Goal: Task Accomplishment & Management: Manage account settings

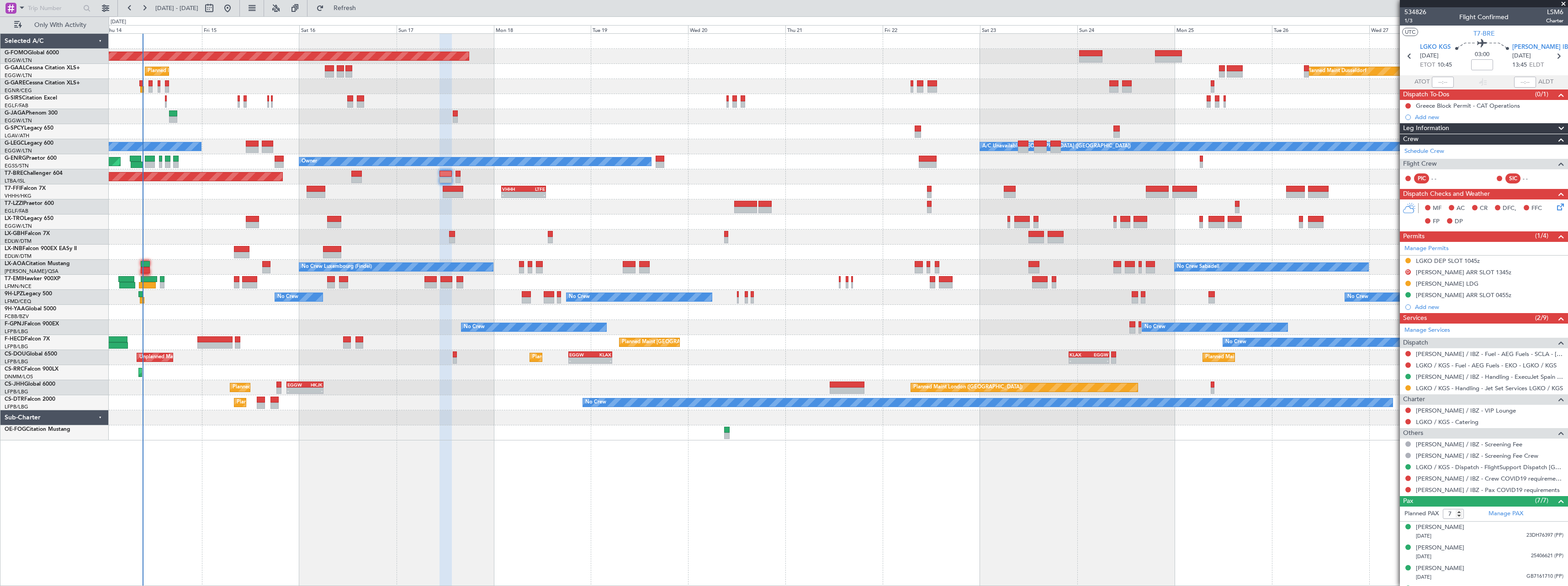
click at [400, 483] on div "Planned Maint Windsor Locks (Bradley Intl) Planned Maint Planned Maint Dusseldo…" at bounding box center [838, 309] width 1459 height 553
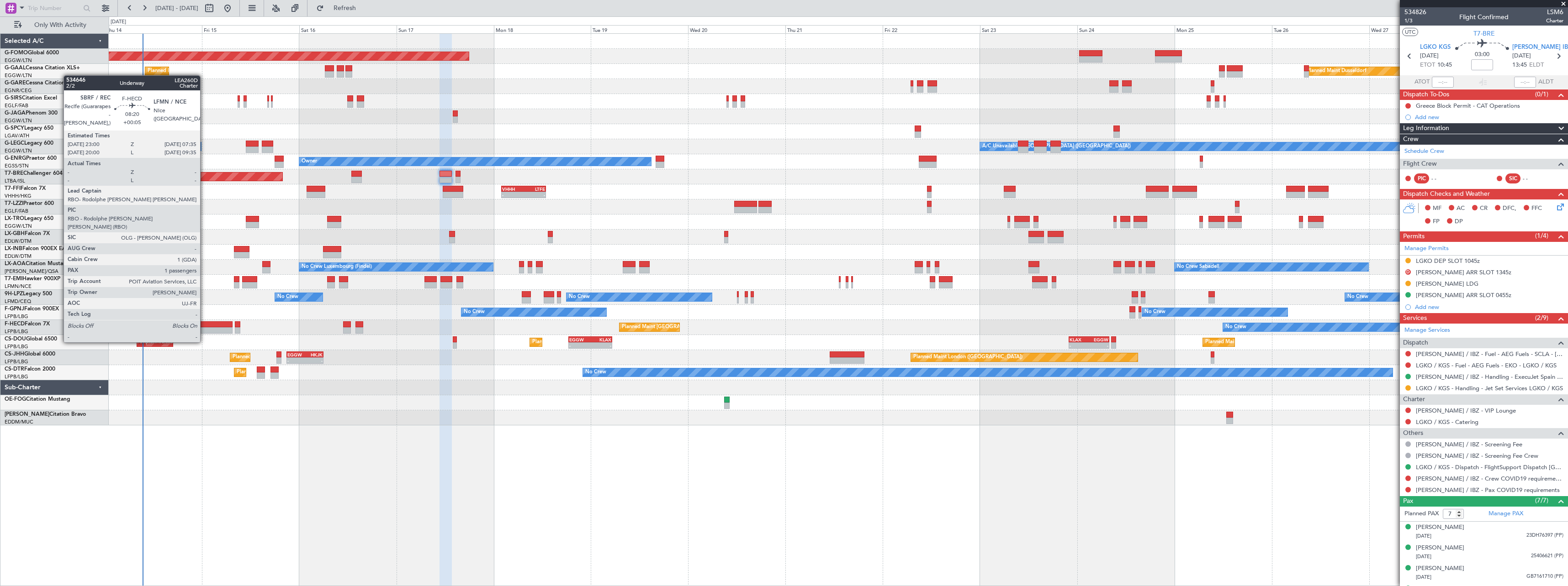
click at [204, 325] on div at bounding box center [215, 324] width 35 height 6
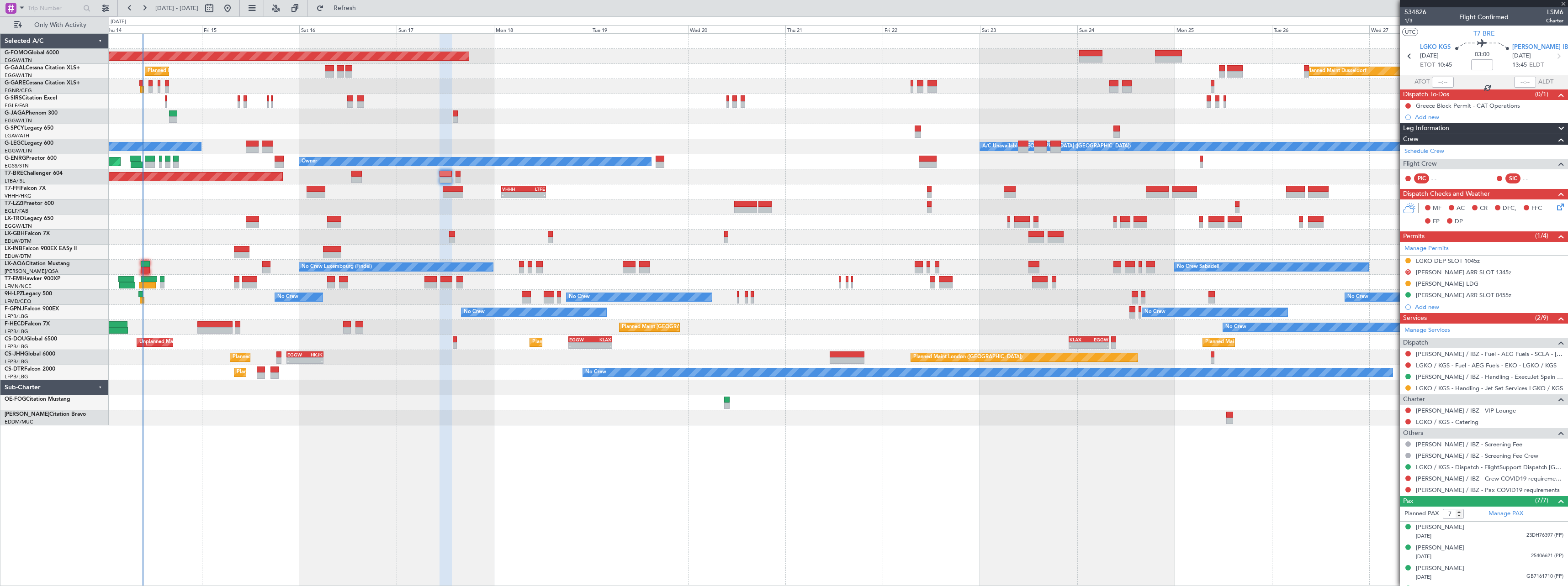
type input "+00:05"
type input "1"
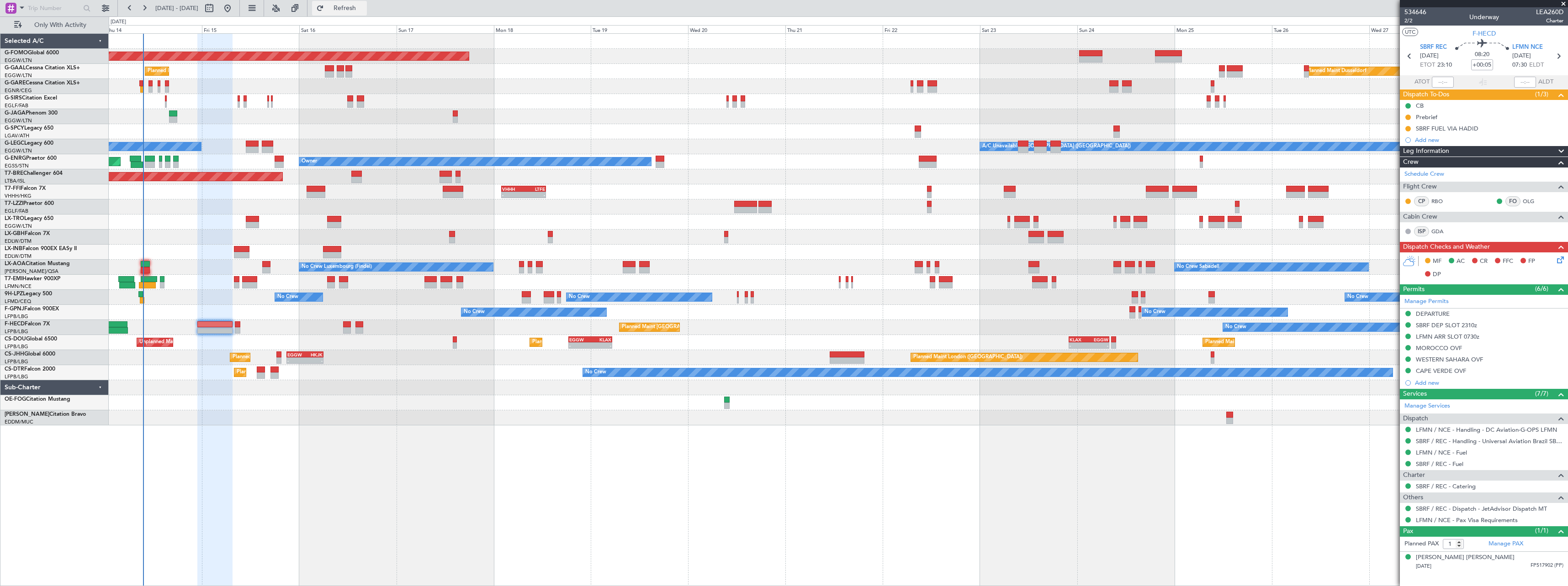
click at [364, 9] on span "Refresh" at bounding box center [344, 8] width 39 height 6
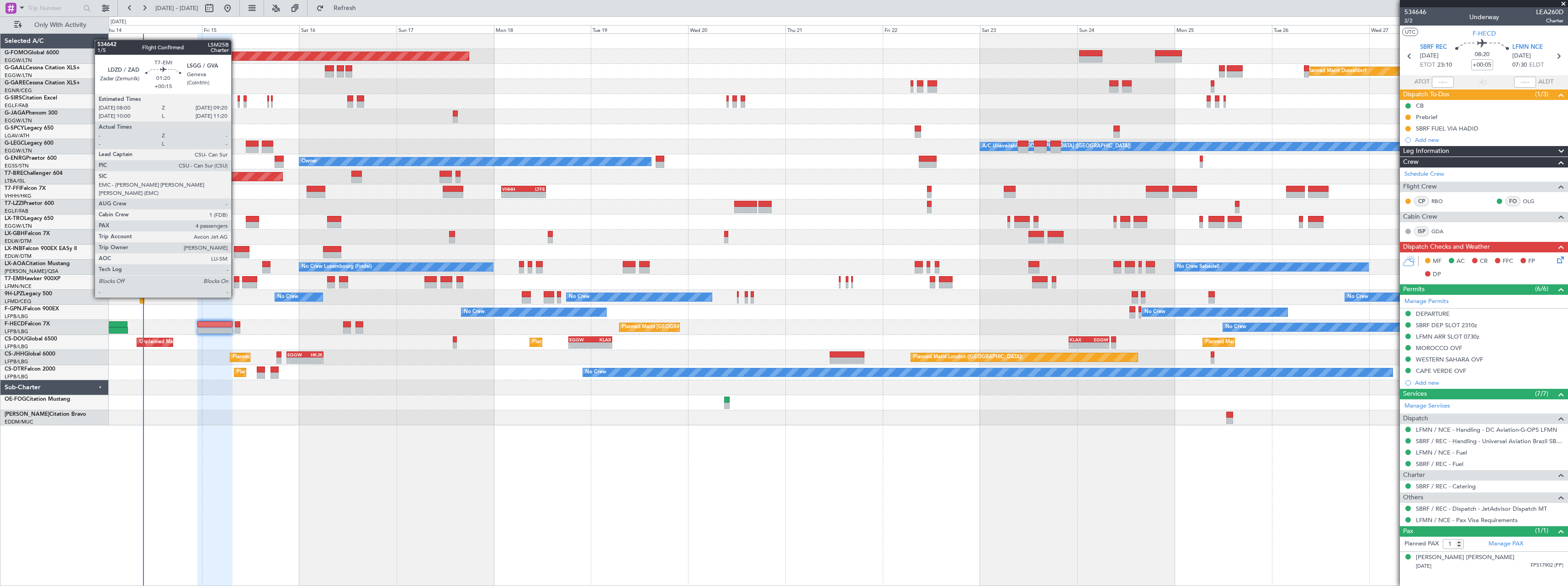
click at [235, 280] on div at bounding box center [237, 280] width 6 height 6
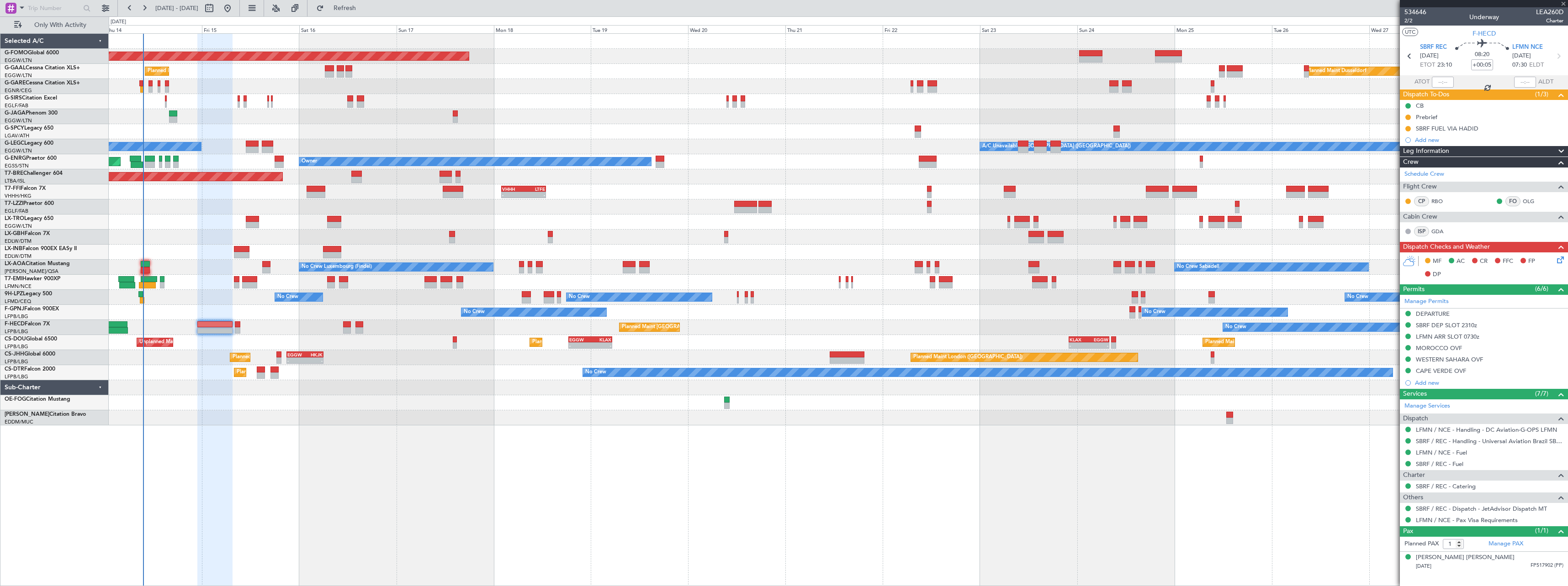
type input "+00:15"
type input "4"
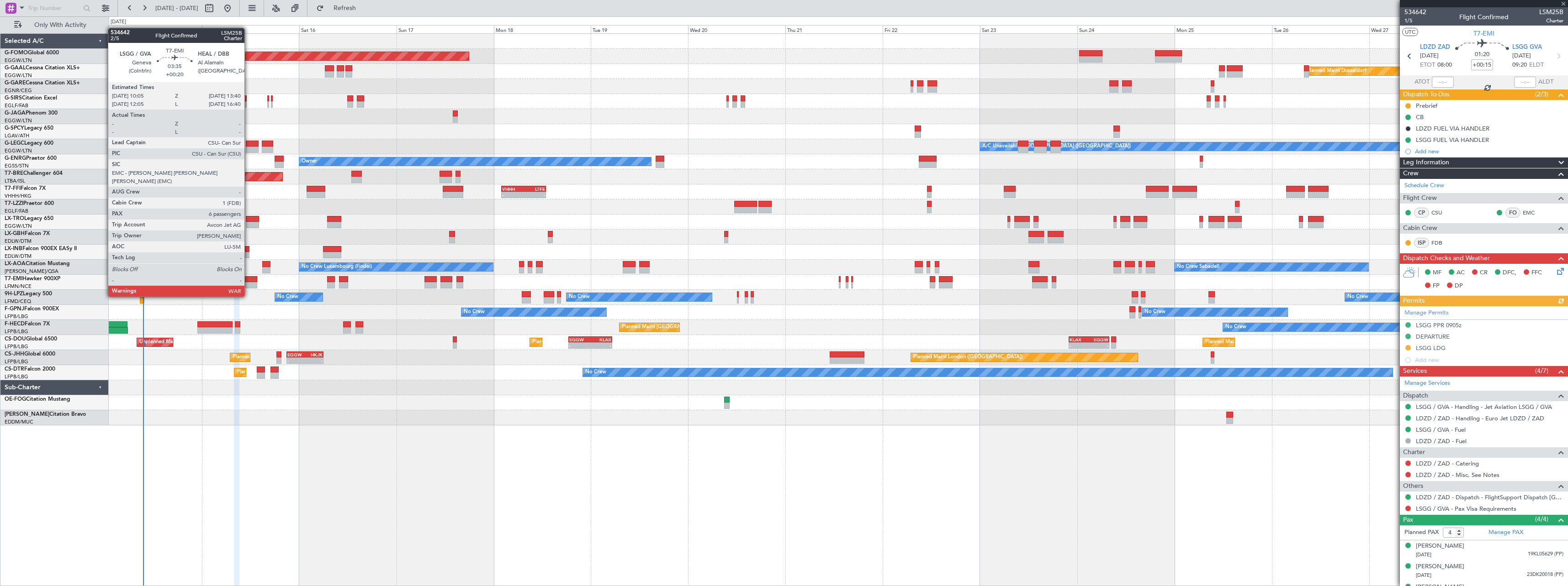
click at [248, 280] on div at bounding box center [249, 280] width 15 height 6
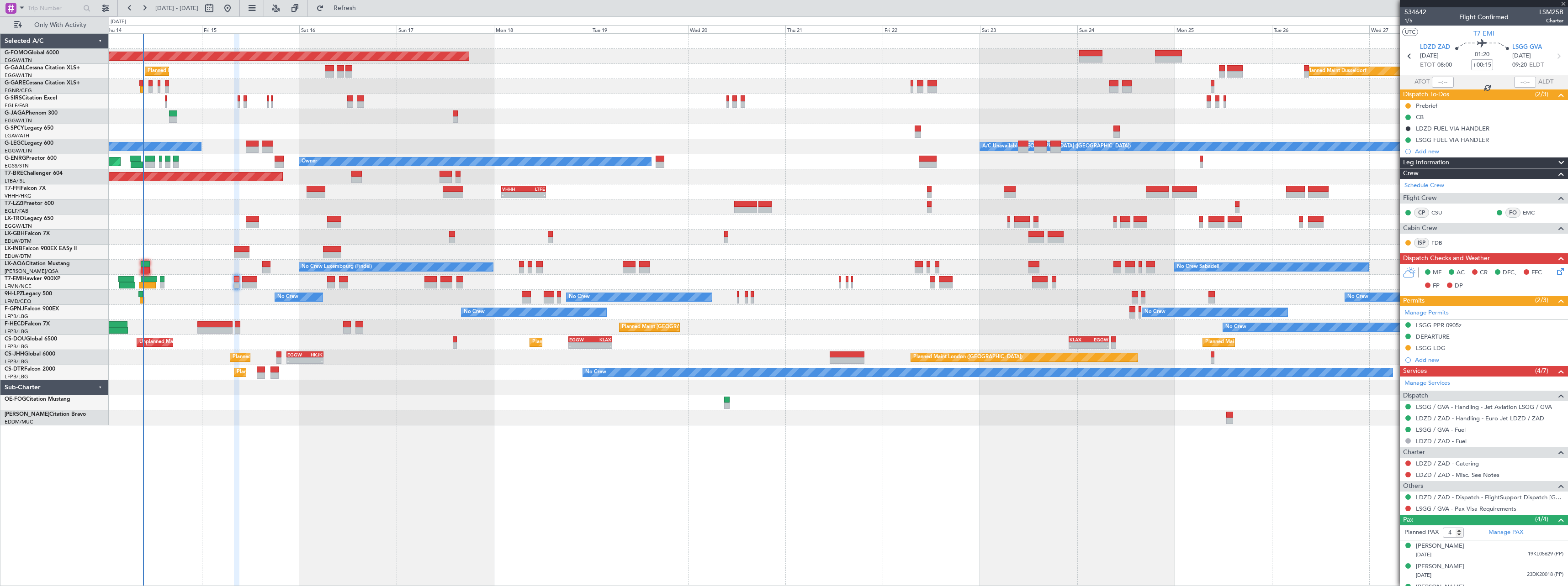
type input "+00:20"
type input "6"
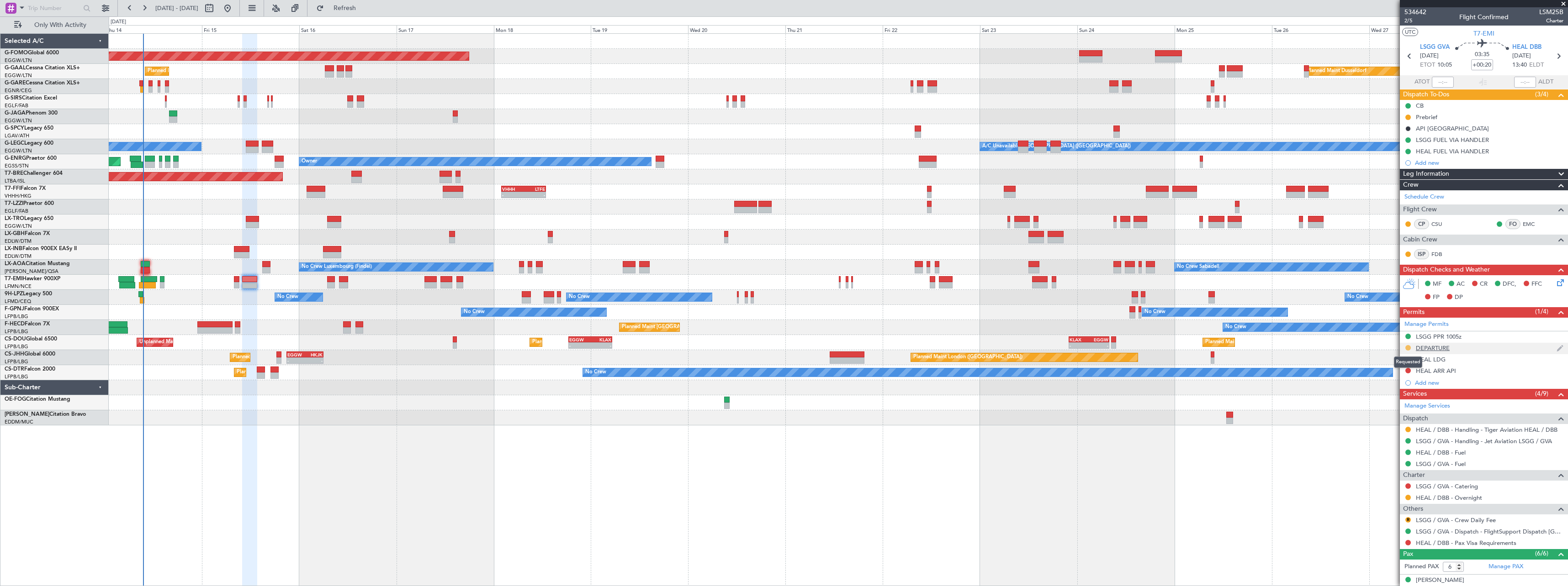
click at [1408, 350] on button at bounding box center [1408, 347] width 6 height 5
click at [1377, 453] on span "Received OK" at bounding box center [1385, 456] width 35 height 9
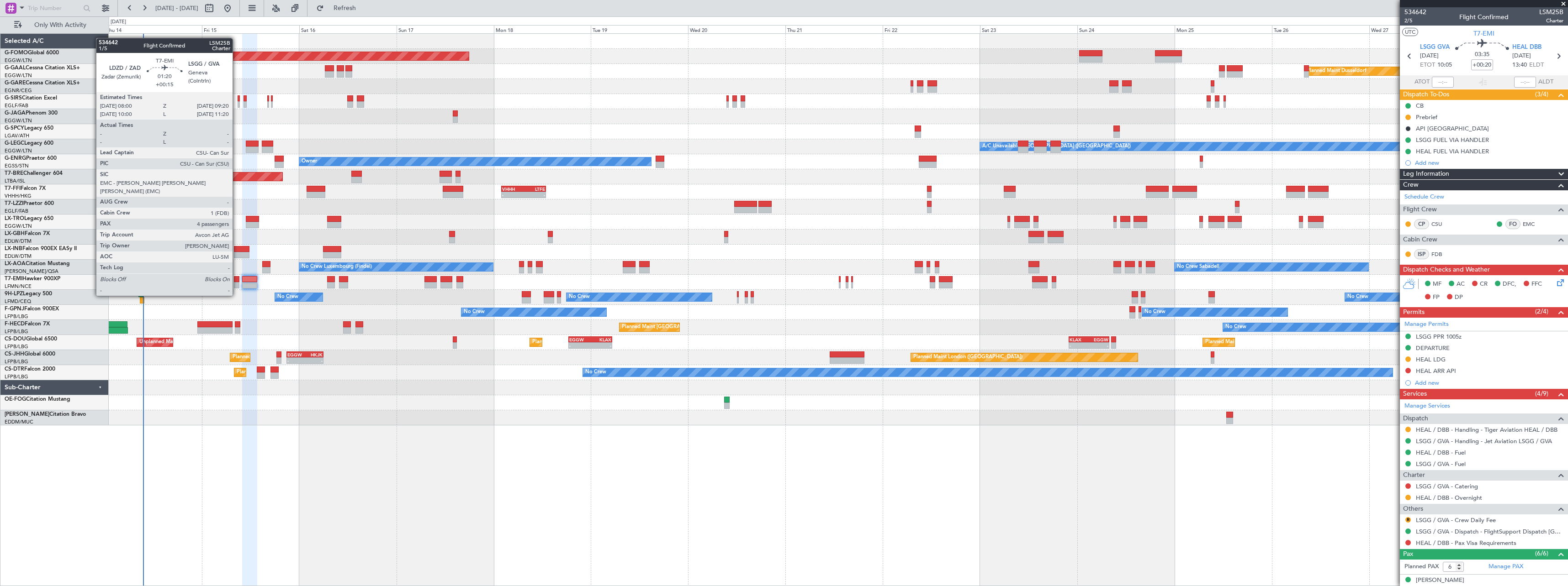
click at [237, 279] on div at bounding box center [237, 280] width 6 height 6
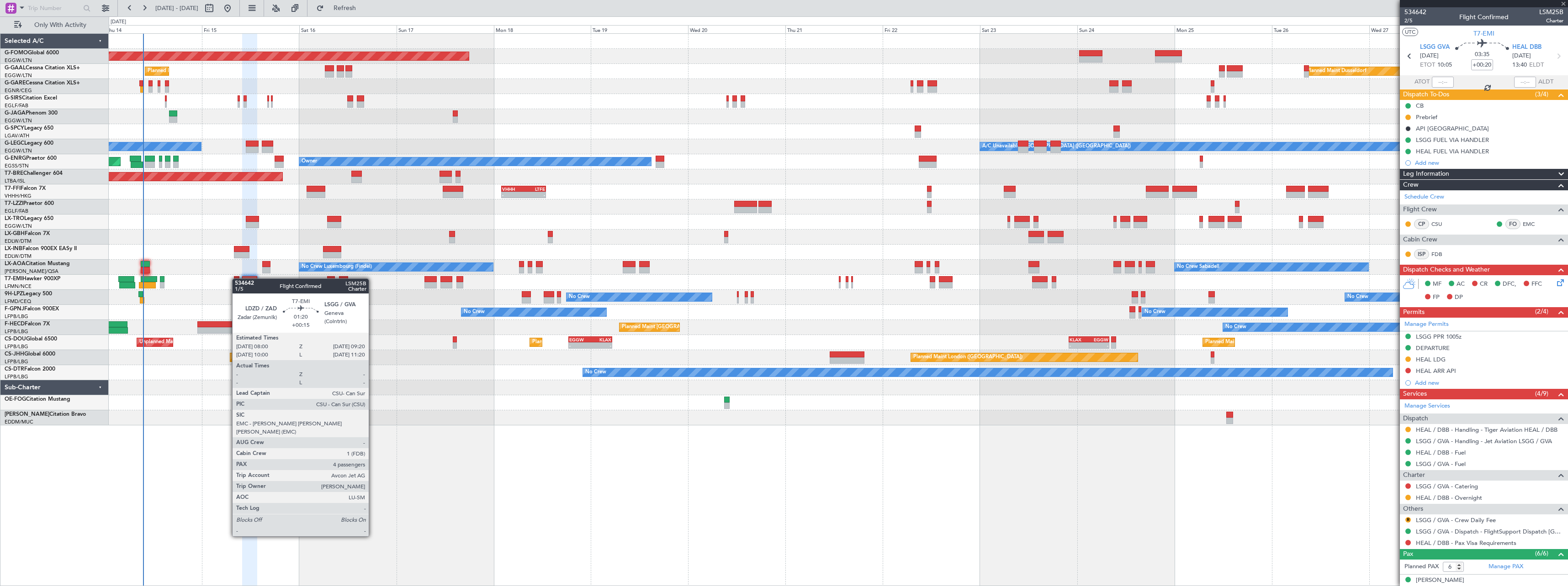
type input "+00:15"
type input "4"
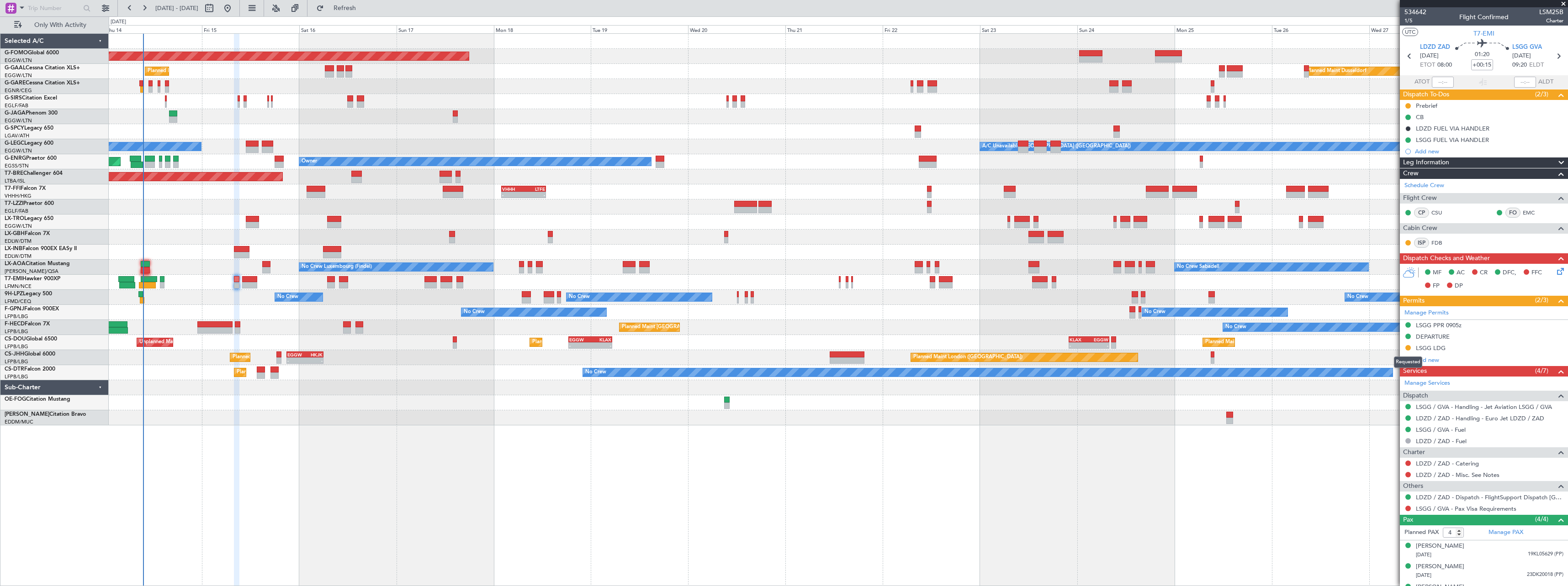
click at [1408, 348] on button at bounding box center [1408, 347] width 6 height 5
click at [1382, 456] on span "Received OK" at bounding box center [1385, 456] width 35 height 9
click at [364, 7] on span "Refresh" at bounding box center [344, 8] width 39 height 6
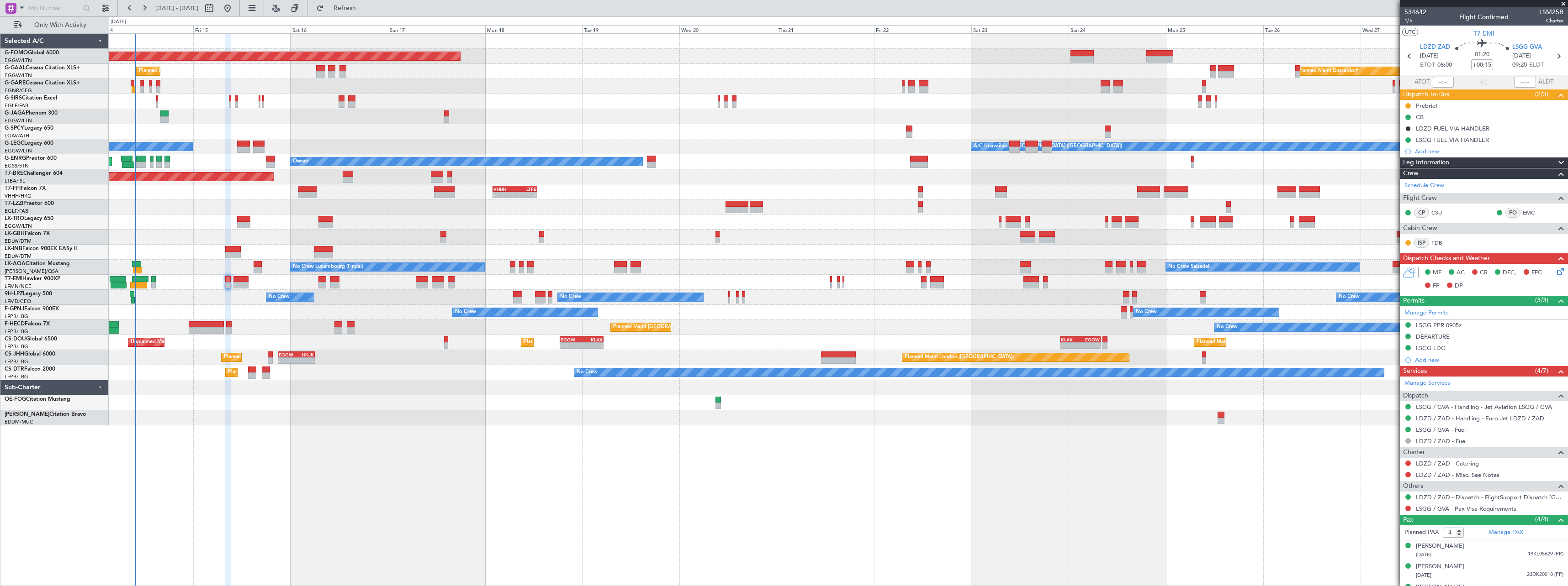
click at [240, 460] on div "Planned Maint Windsor Locks (Bradley Intl) Planned Maint Dusseldorf Planned Mai…" at bounding box center [838, 309] width 1459 height 553
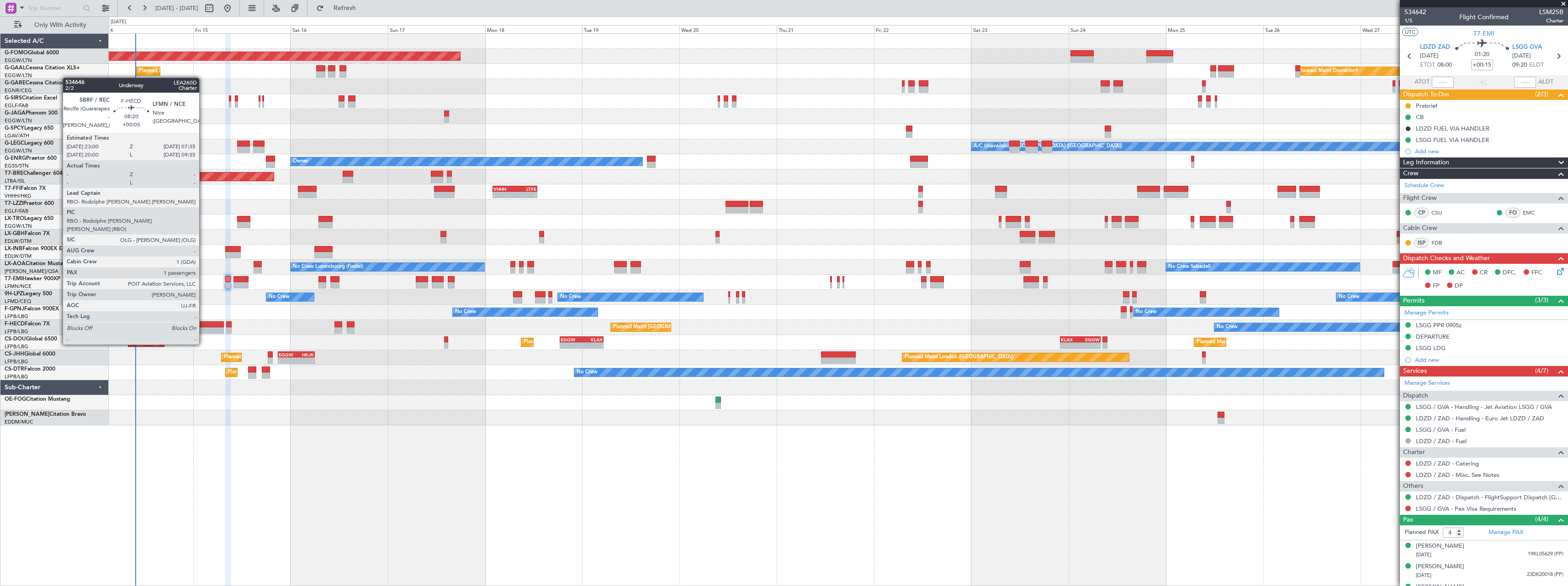
click at [204, 328] on div at bounding box center [206, 331] width 35 height 6
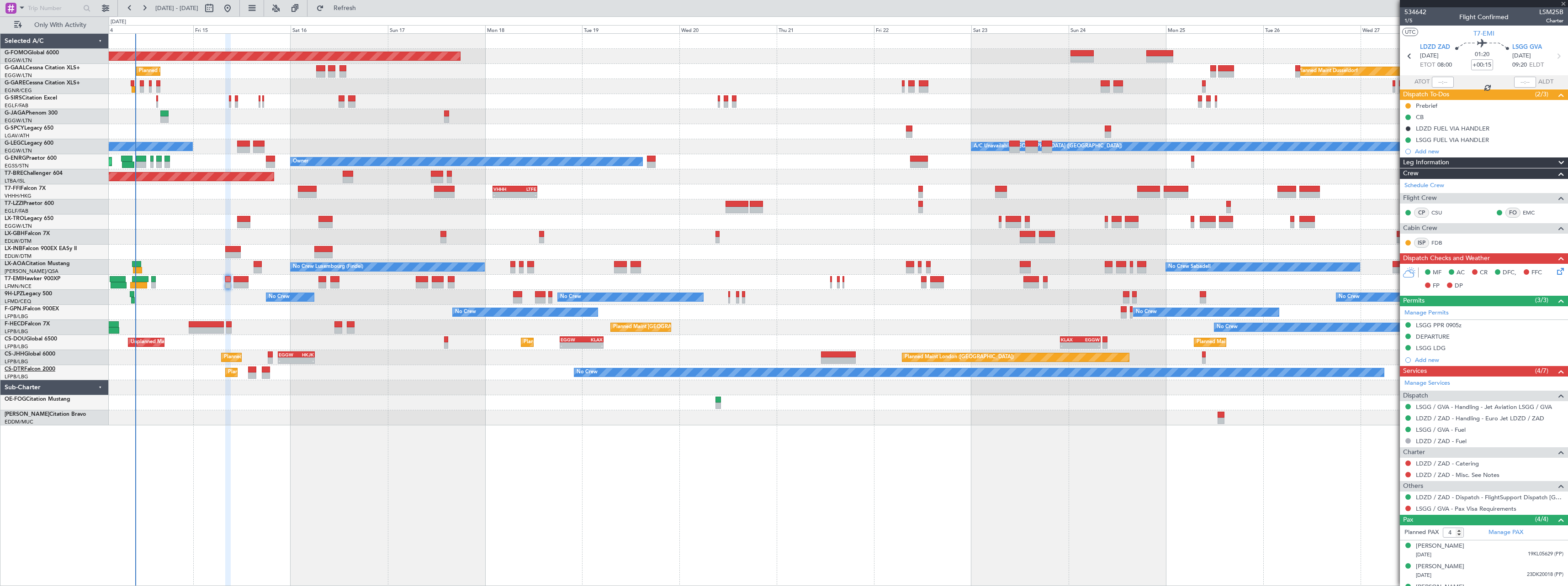
type input "+00:05"
type input "1"
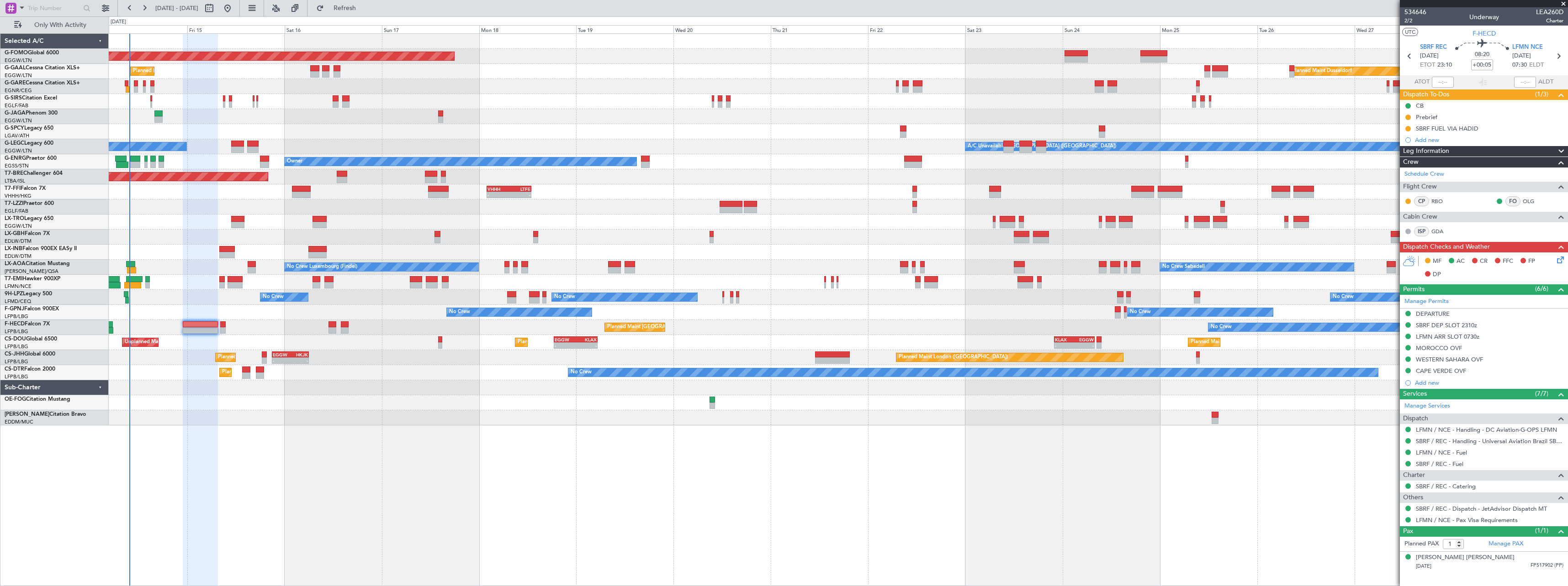
click at [206, 236] on div "Planned Maint Nice ([GEOGRAPHIC_DATA])" at bounding box center [838, 236] width 1459 height 15
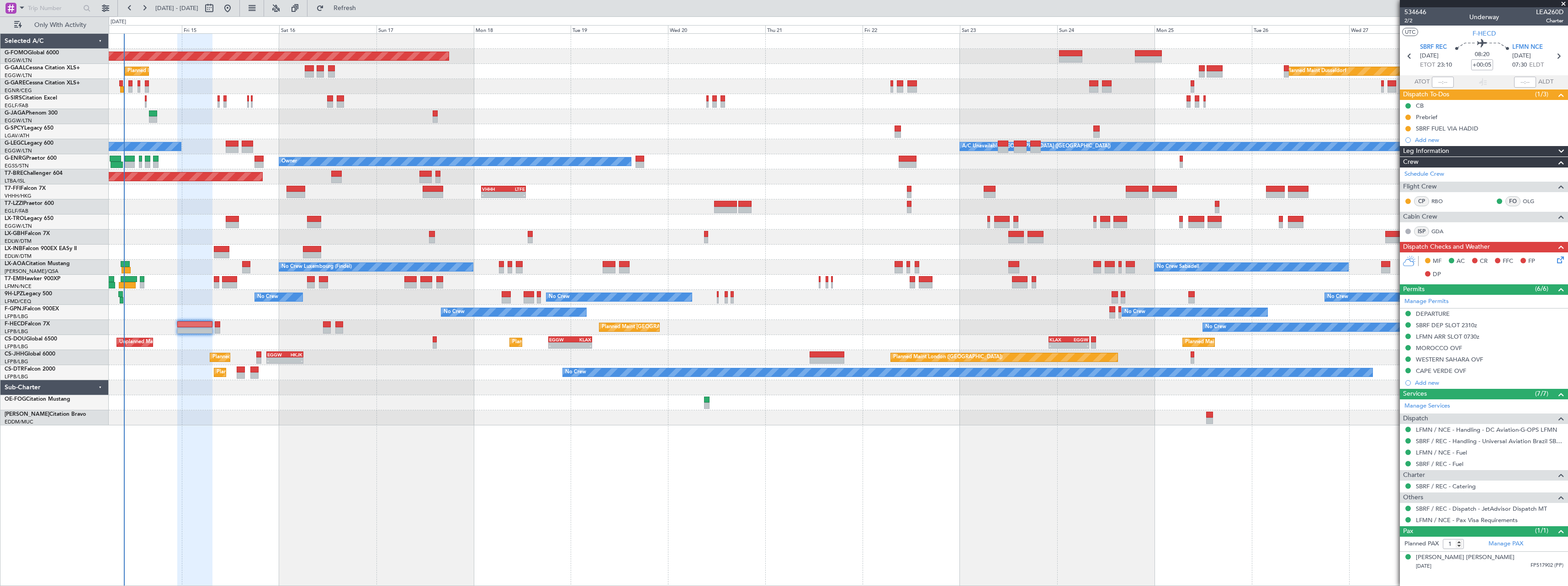
click at [200, 237] on div "Planned Maint Nice ([GEOGRAPHIC_DATA])" at bounding box center [838, 236] width 1459 height 15
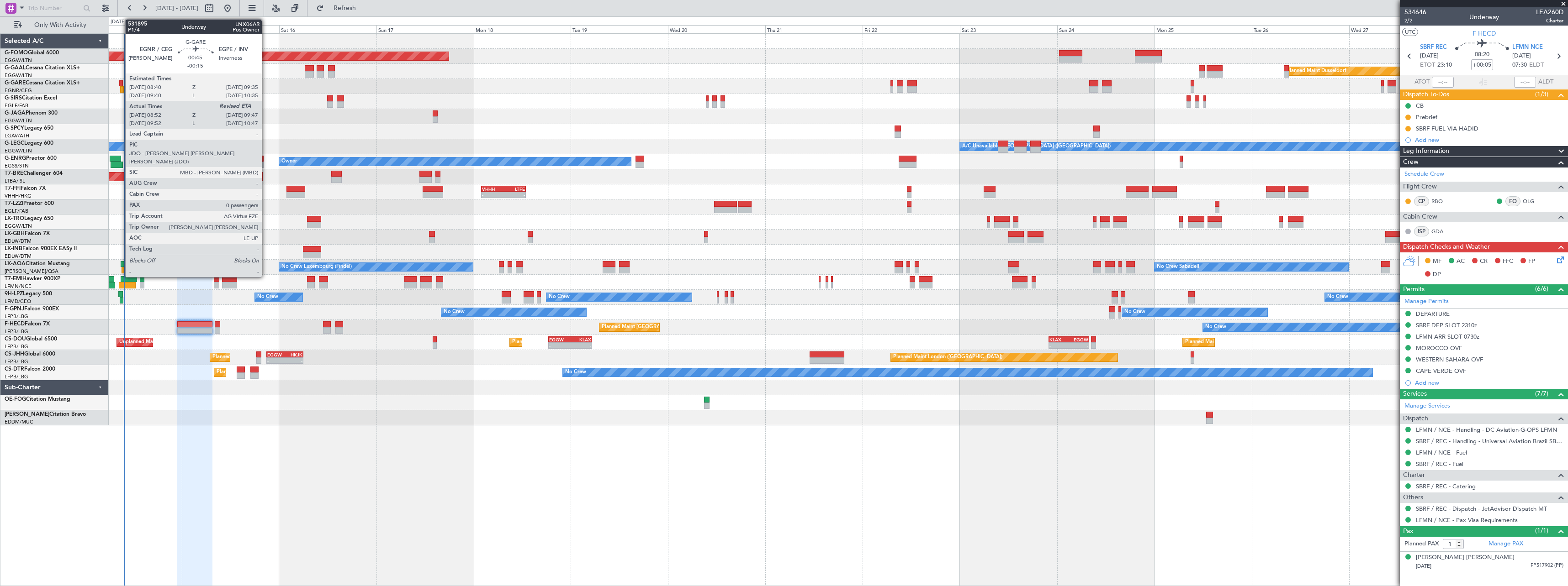
click at [120, 85] on div at bounding box center [121, 83] width 4 height 6
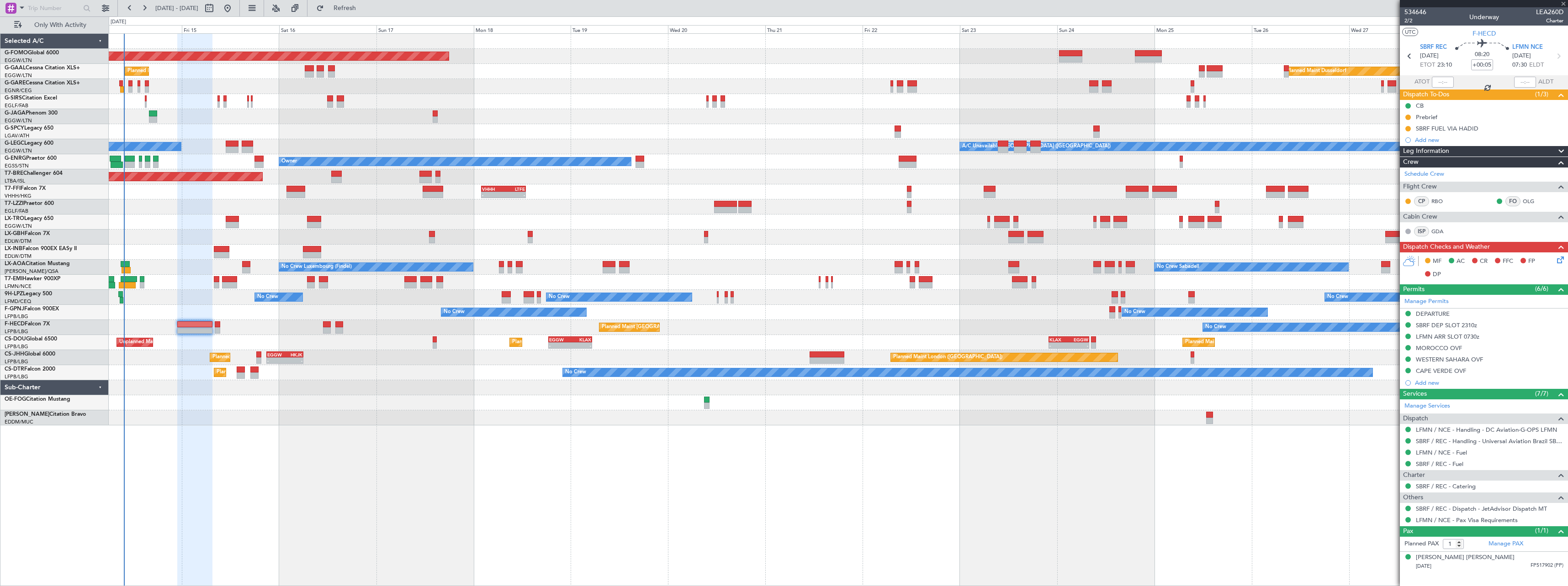
type input "-00:15"
type input "08:52"
type input "0"
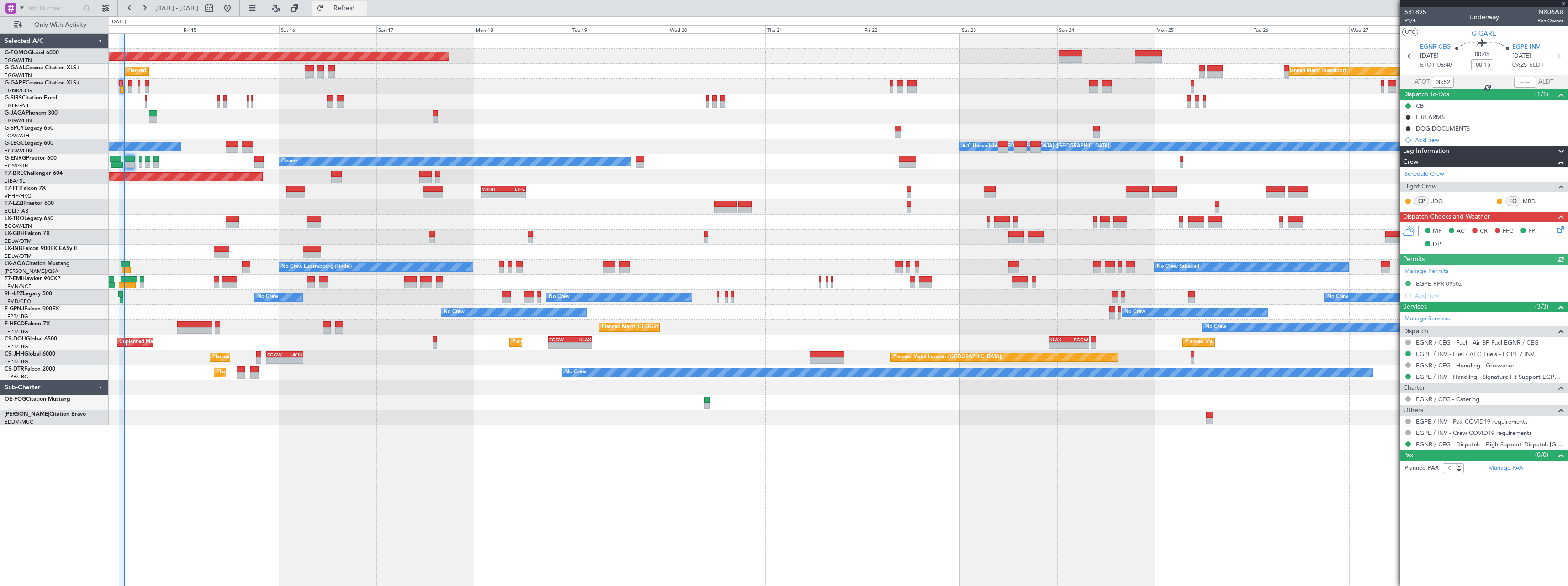
click at [364, 7] on span "Refresh" at bounding box center [344, 8] width 39 height 6
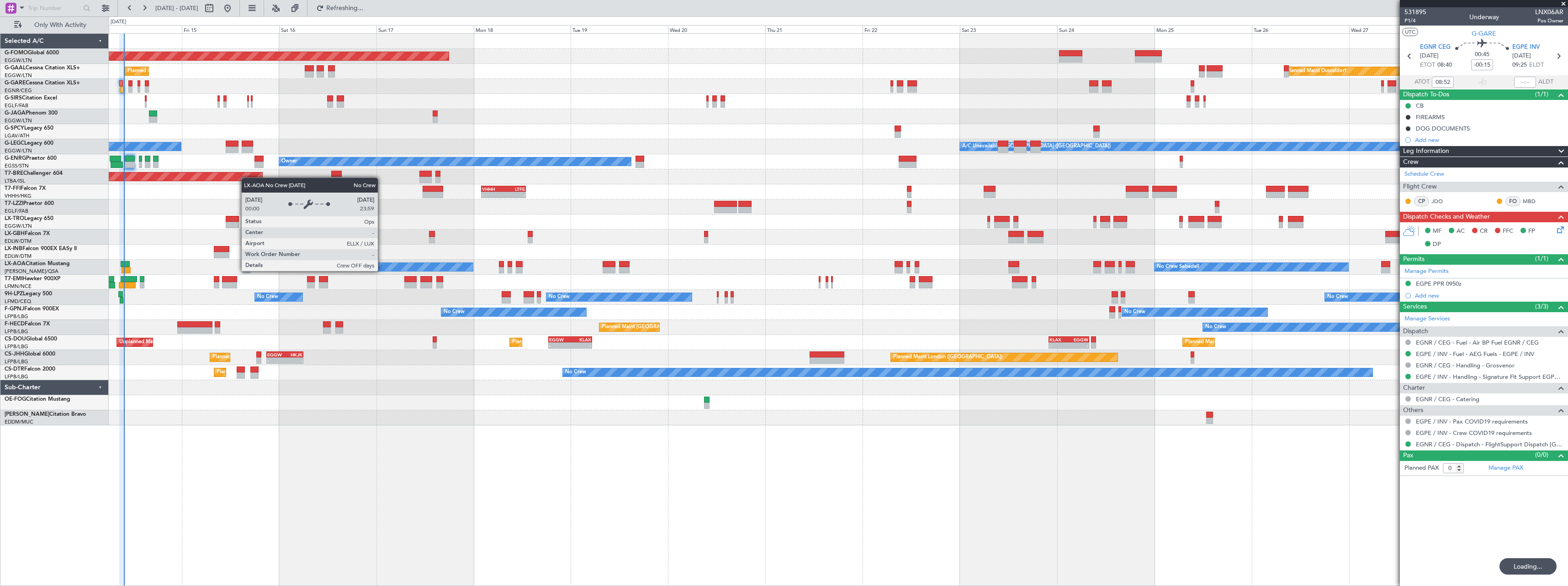
type input "09:45"
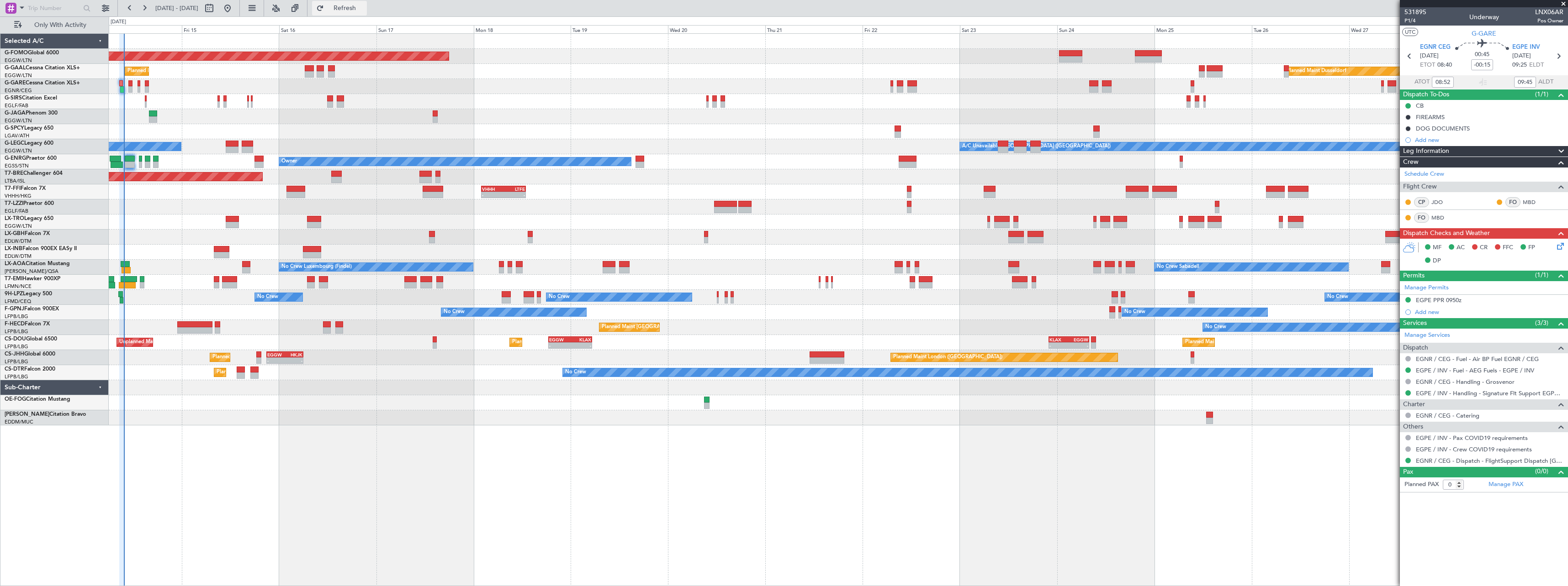
click at [364, 5] on span "Refresh" at bounding box center [344, 8] width 39 height 6
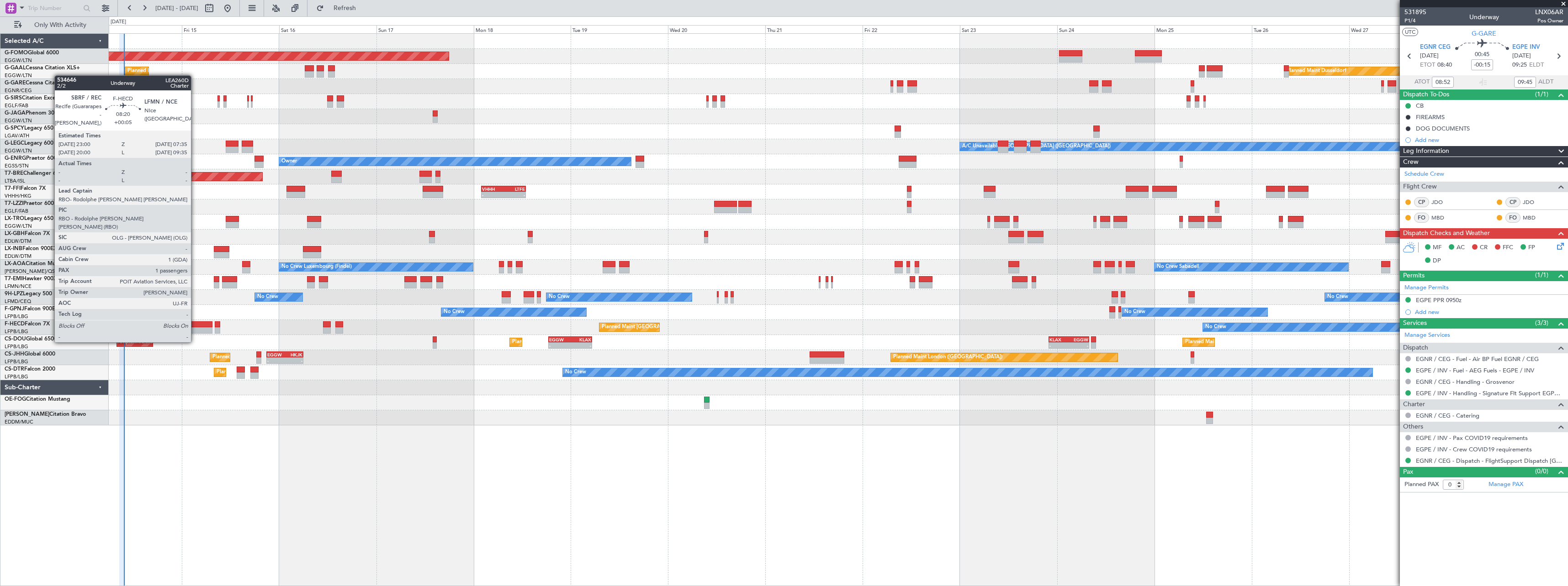
click at [195, 325] on div at bounding box center [195, 324] width 35 height 6
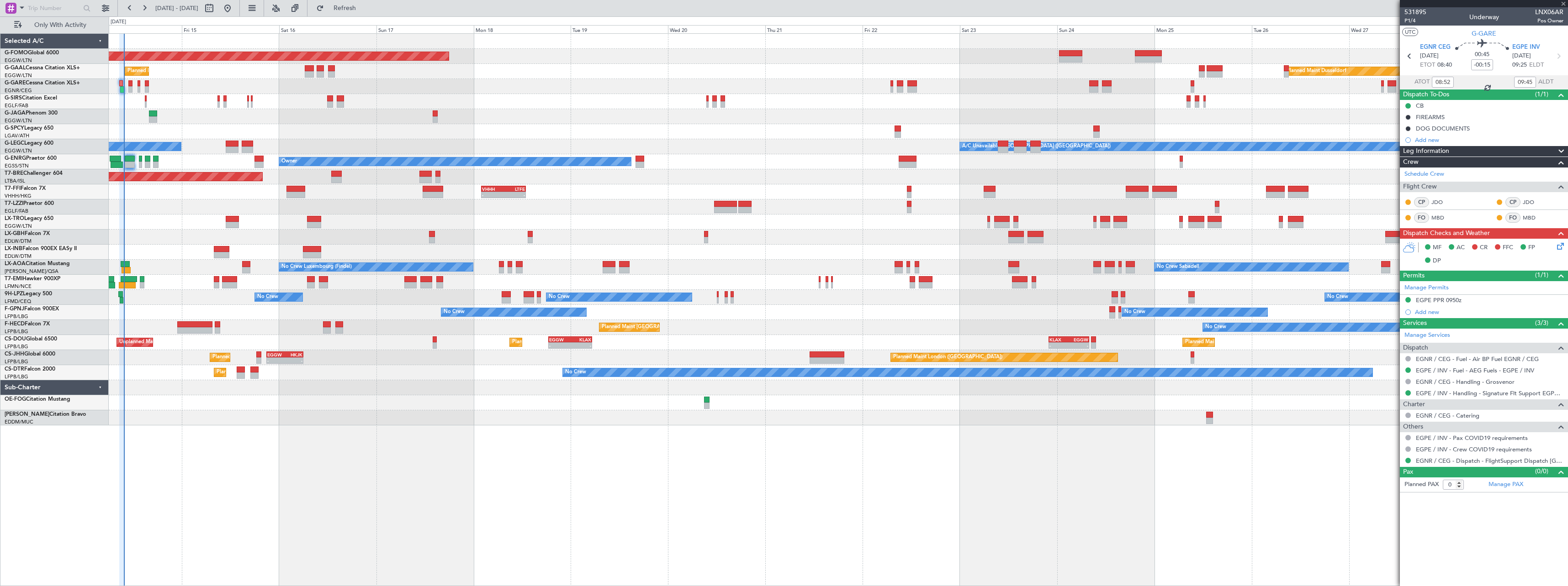
type input "+00:05"
type input "1"
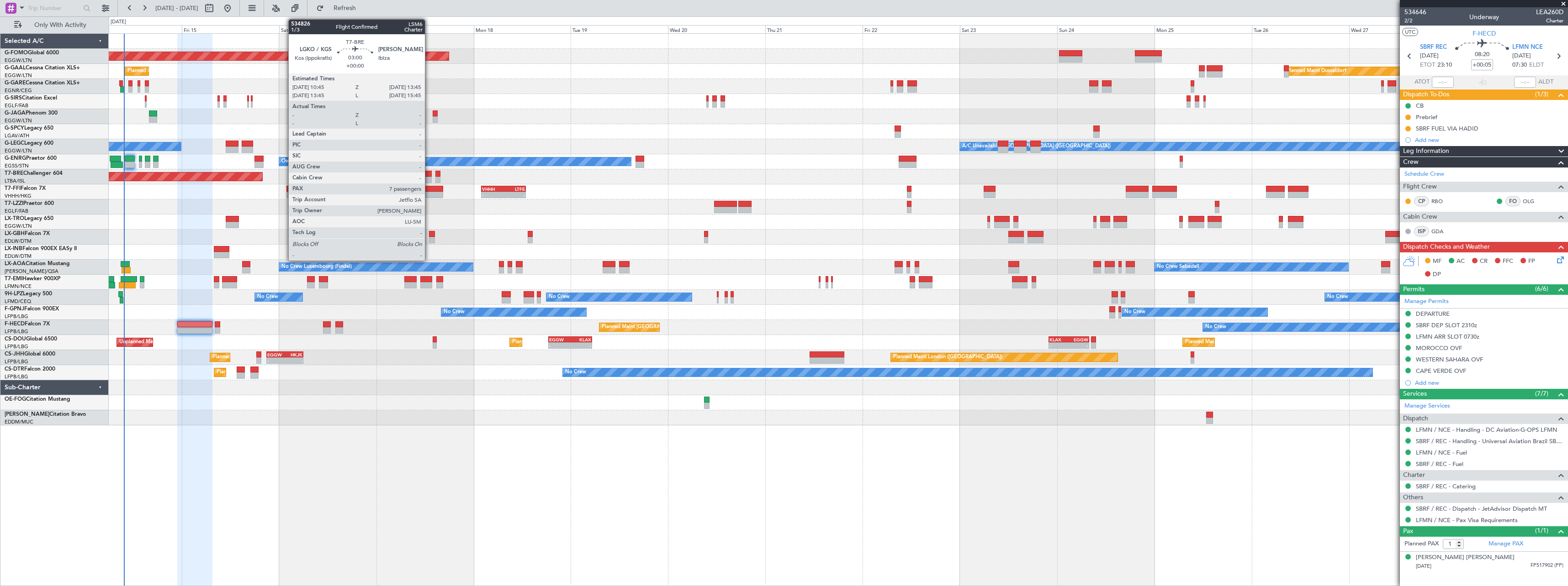
click at [429, 175] on div at bounding box center [426, 174] width 13 height 6
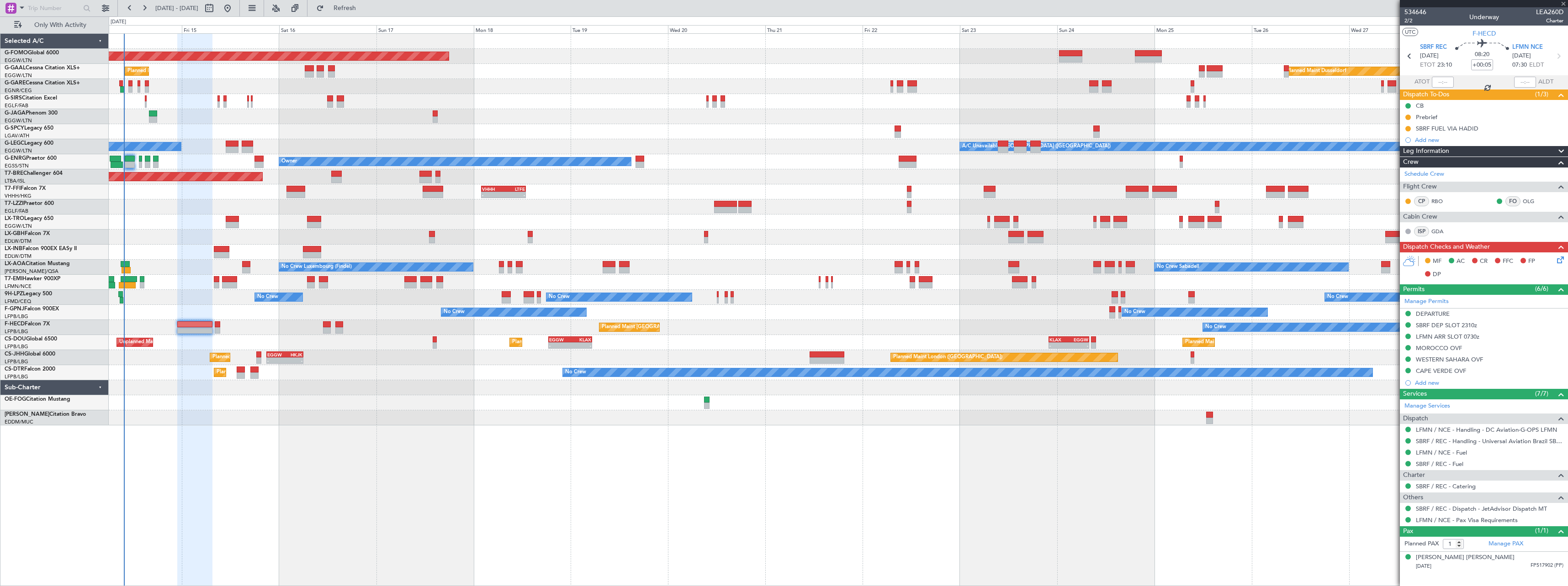
type input "7"
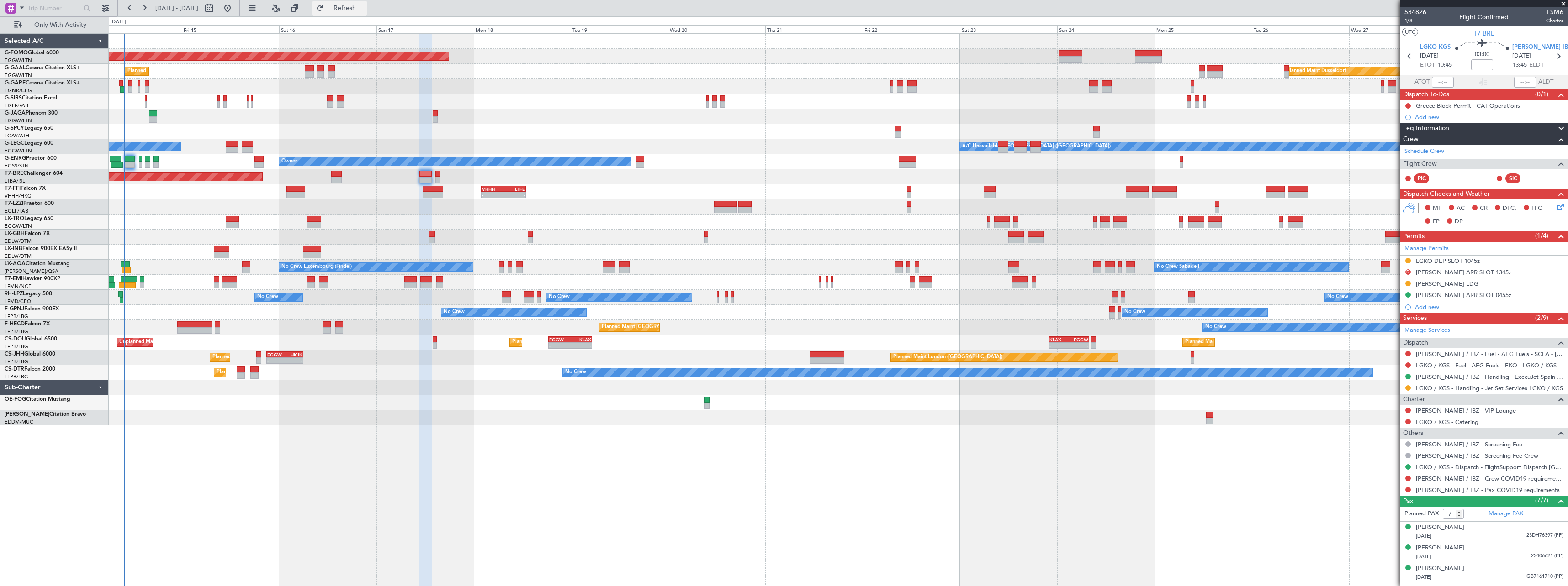
click at [364, 9] on span "Refresh" at bounding box center [344, 8] width 39 height 6
click at [364, 6] on span "Refresh" at bounding box center [344, 8] width 39 height 6
click at [364, 7] on span "Refresh" at bounding box center [344, 8] width 39 height 6
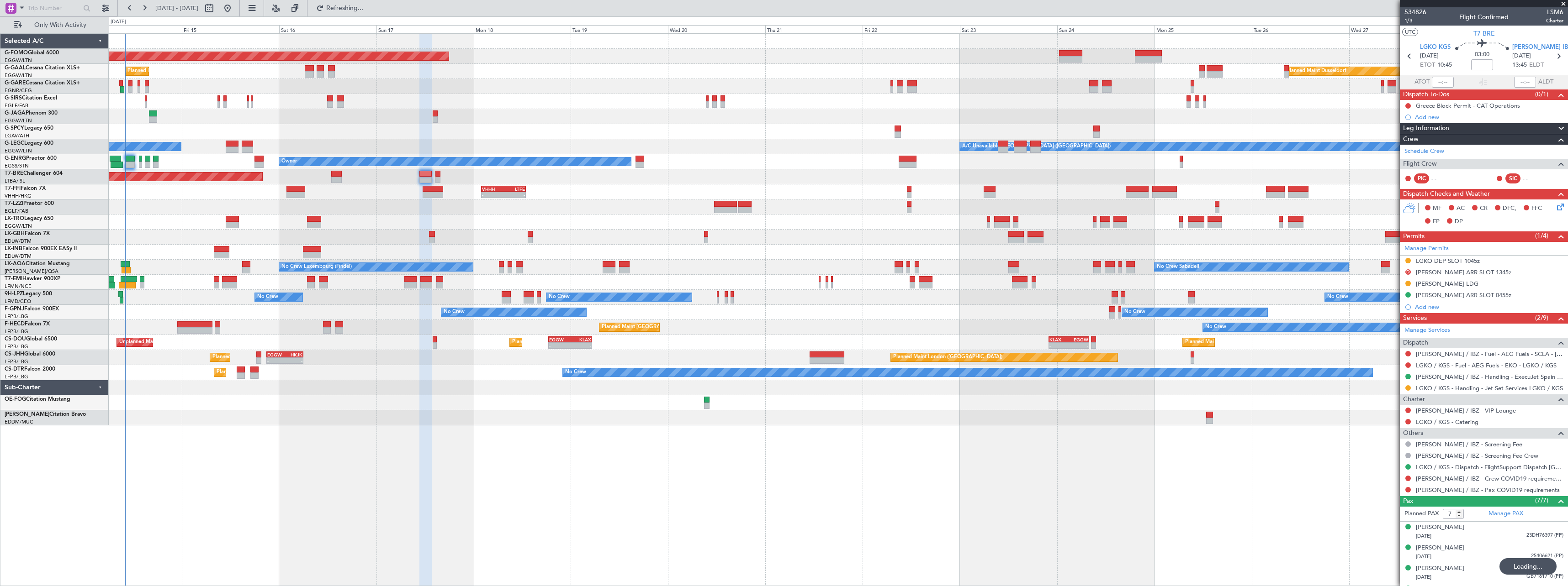
click at [337, 117] on div at bounding box center [838, 116] width 1459 height 15
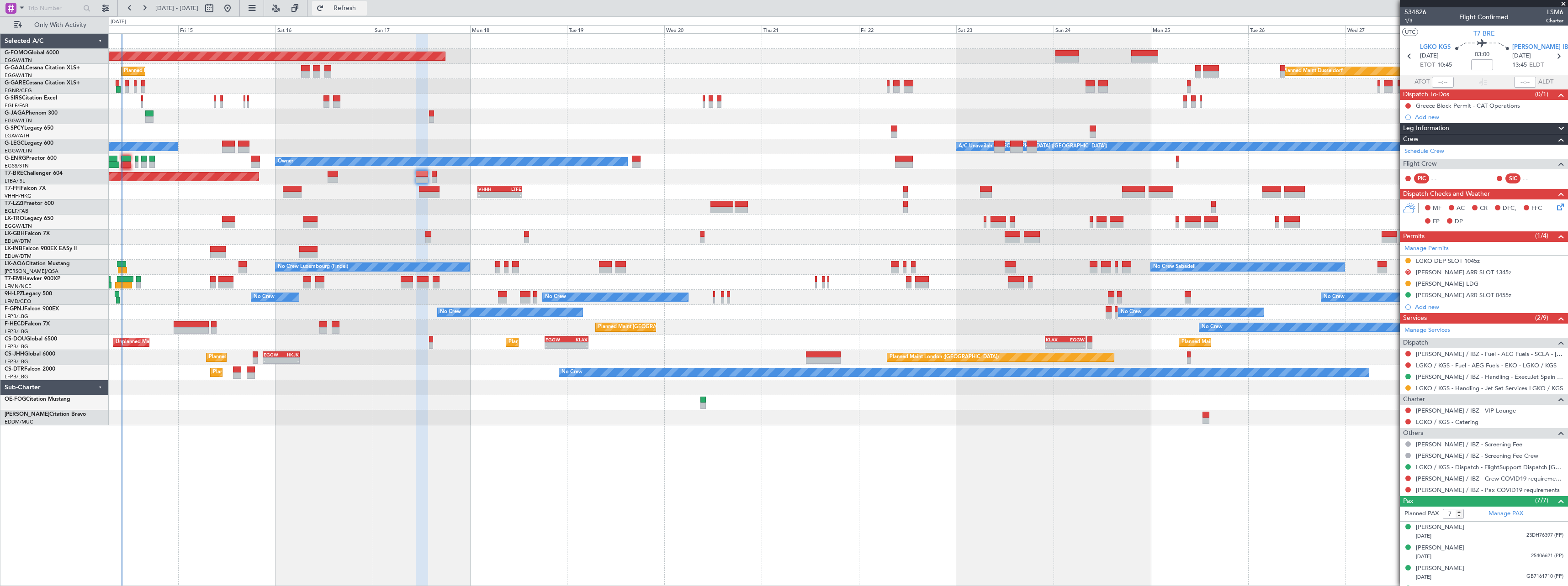
click at [364, 5] on span "Refresh" at bounding box center [344, 8] width 39 height 6
click at [364, 10] on span "Refresh" at bounding box center [344, 8] width 39 height 6
click at [364, 12] on span "Refresh" at bounding box center [344, 8] width 39 height 6
click at [364, 5] on span "Refresh" at bounding box center [344, 8] width 39 height 6
click at [364, 9] on span "Refresh" at bounding box center [344, 8] width 39 height 6
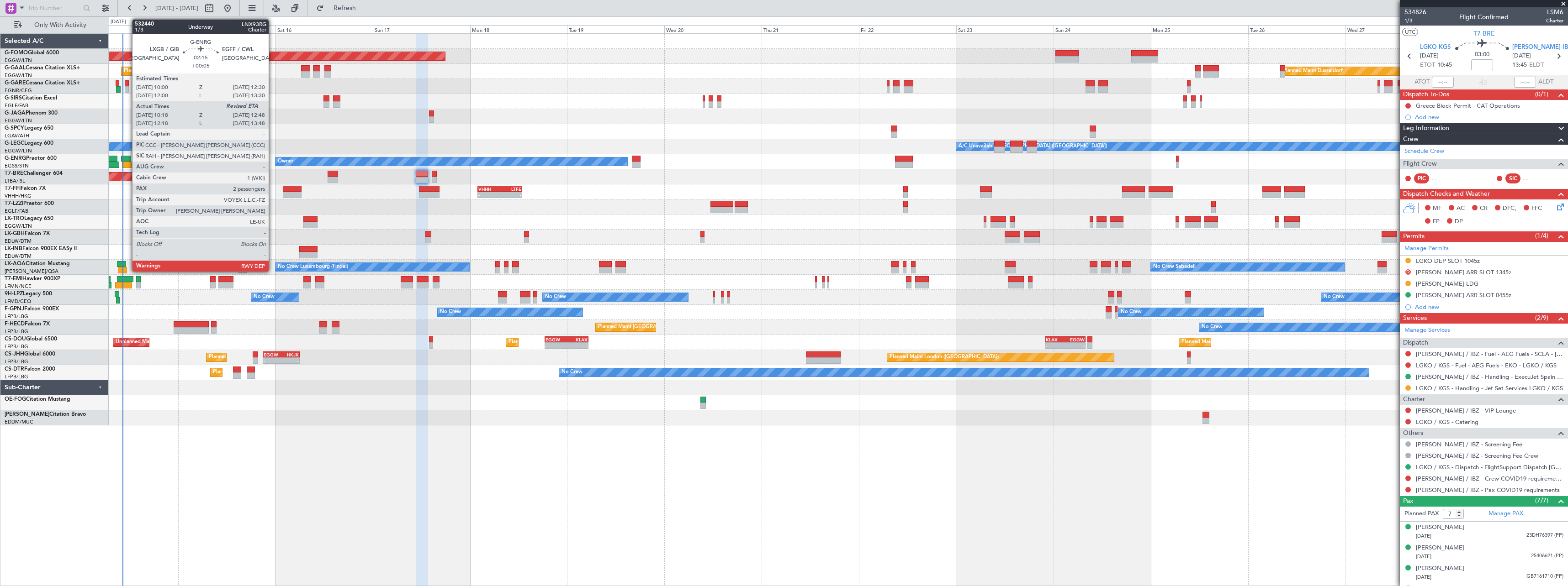
click at [127, 158] on div at bounding box center [126, 159] width 10 height 6
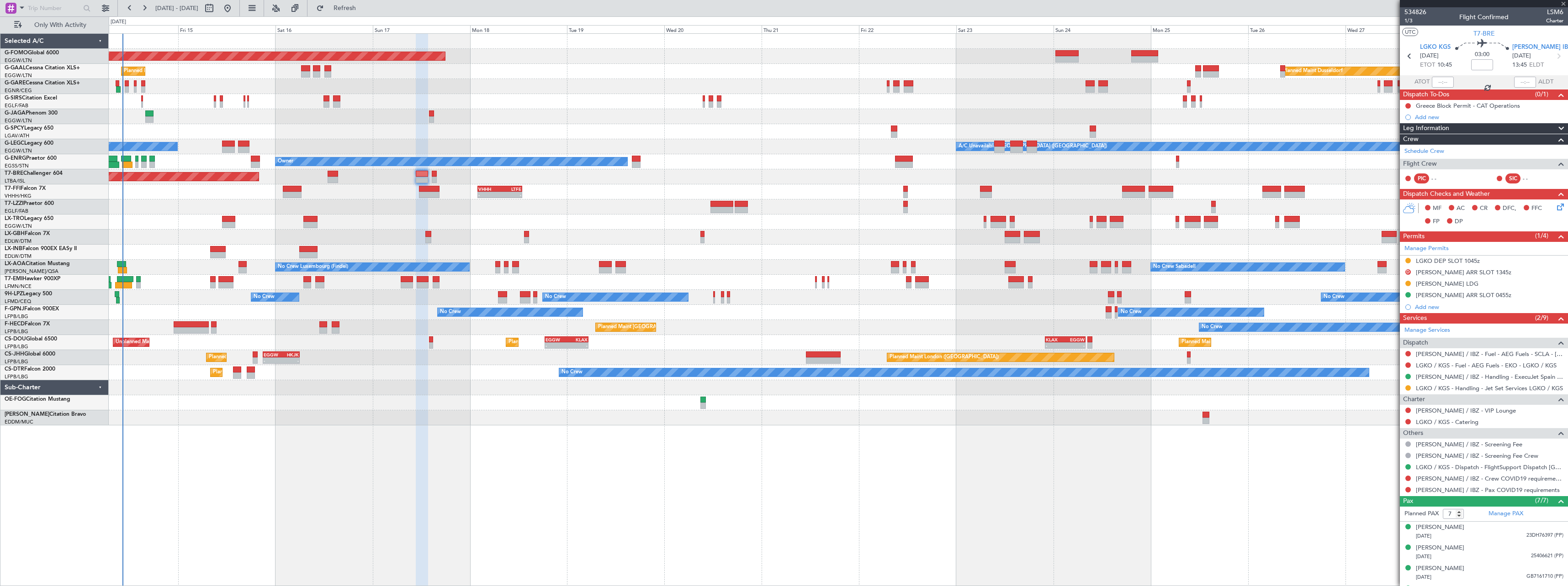
type input "+00:05"
type input "10:18"
type input "2"
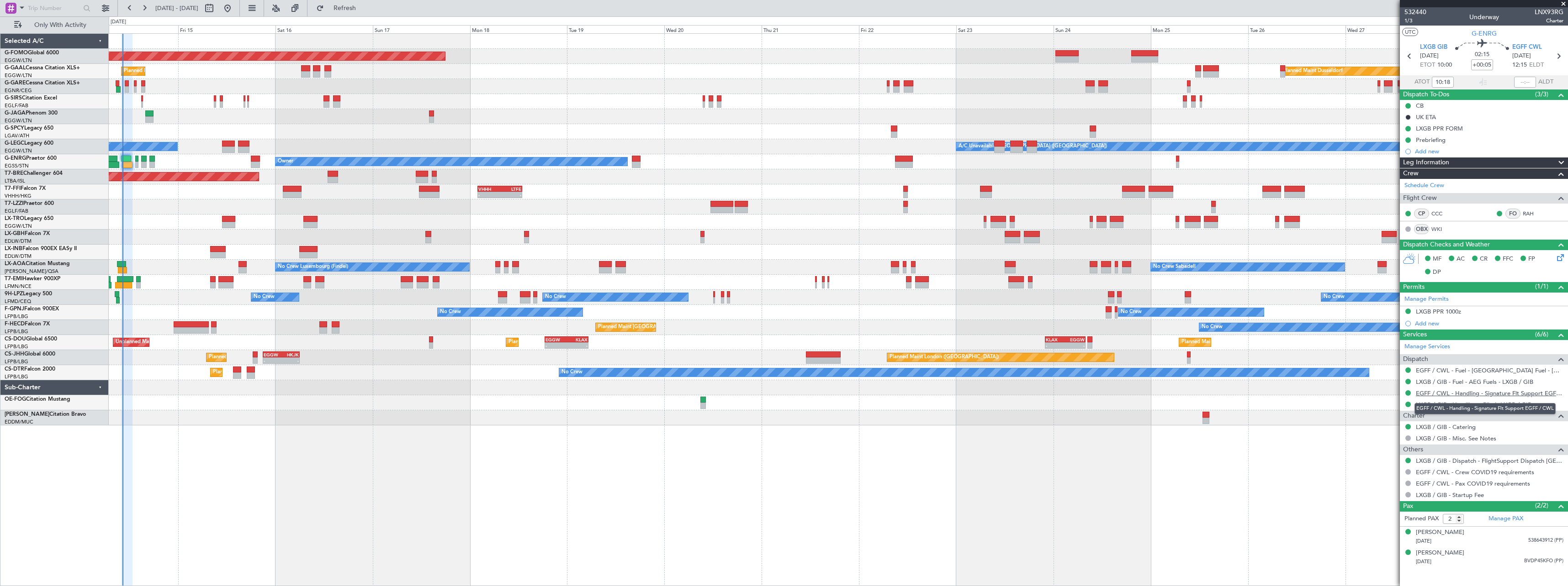
click at [1491, 392] on link "EGFF / CWL - Handling - Signature Flt Support EGFF / CWL" at bounding box center [1489, 394] width 148 height 8
click at [367, 3] on button "Refresh" at bounding box center [340, 8] width 55 height 15
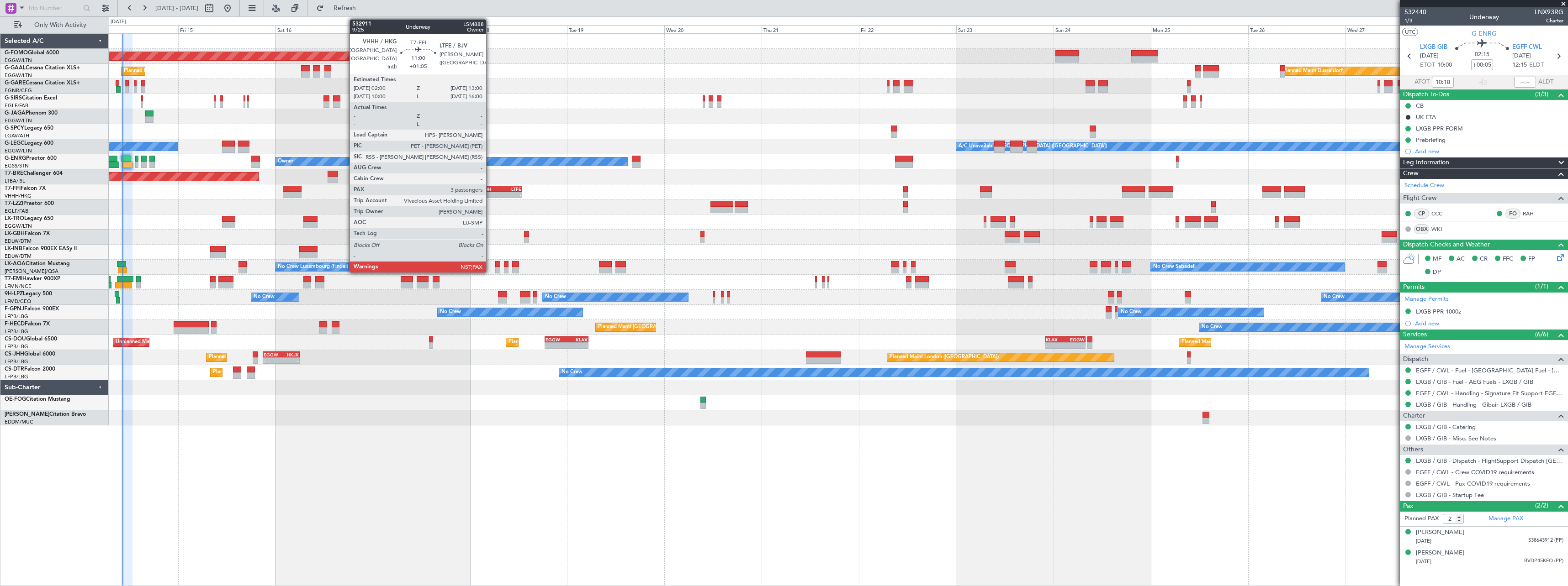
click at [490, 187] on div "VHHH" at bounding box center [489, 189] width 21 height 5
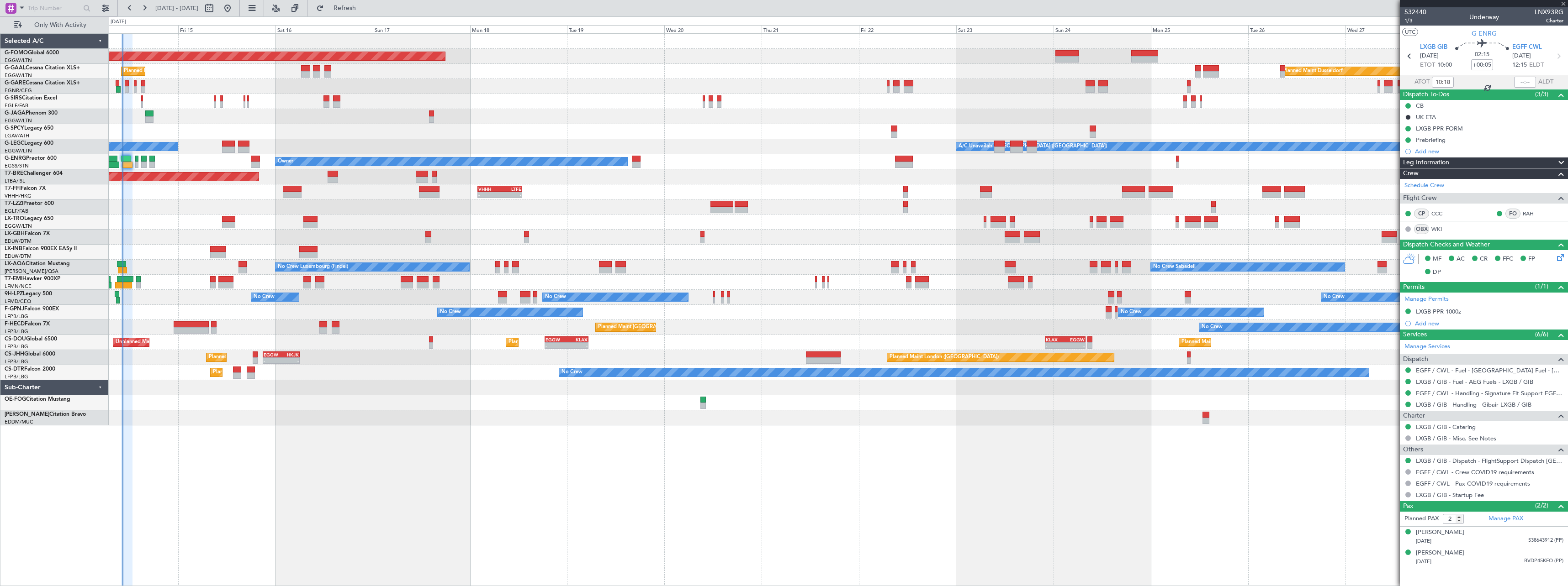
type input "+01:05"
type input "3"
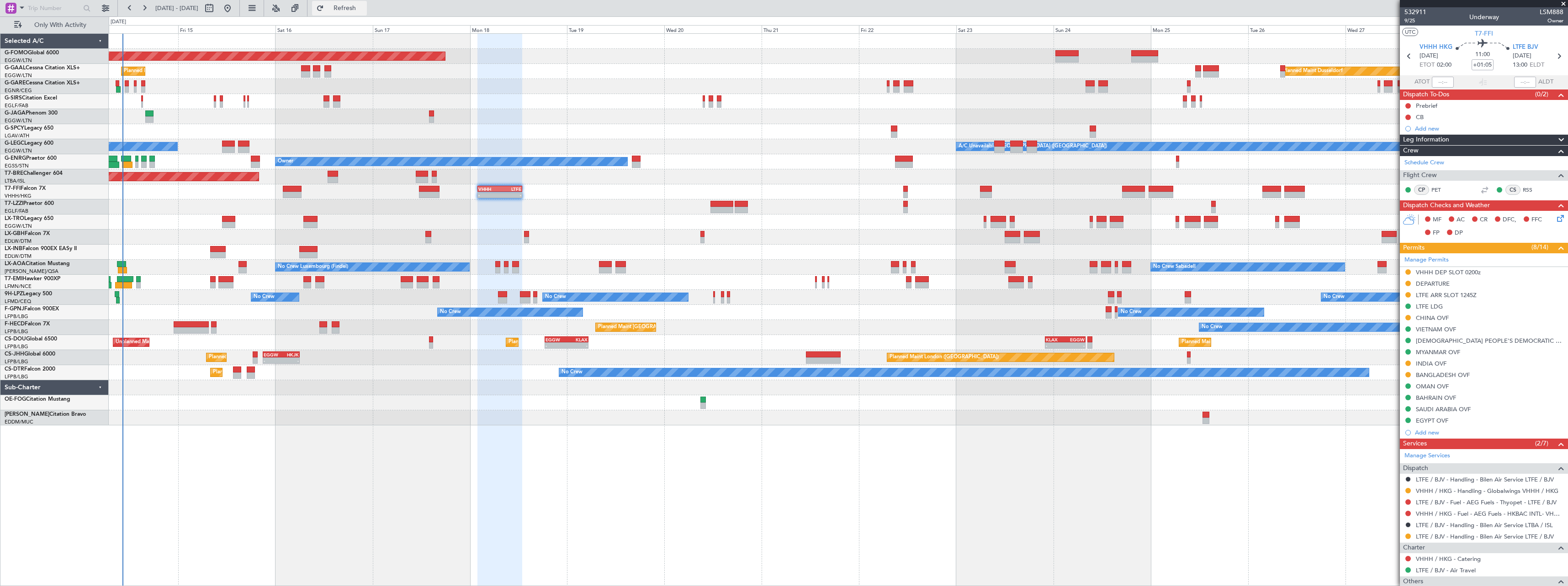
click at [364, 8] on span "Refresh" at bounding box center [344, 8] width 39 height 6
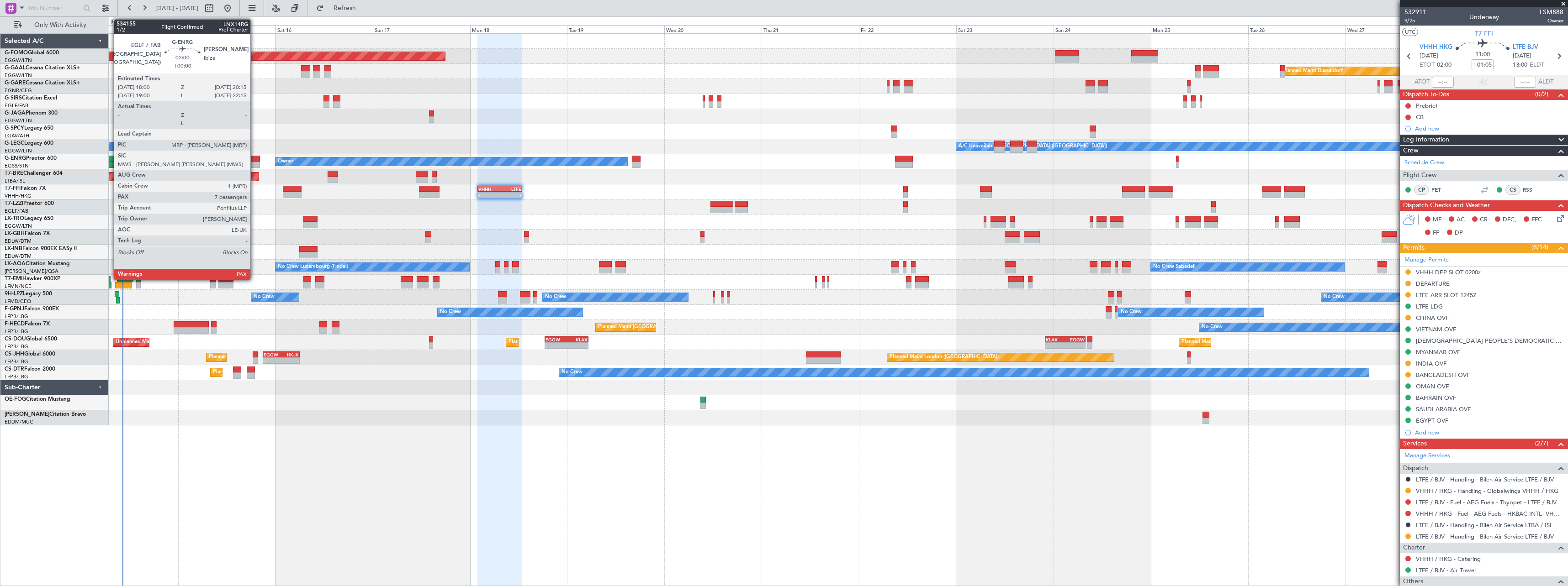
click at [255, 159] on div at bounding box center [255, 159] width 9 height 6
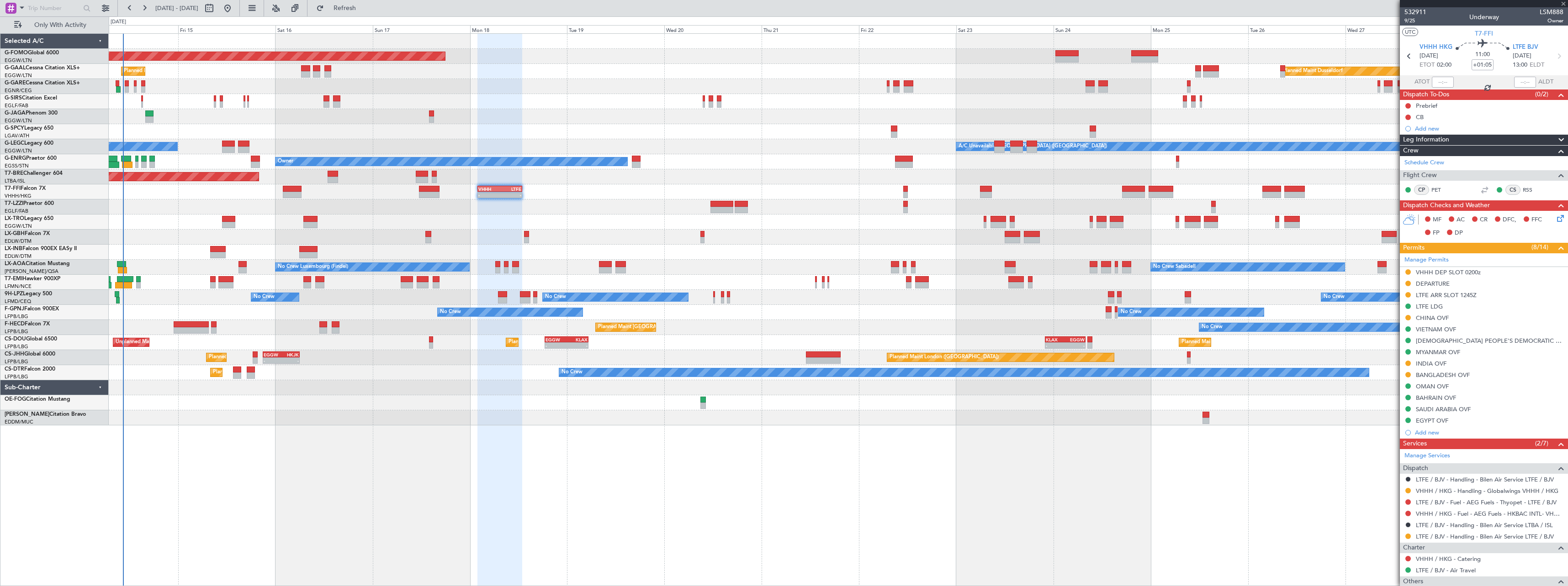
type input "7"
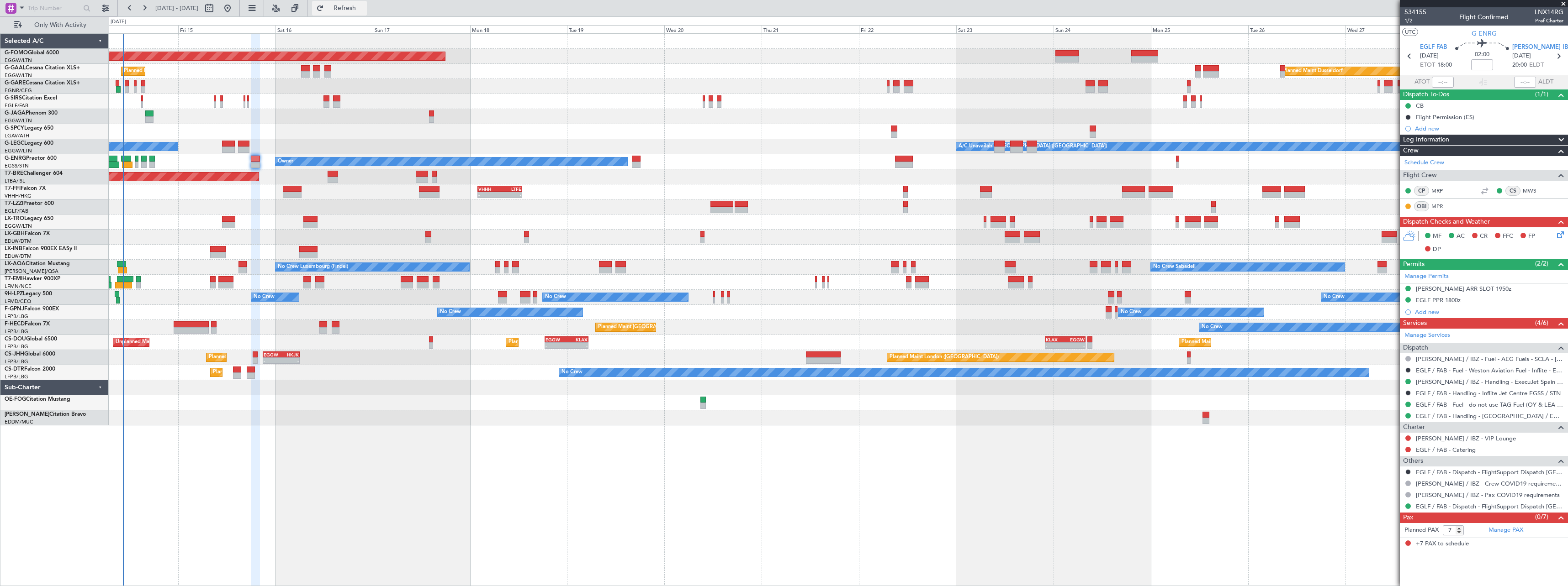
click at [364, 11] on span "Refresh" at bounding box center [344, 8] width 39 height 6
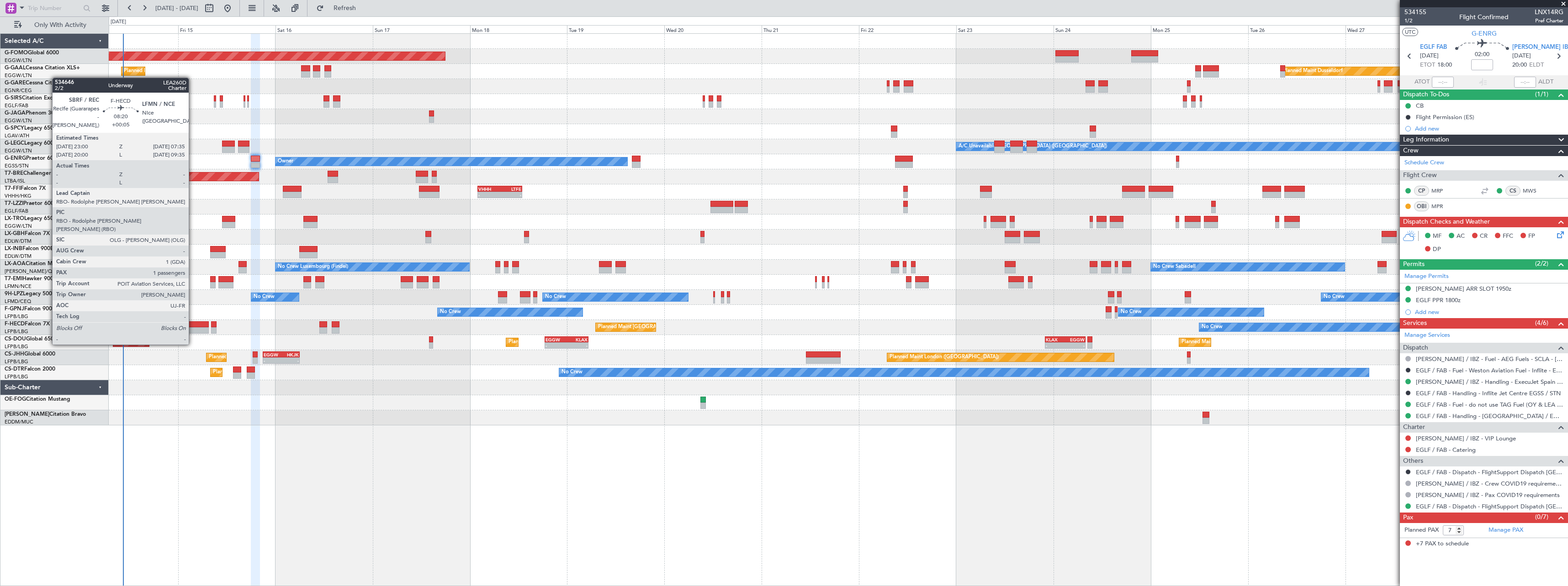
click at [193, 328] on div at bounding box center [191, 331] width 35 height 6
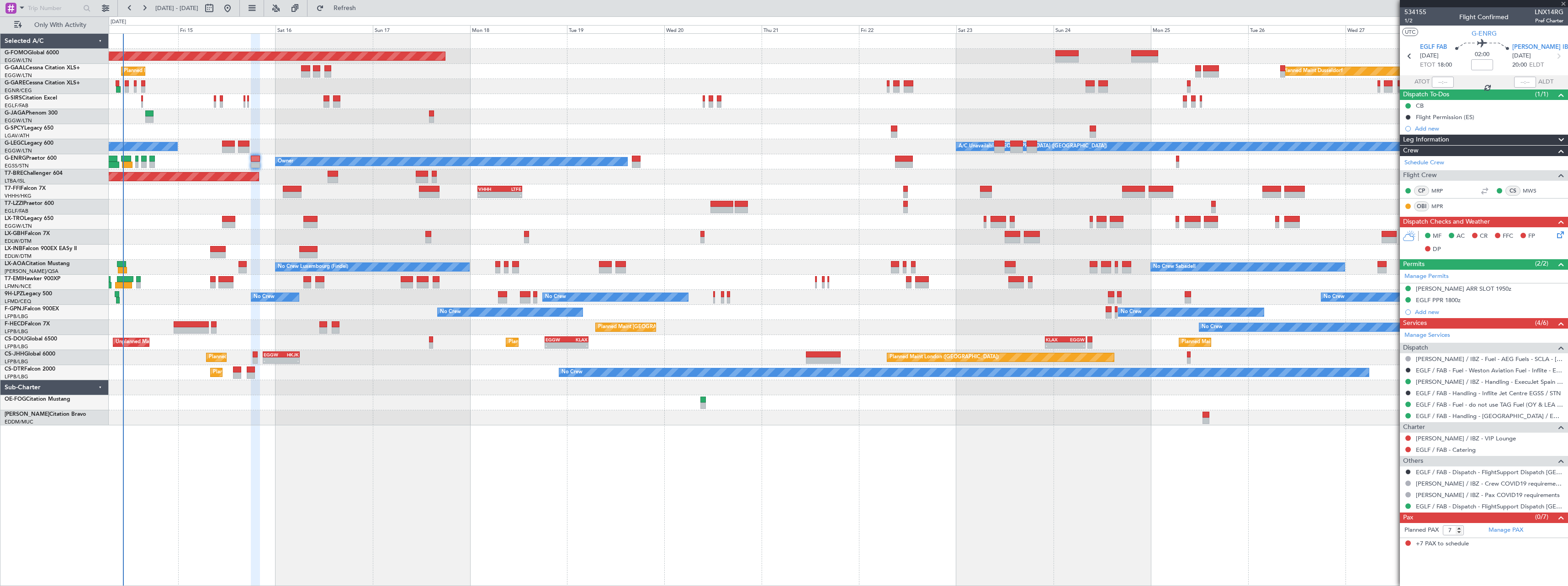
type input "+00:05"
type input "1"
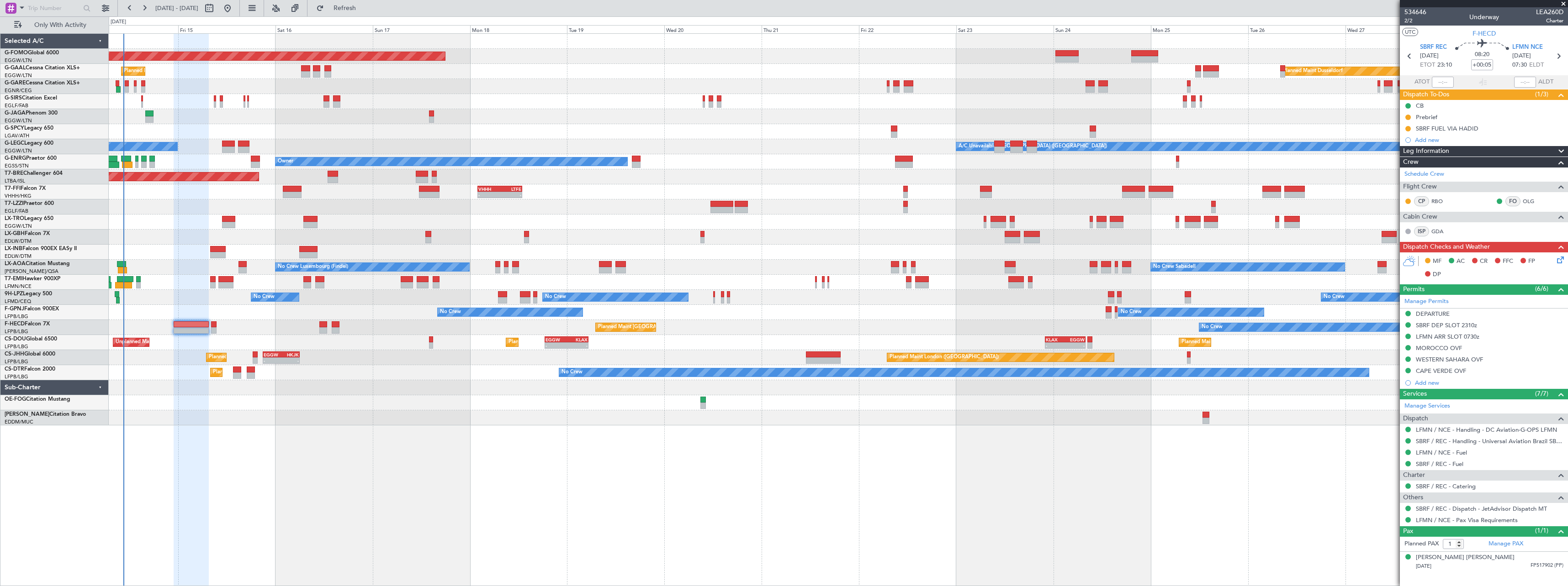
click at [670, 536] on div "Planned Maint Windsor Locks (Bradley Intl) Planned Maint Dusseldorf Planned Mai…" at bounding box center [838, 309] width 1459 height 553
click at [364, 6] on span "Refresh" at bounding box center [344, 8] width 39 height 6
click at [364, 8] on span "Refresh" at bounding box center [344, 8] width 39 height 6
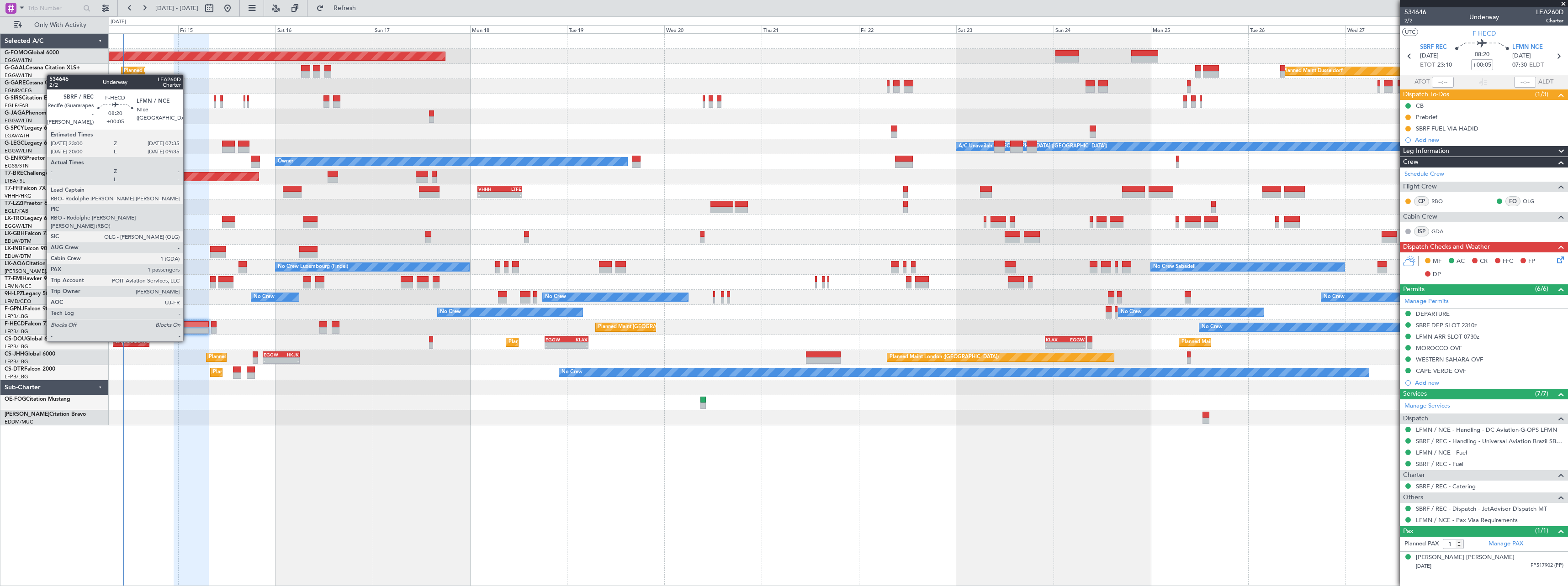
click at [187, 324] on div at bounding box center [191, 324] width 35 height 6
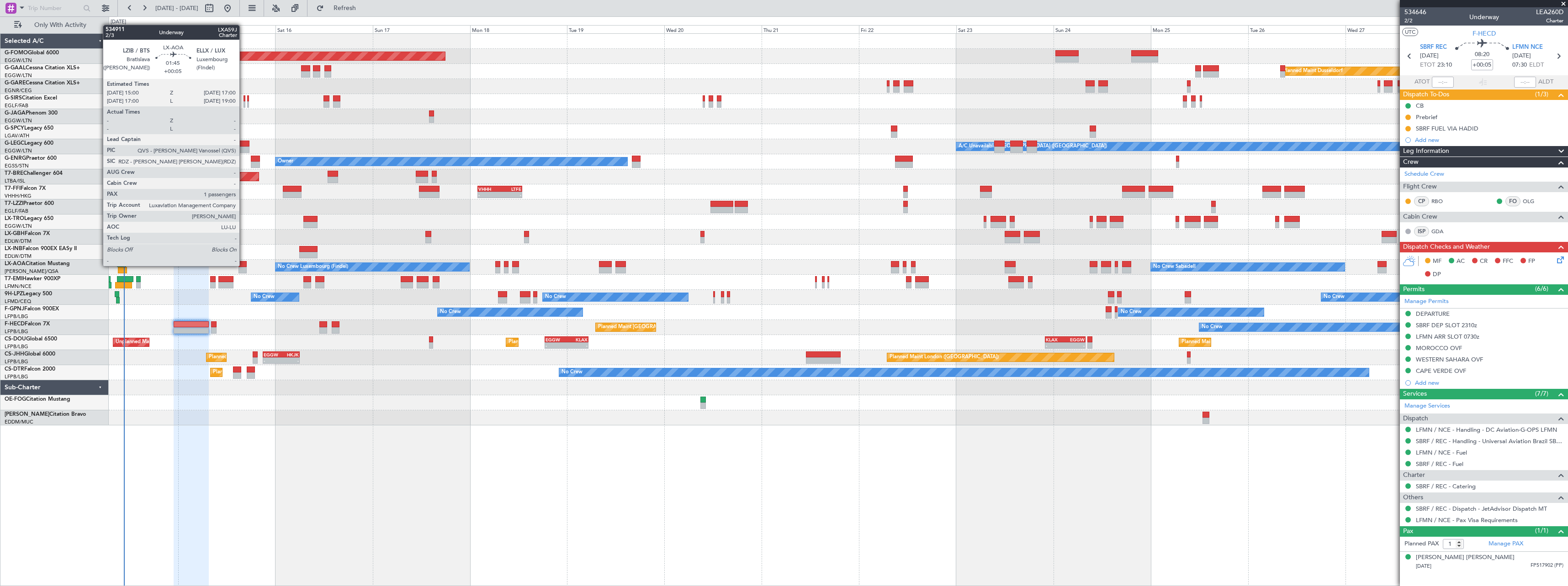
click at [244, 266] on div at bounding box center [242, 264] width 8 height 6
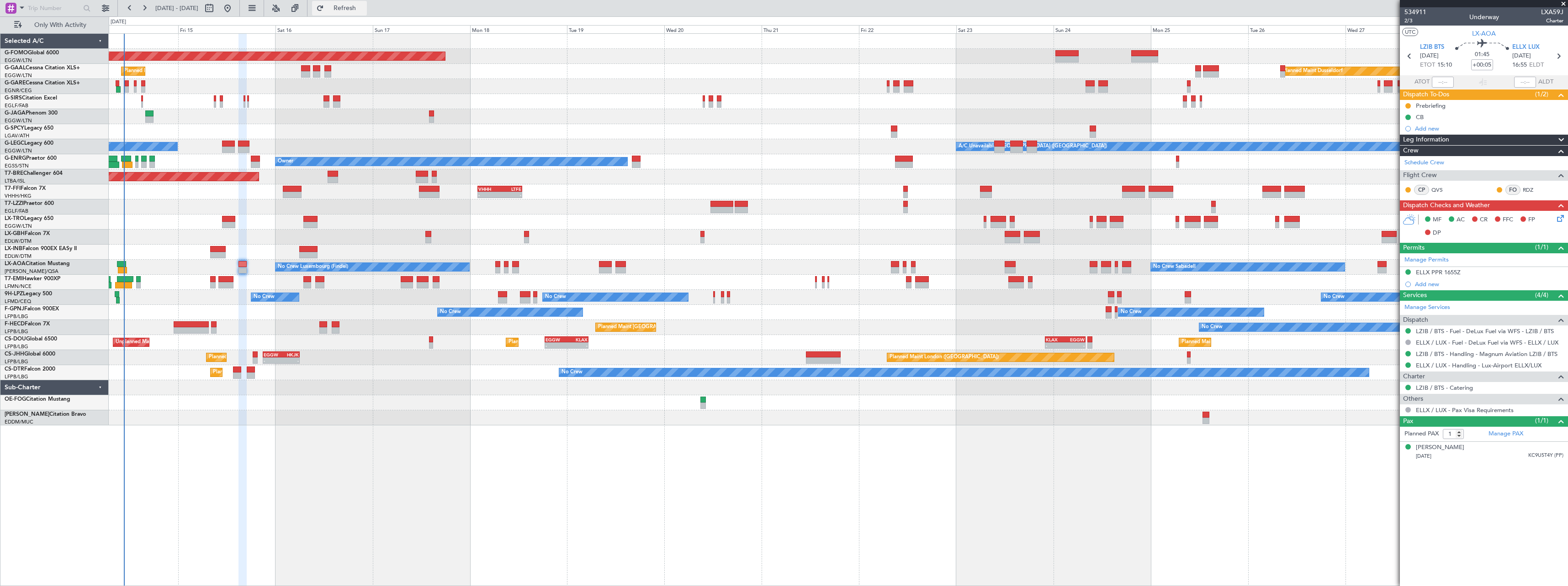
click at [364, 12] on span "Refresh" at bounding box center [344, 8] width 39 height 6
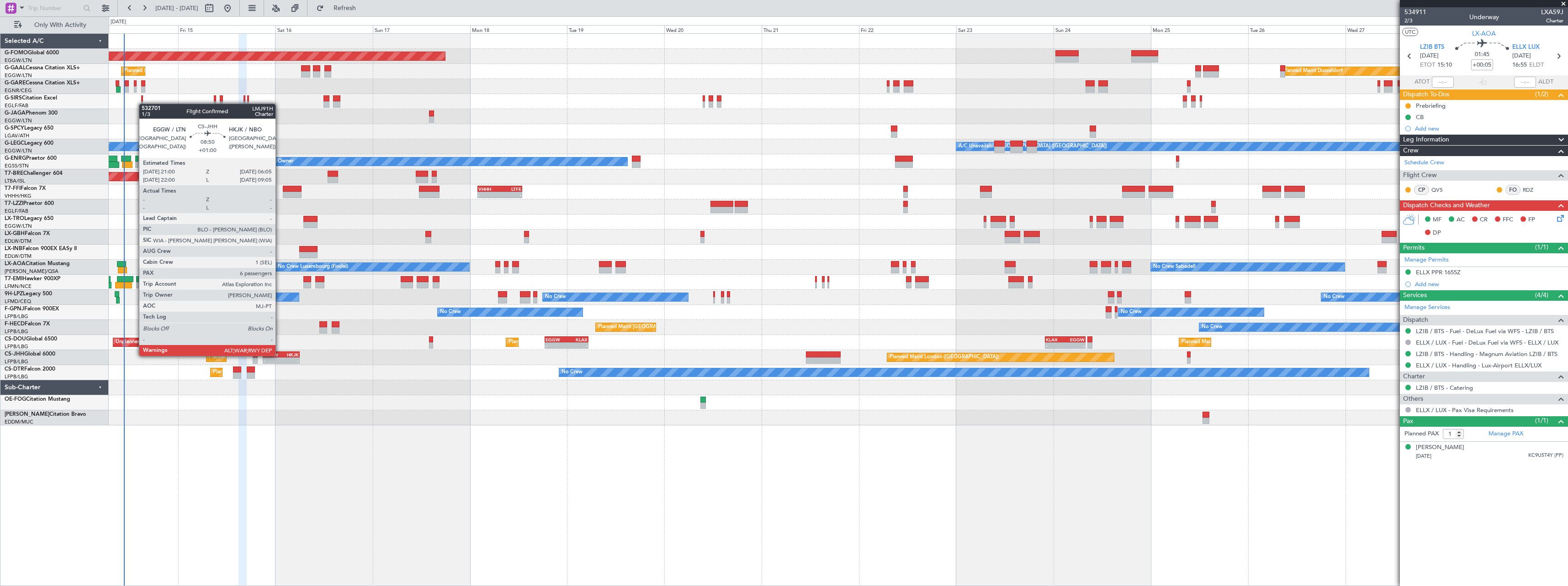
click at [280, 355] on div "EGGW" at bounding box center [272, 354] width 18 height 5
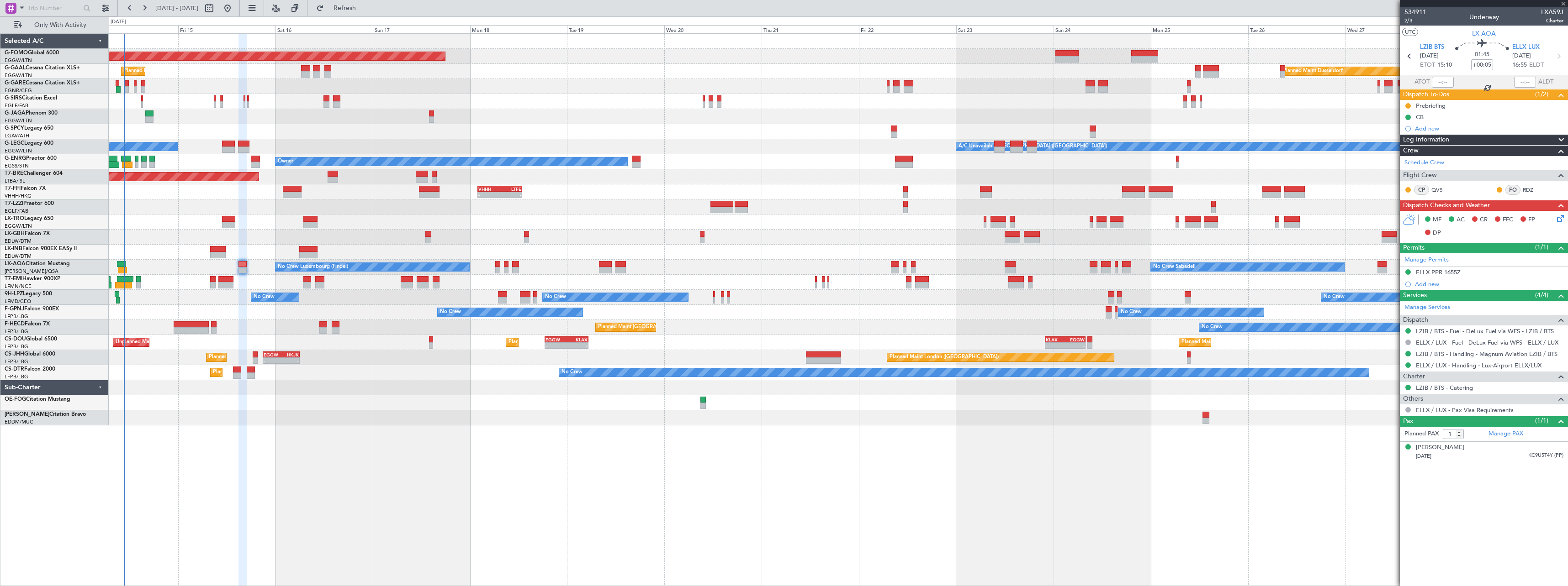
type input "+01:00"
type input "6"
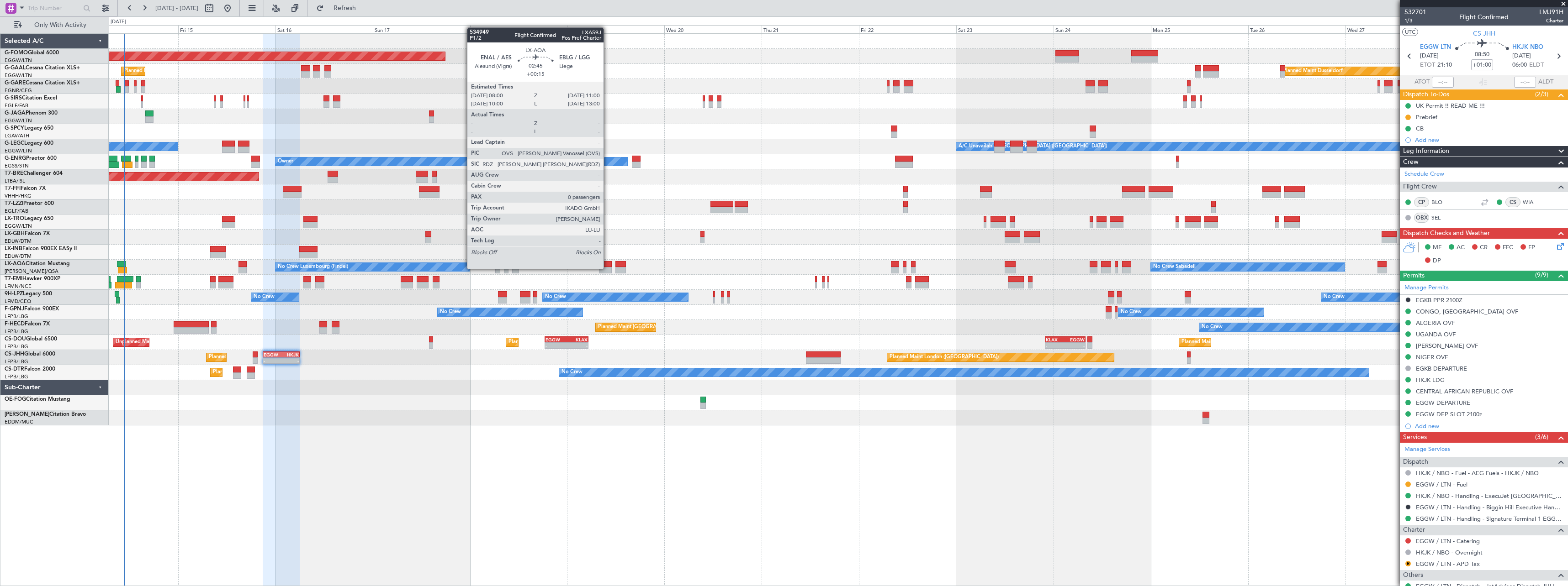
click at [608, 268] on div at bounding box center [605, 270] width 13 height 6
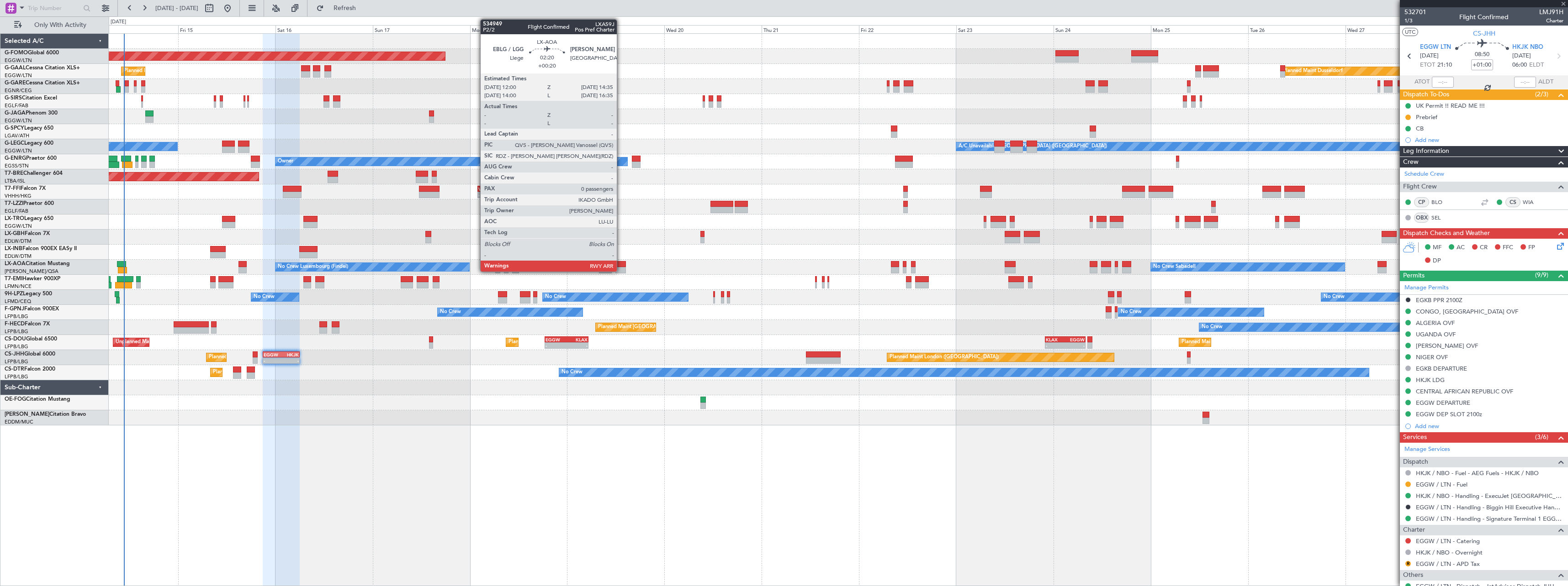
type input "+00:15"
type input "0"
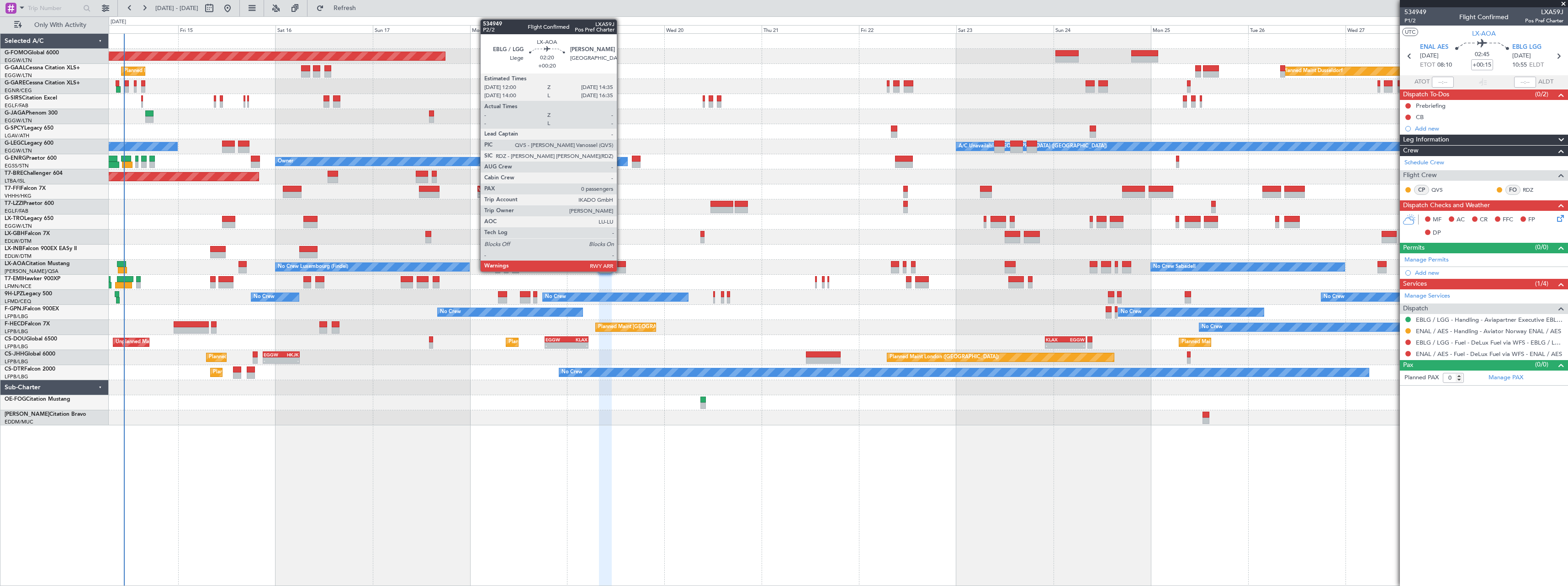
click at [621, 266] on div at bounding box center [620, 264] width 10 height 6
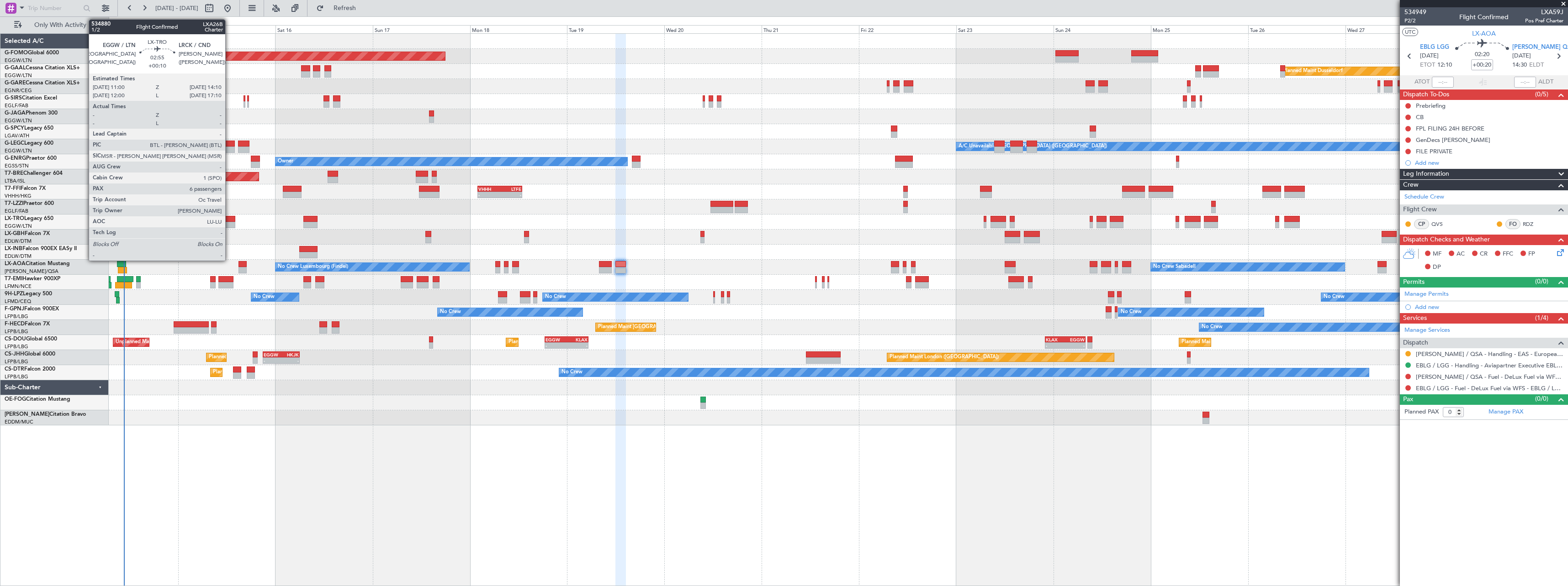
click at [230, 222] on div at bounding box center [228, 225] width 13 height 6
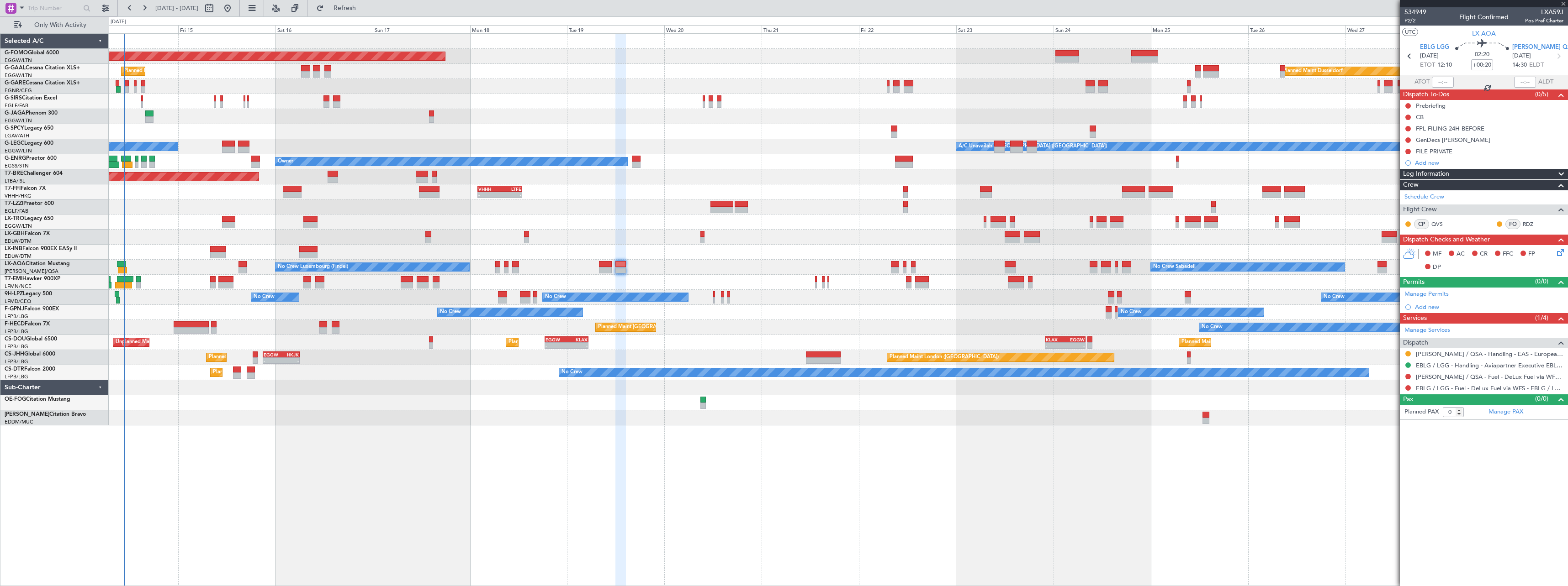
type input "+00:10"
type input "6"
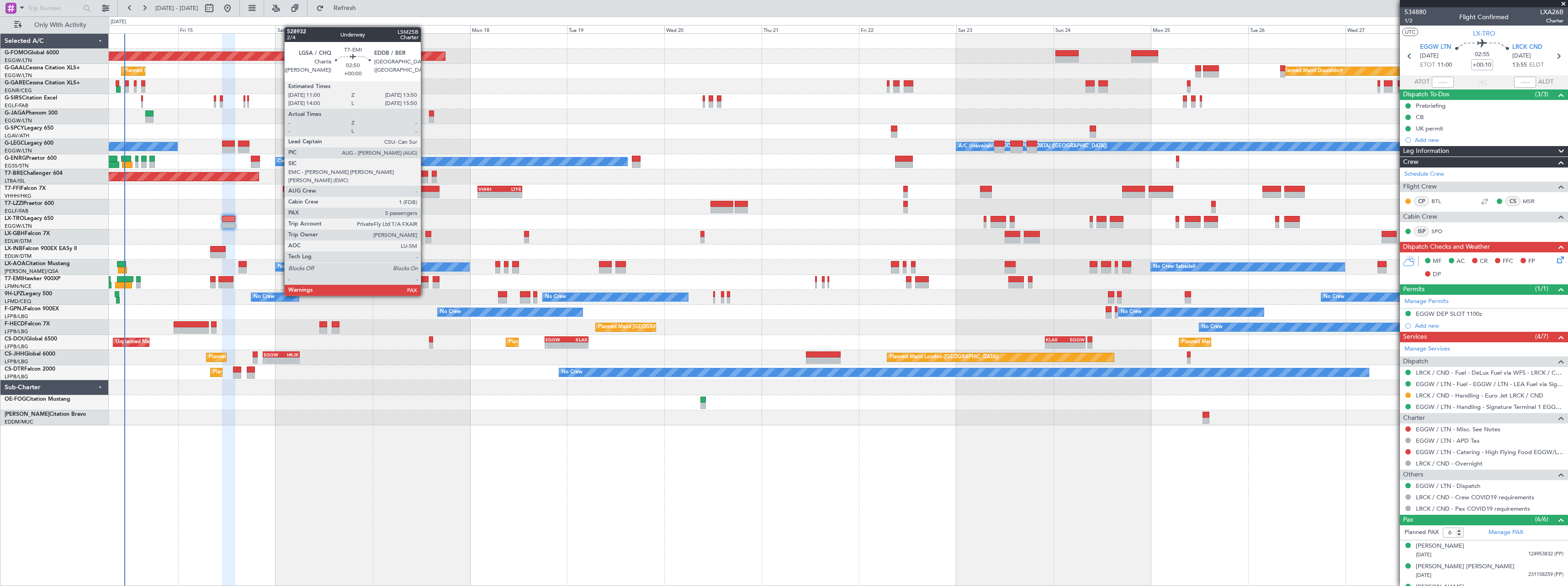
click at [425, 279] on div at bounding box center [422, 280] width 12 height 6
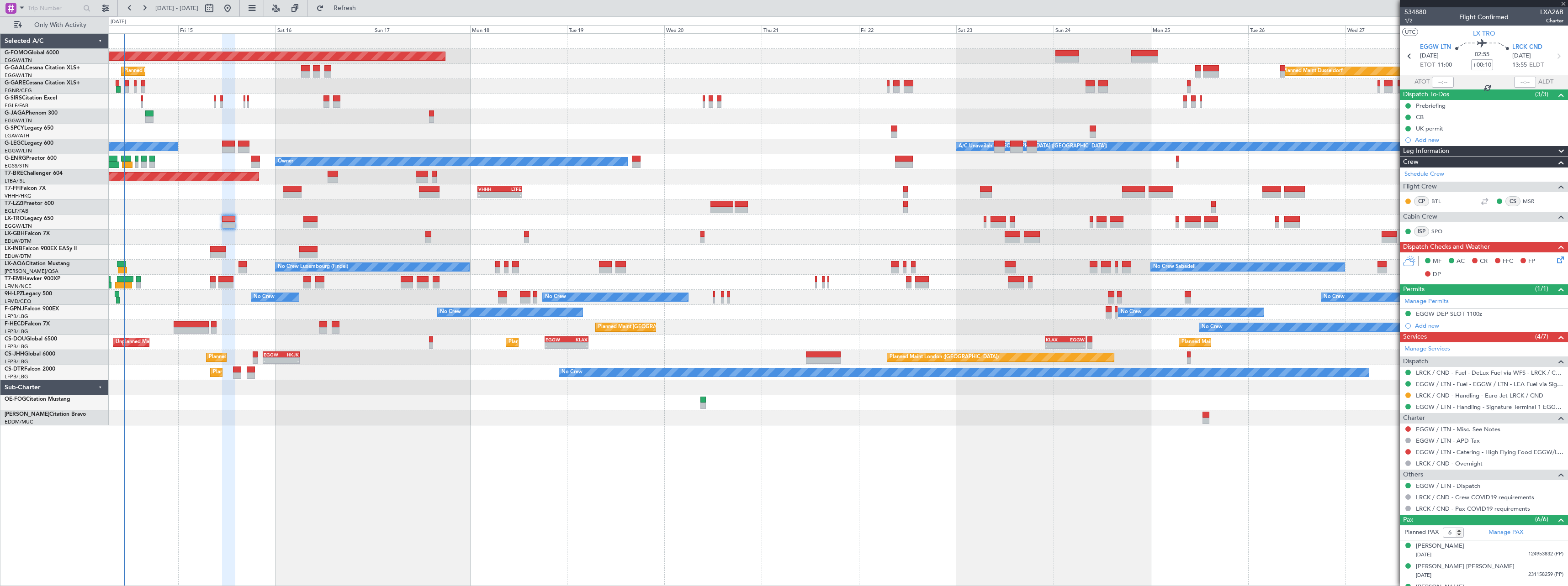
type input "5"
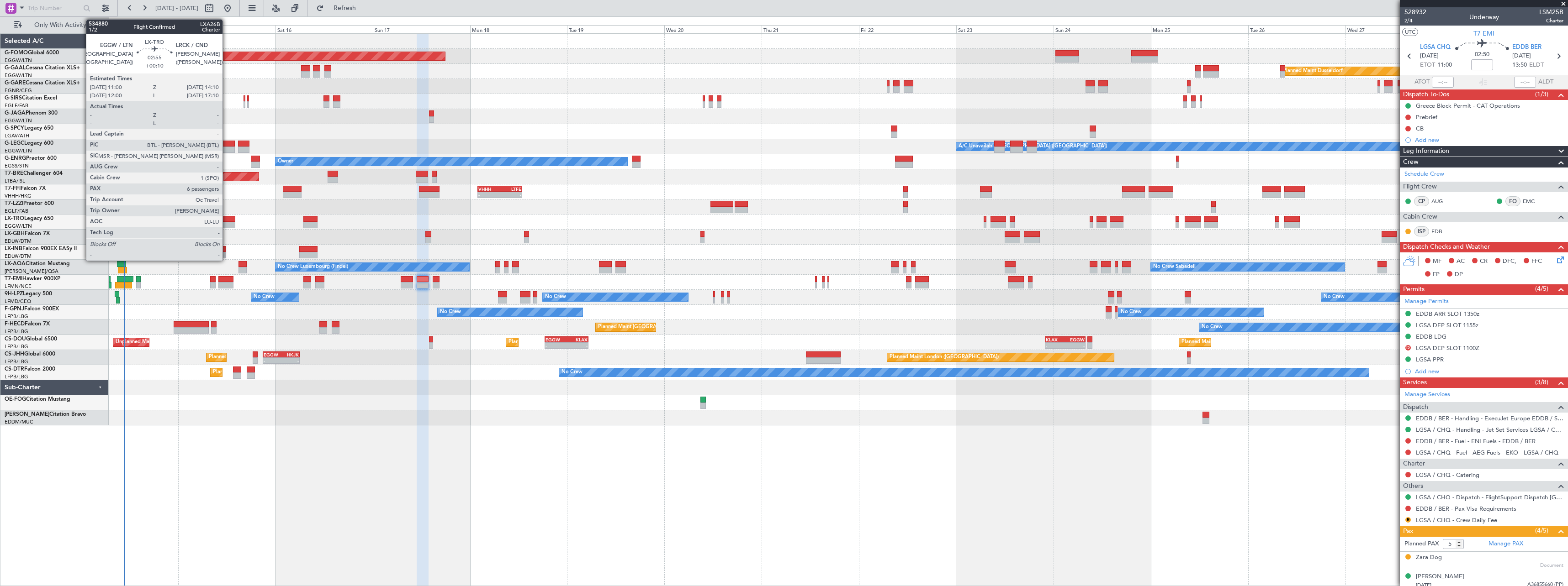
click at [226, 221] on div at bounding box center [228, 219] width 13 height 6
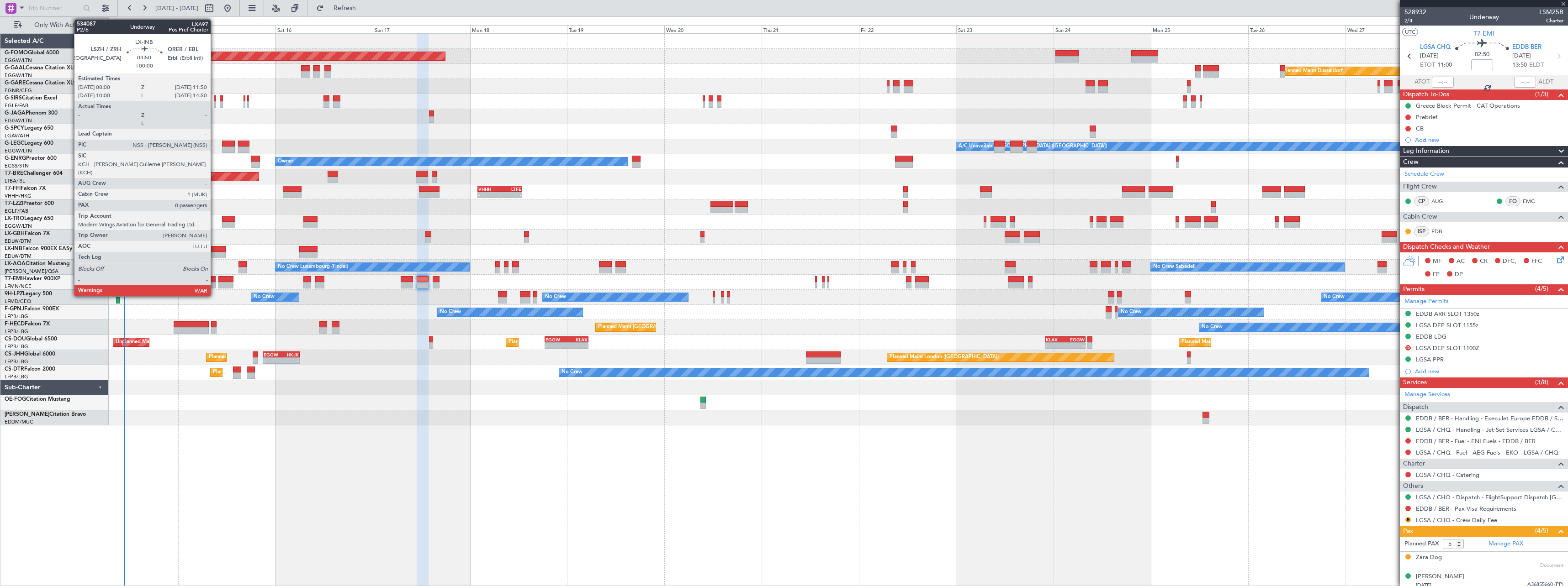
type input "+00:10"
type input "6"
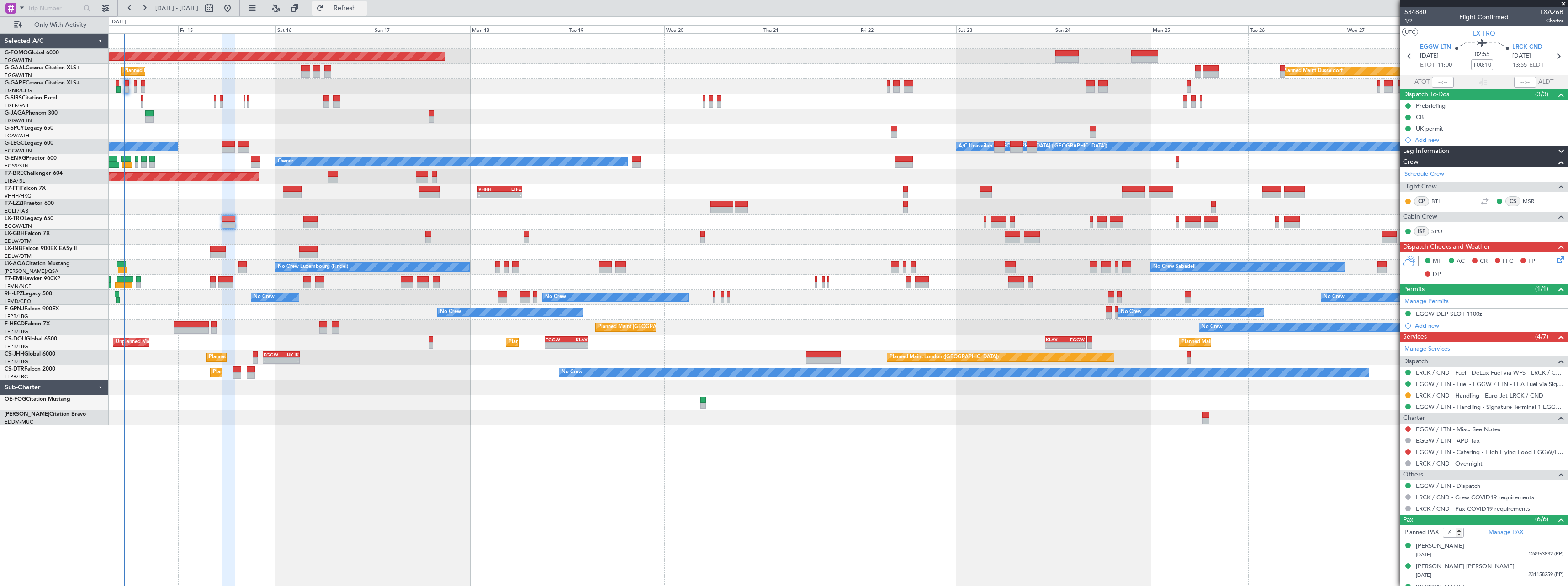
click at [364, 7] on span "Refresh" at bounding box center [344, 8] width 39 height 6
click at [362, 5] on span "Refresh" at bounding box center [344, 8] width 39 height 6
click at [364, 8] on span "Refresh" at bounding box center [344, 8] width 39 height 6
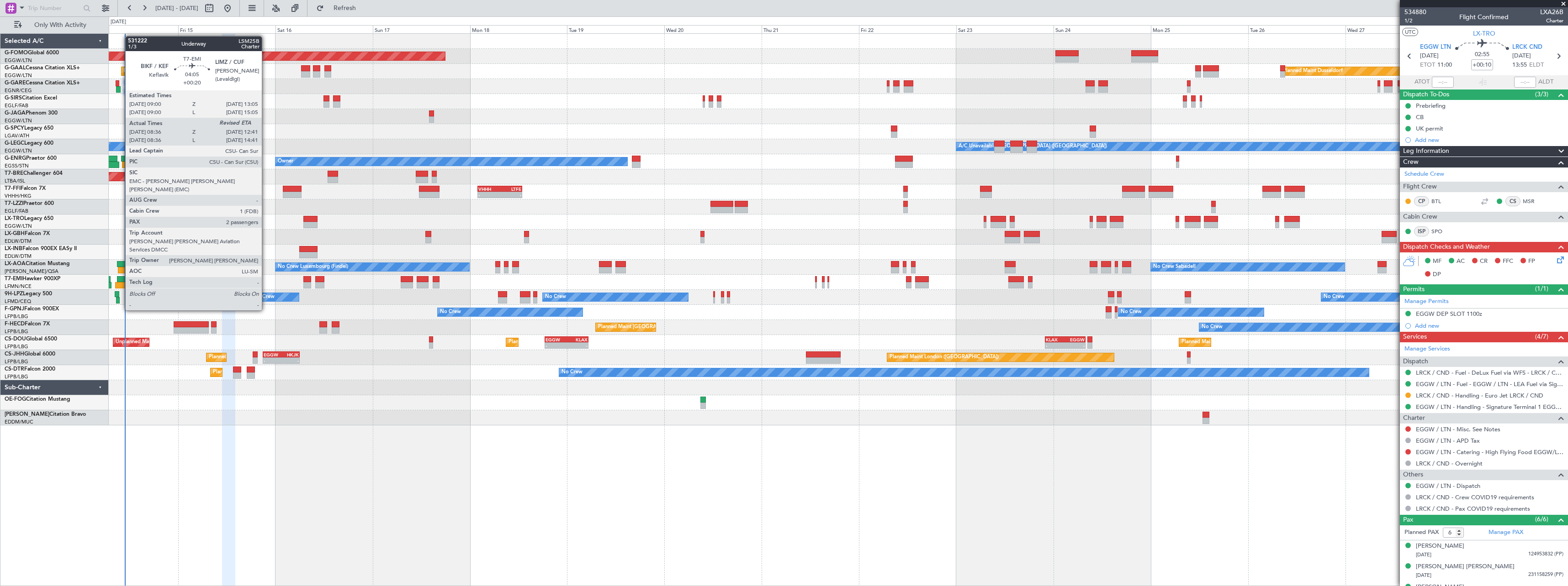
click at [120, 285] on div at bounding box center [123, 285] width 17 height 6
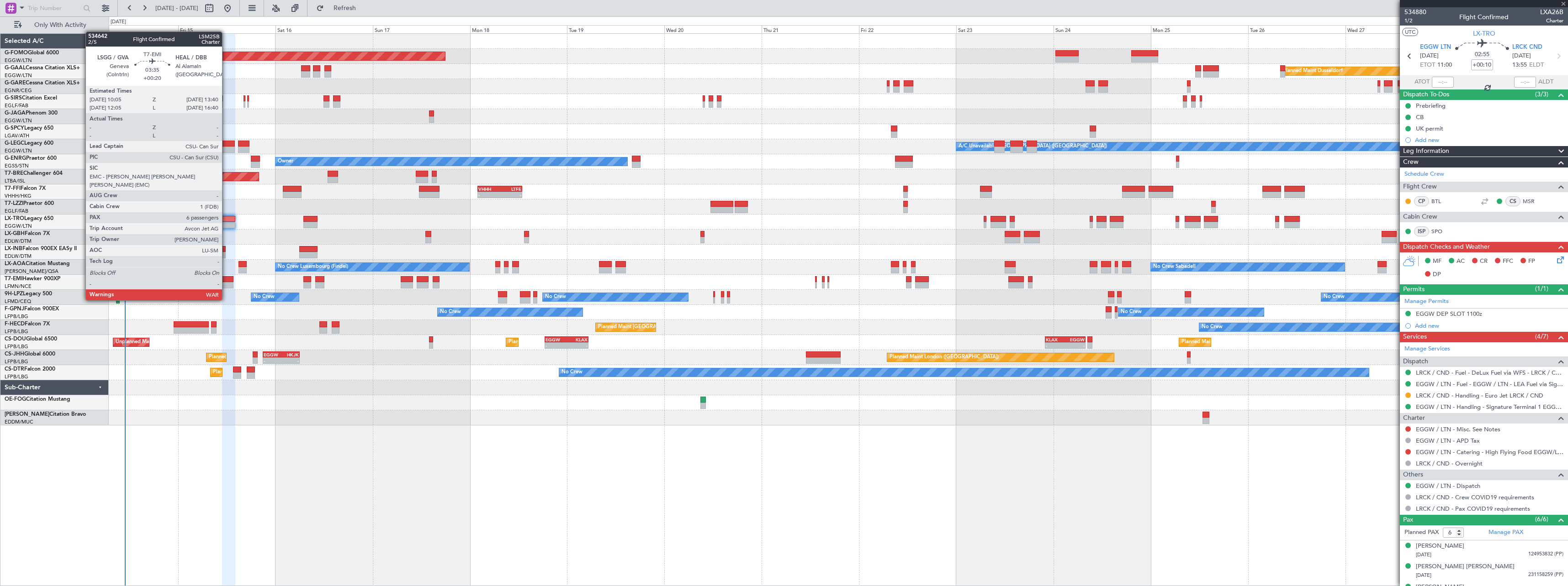
type input "+00:20"
type input "08:36"
type input "2"
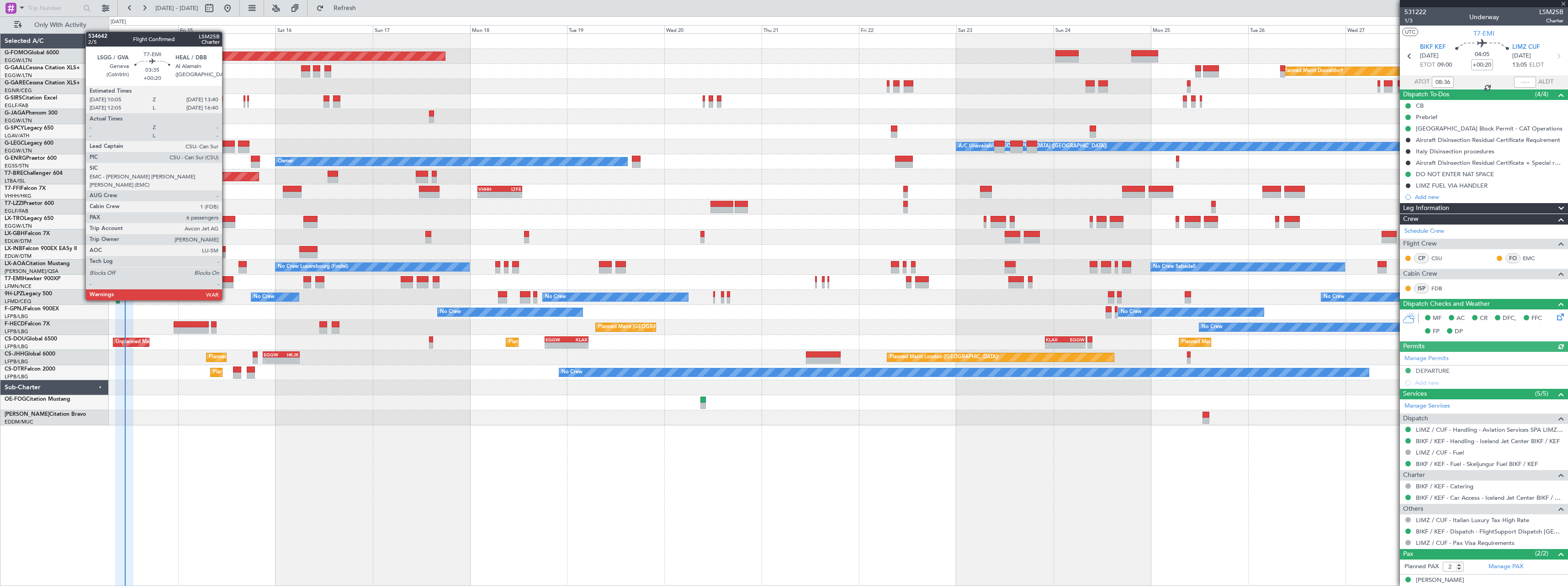
click at [226, 283] on div at bounding box center [226, 285] width 15 height 6
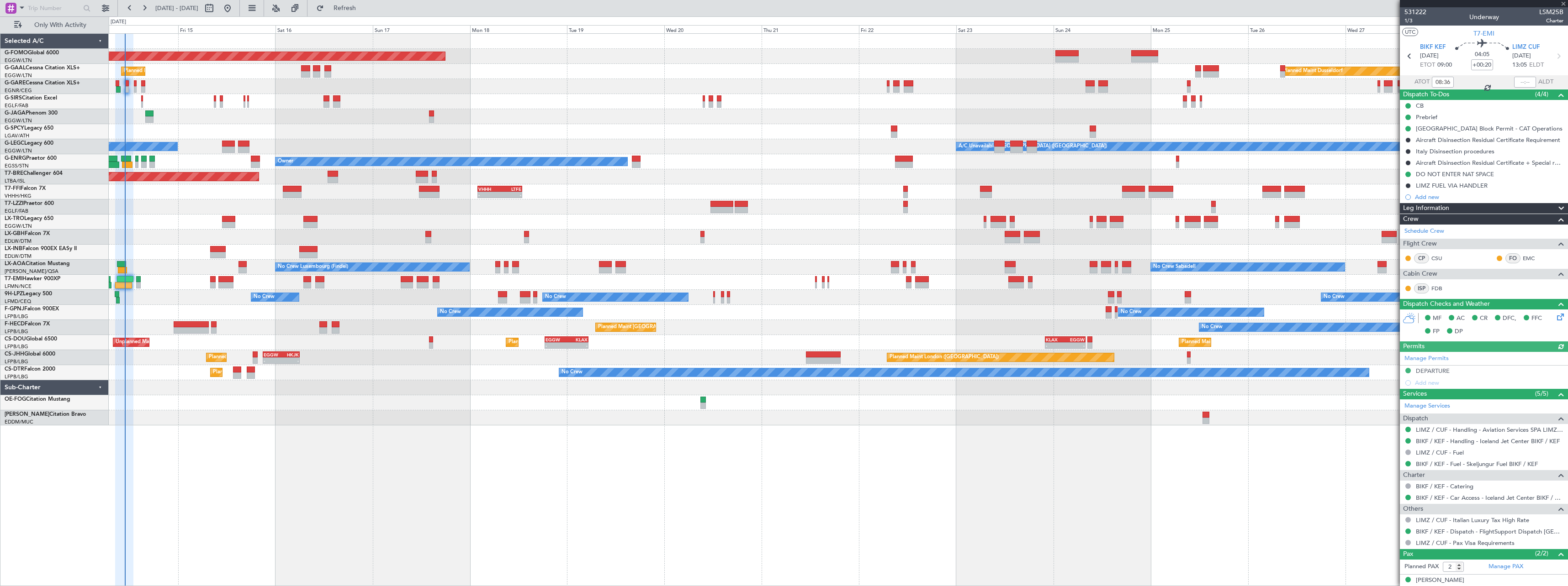
type input "6"
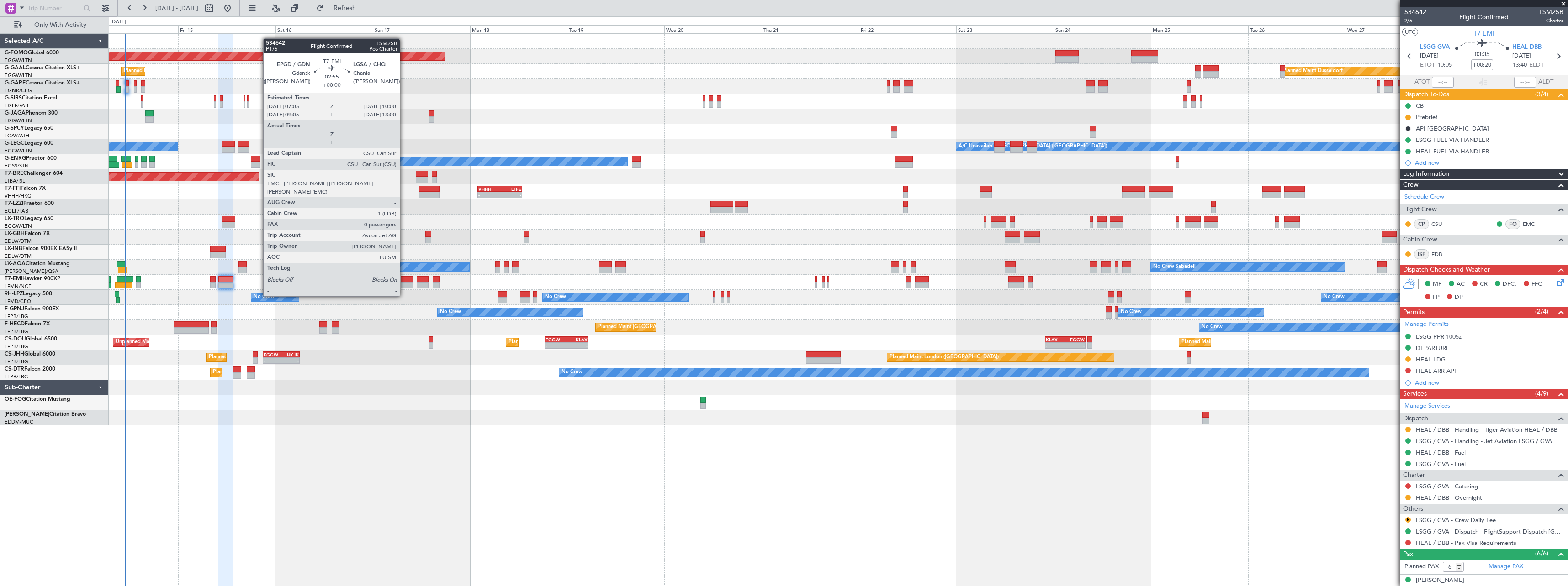
click at [404, 279] on div at bounding box center [406, 280] width 12 height 6
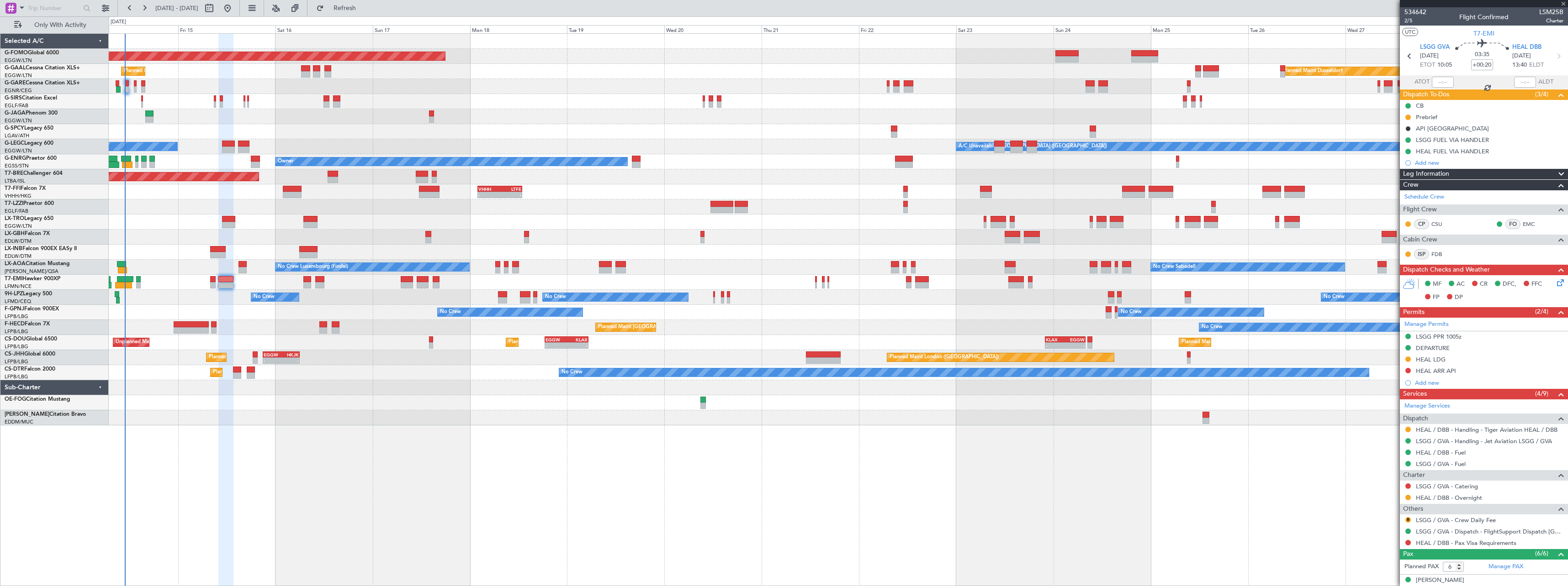
type input "0"
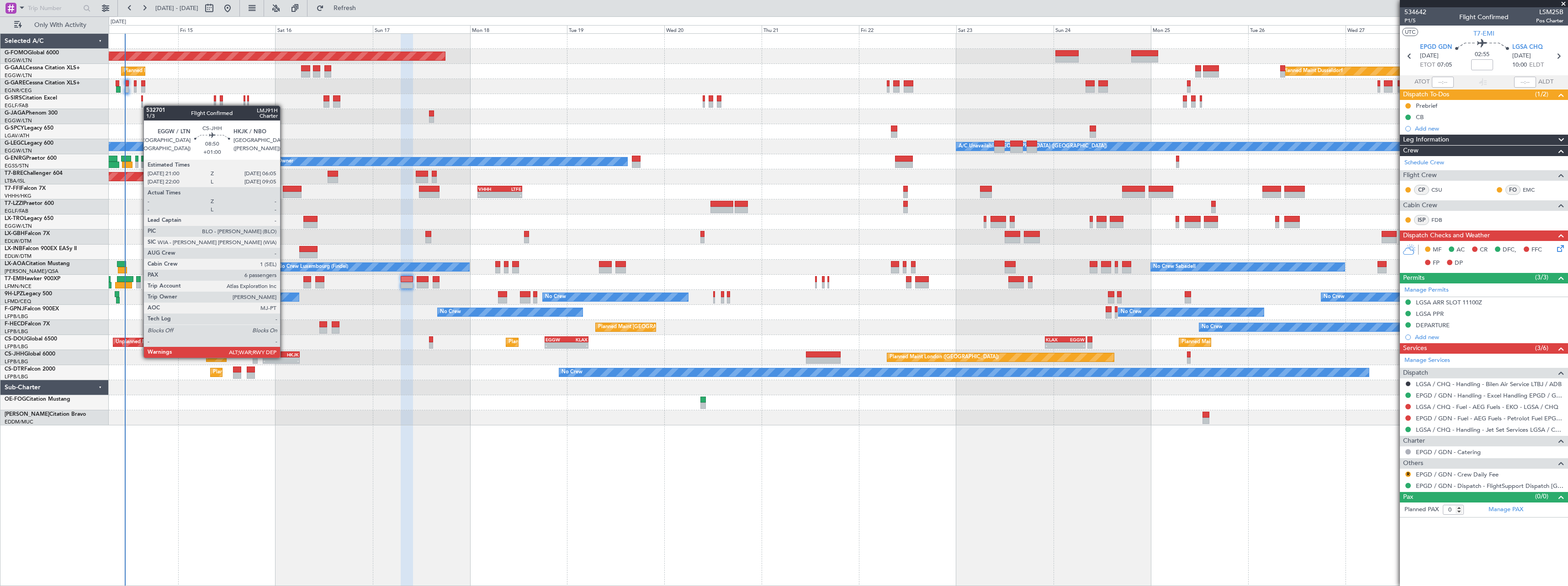
click at [285, 357] on div "EGGW 21:00 Z HKJK 06:05 Z" at bounding box center [281, 355] width 37 height 6
type input "+01:00"
type input "6"
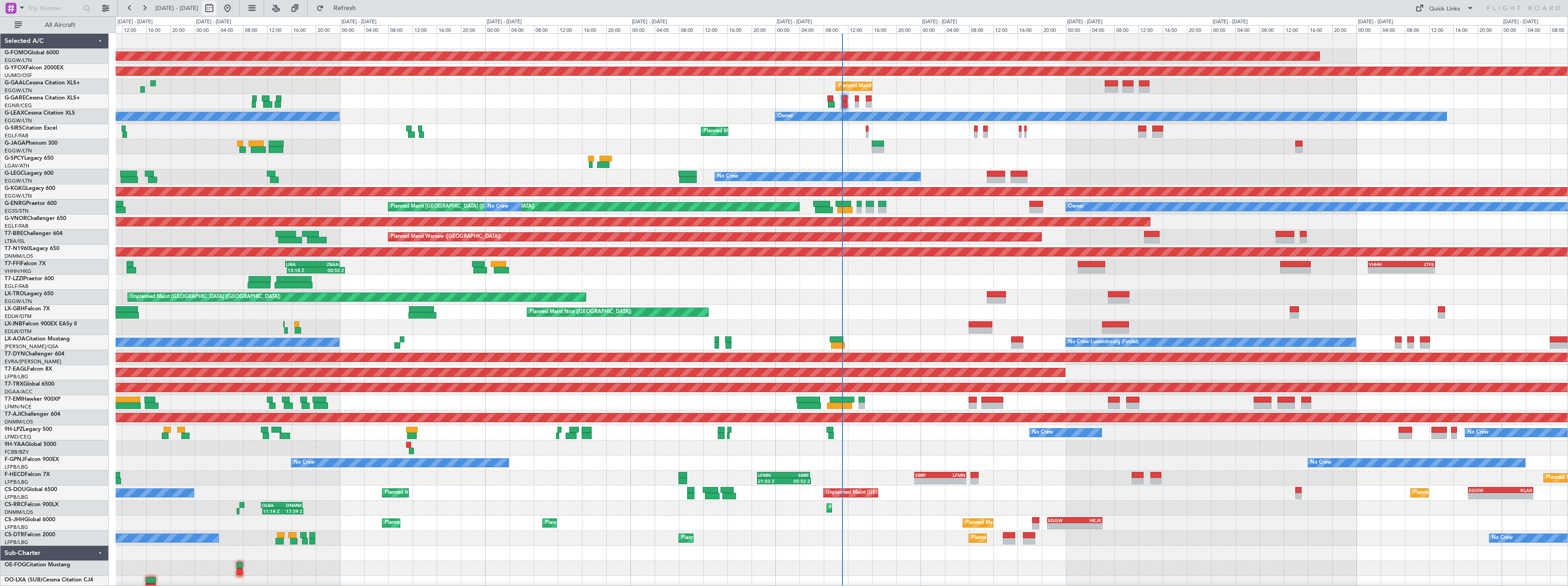
click at [216, 8] on button at bounding box center [209, 8] width 15 height 15
select select "8"
select select "2025"
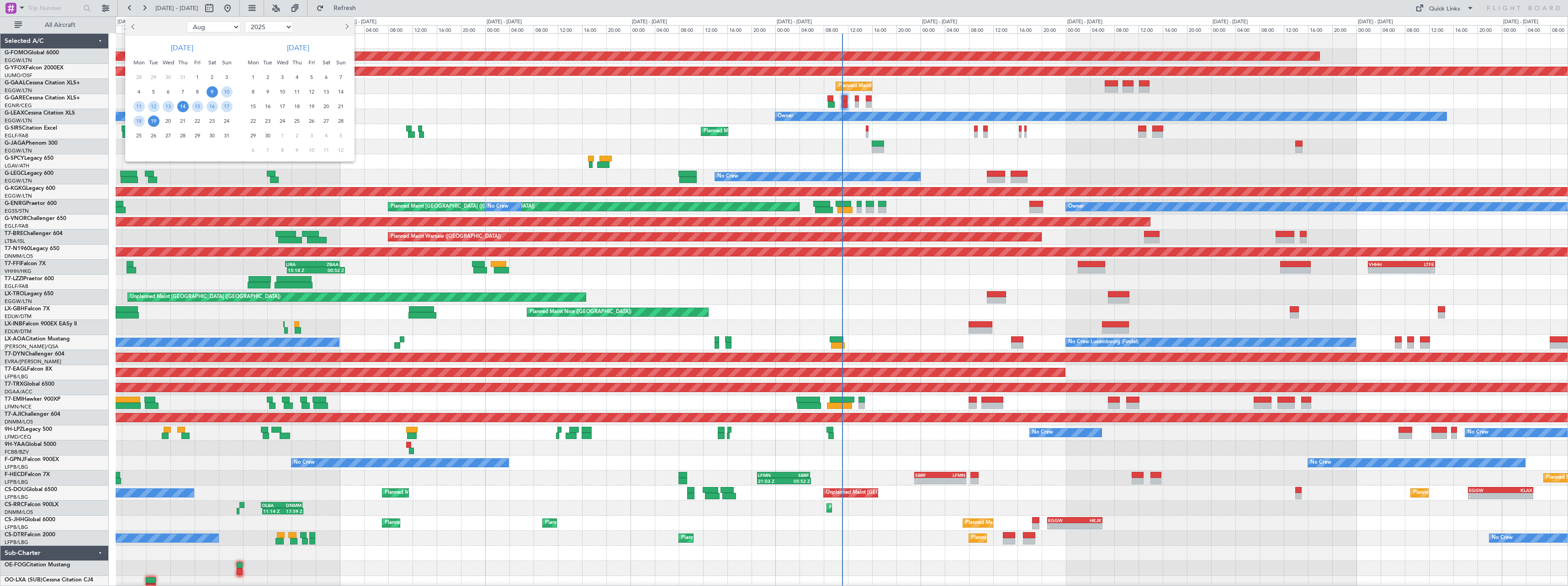
click at [178, 106] on span "14" at bounding box center [183, 106] width 12 height 12
click at [182, 135] on span "28" at bounding box center [183, 136] width 12 height 12
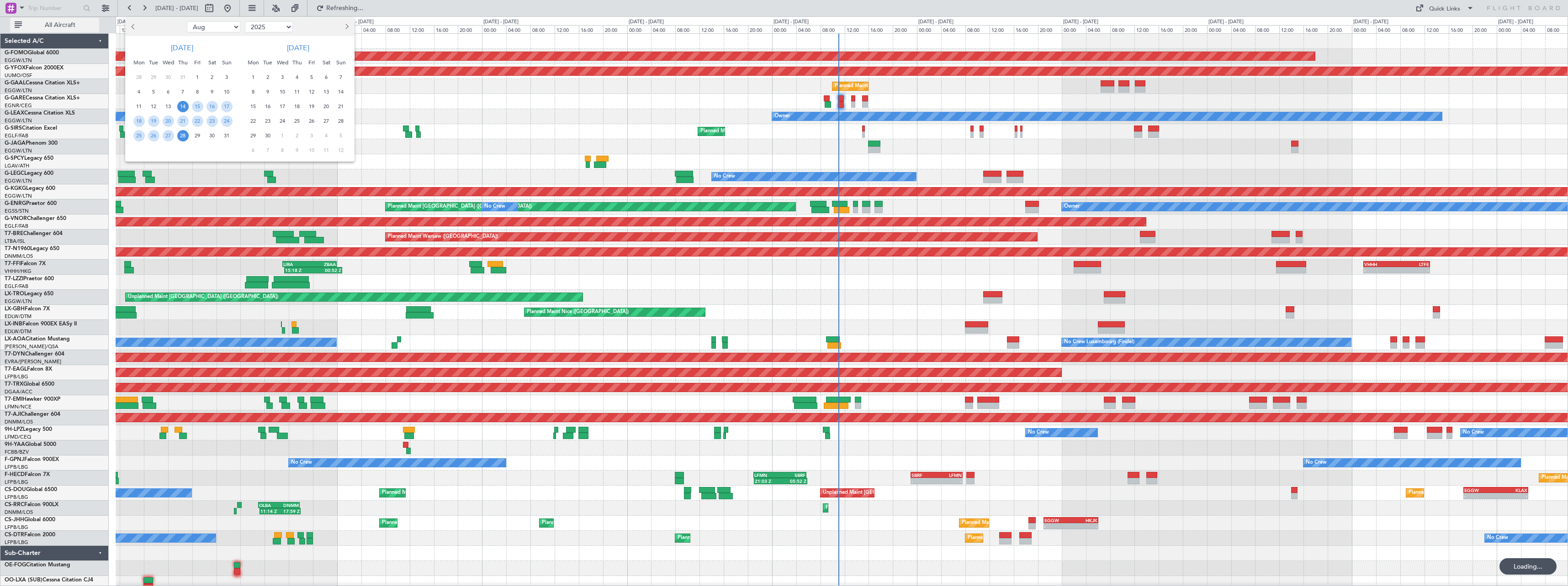
click at [55, 20] on button "All Aircraft" at bounding box center [54, 25] width 89 height 15
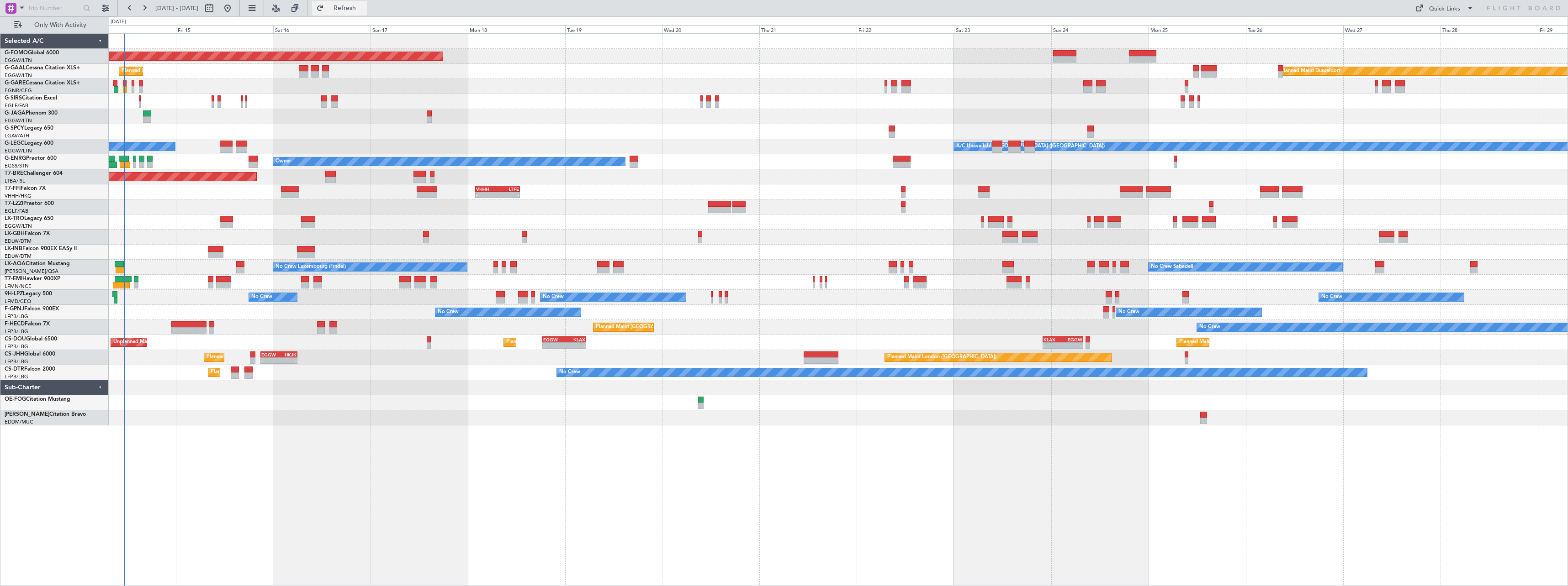
click at [361, 9] on span "Refresh" at bounding box center [344, 8] width 39 height 6
click at [364, 7] on span "Refresh" at bounding box center [344, 8] width 39 height 6
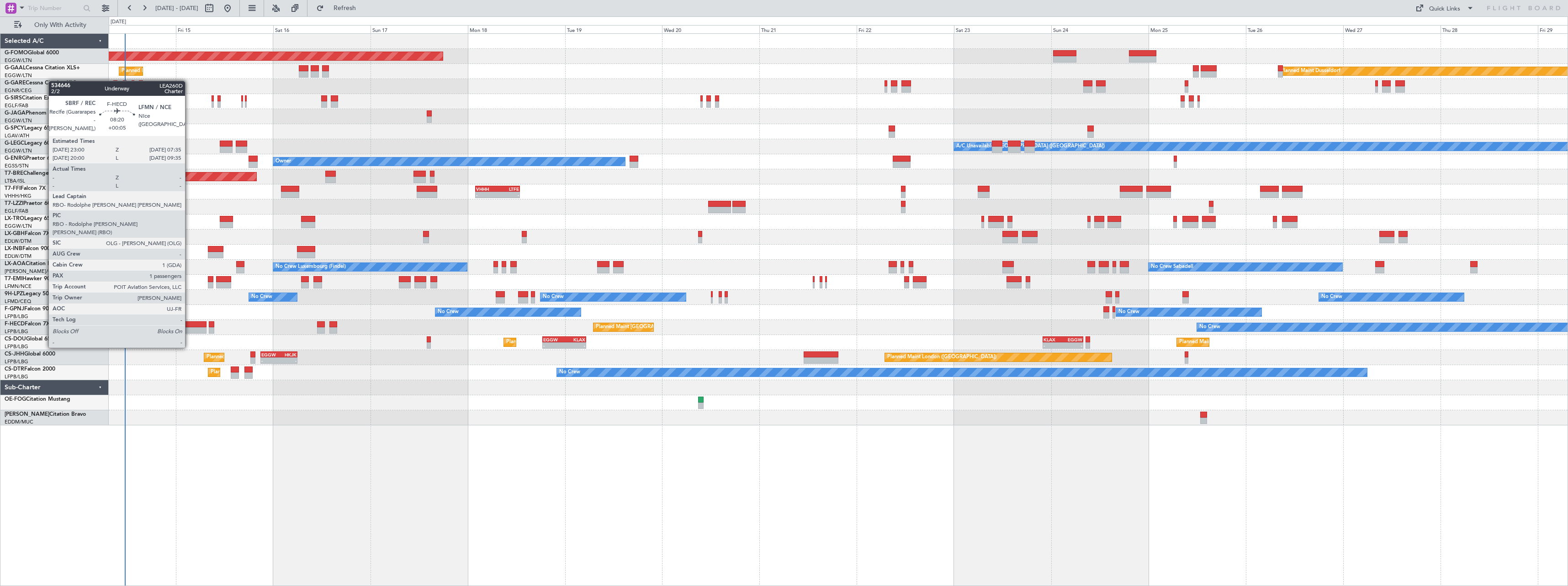
click at [189, 331] on div at bounding box center [189, 331] width 35 height 6
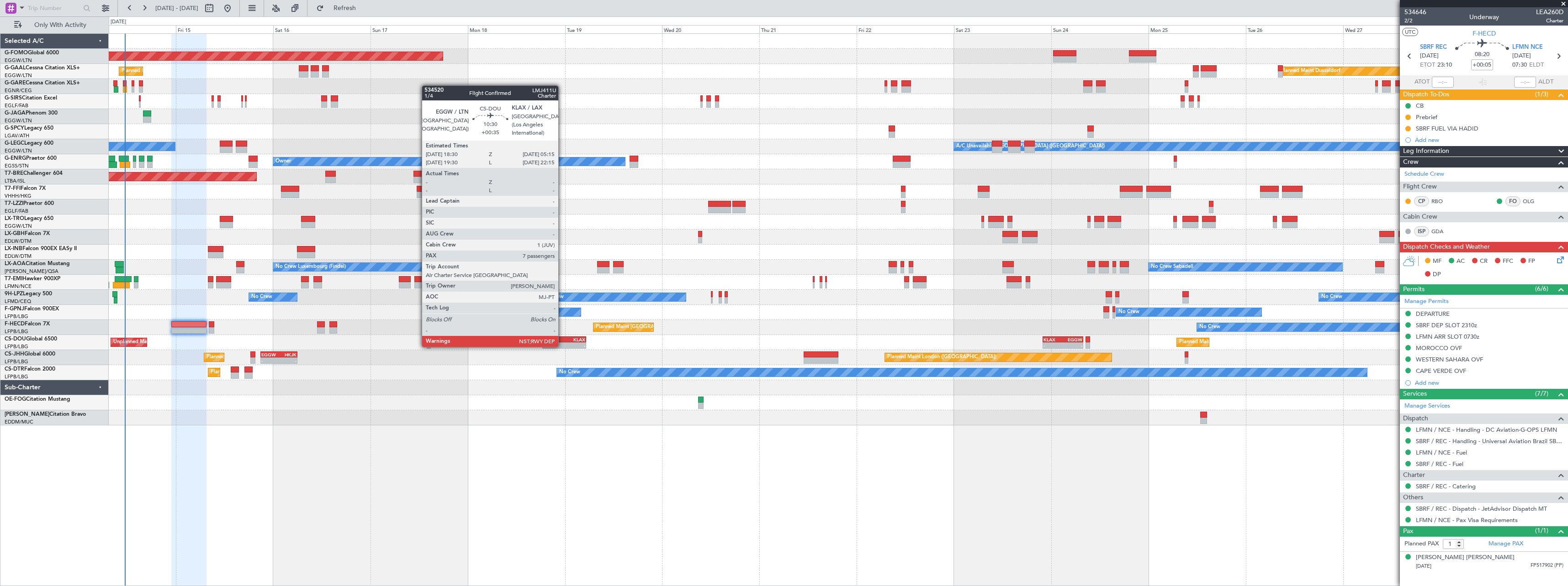
click at [562, 338] on div "EGGW" at bounding box center [553, 339] width 21 height 5
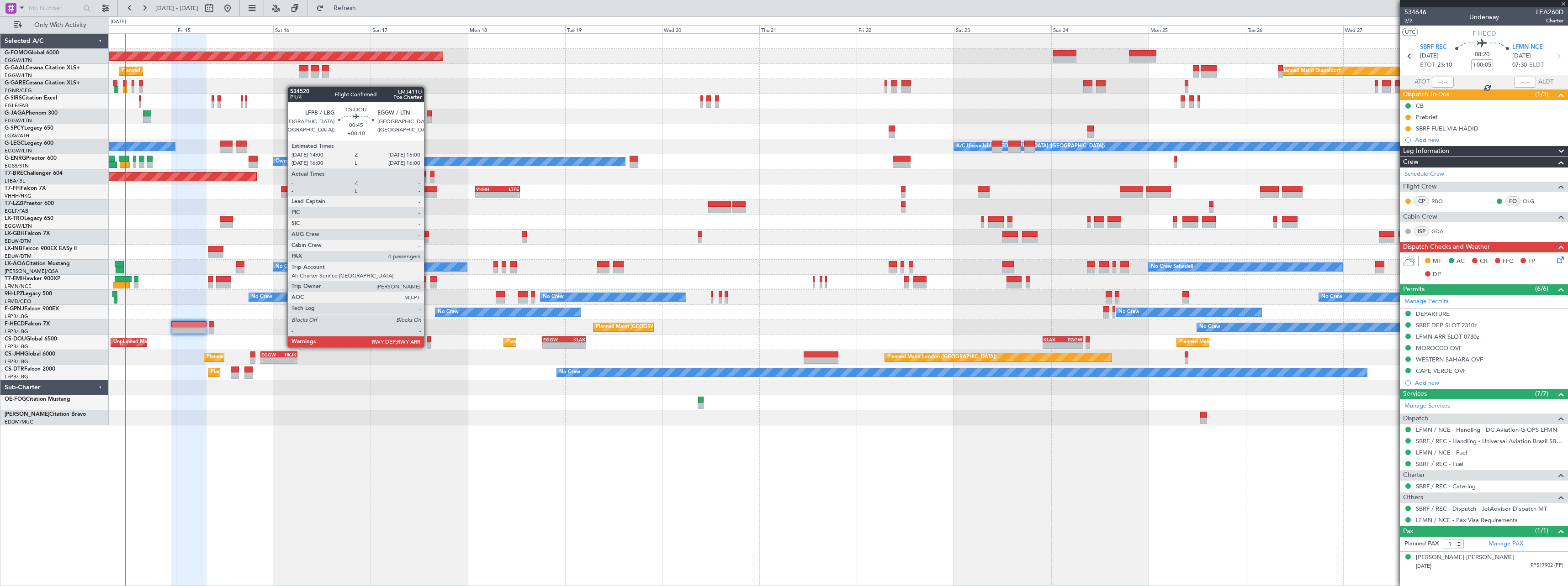
type input "+00:35"
type input "7"
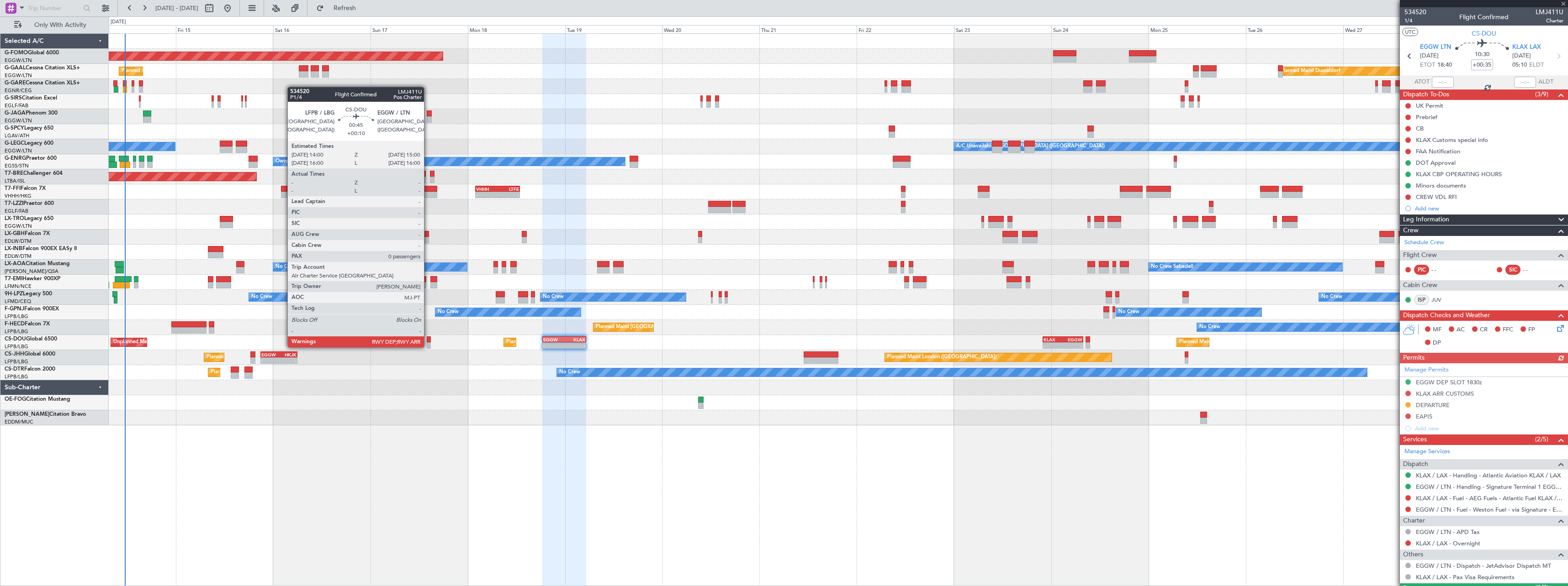
click at [428, 339] on div at bounding box center [428, 339] width 4 height 6
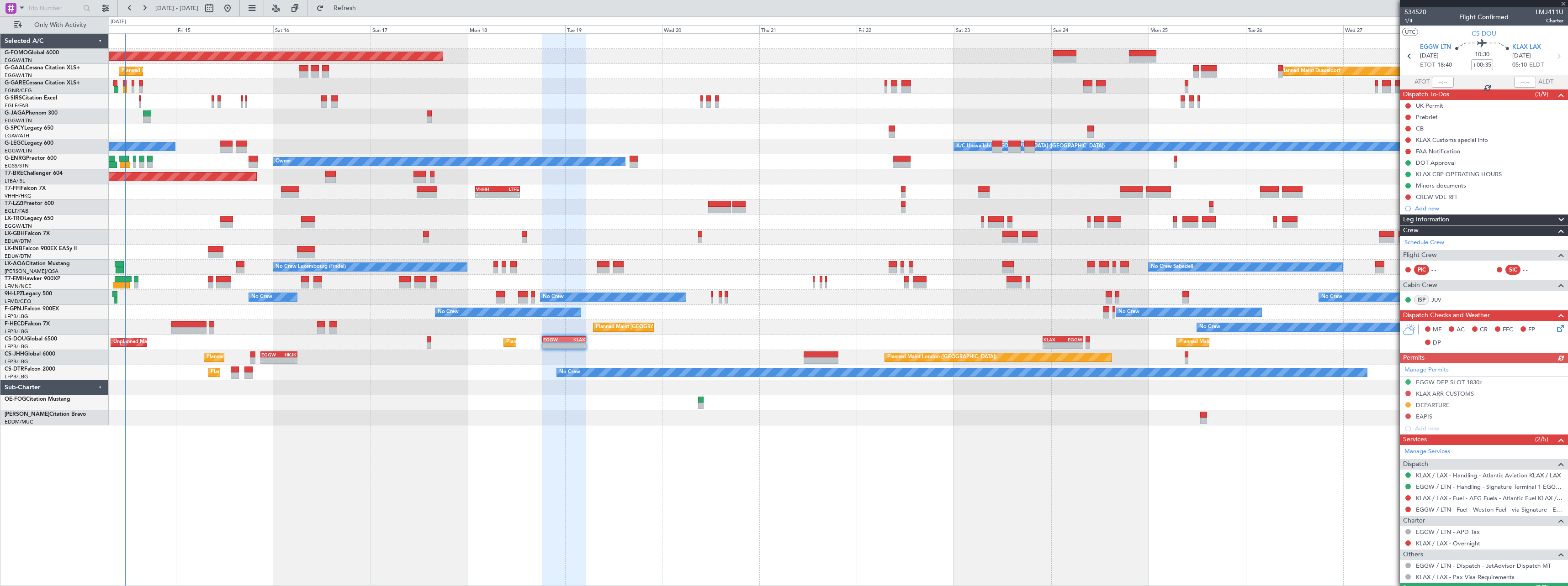
type input "+00:10"
type input "0"
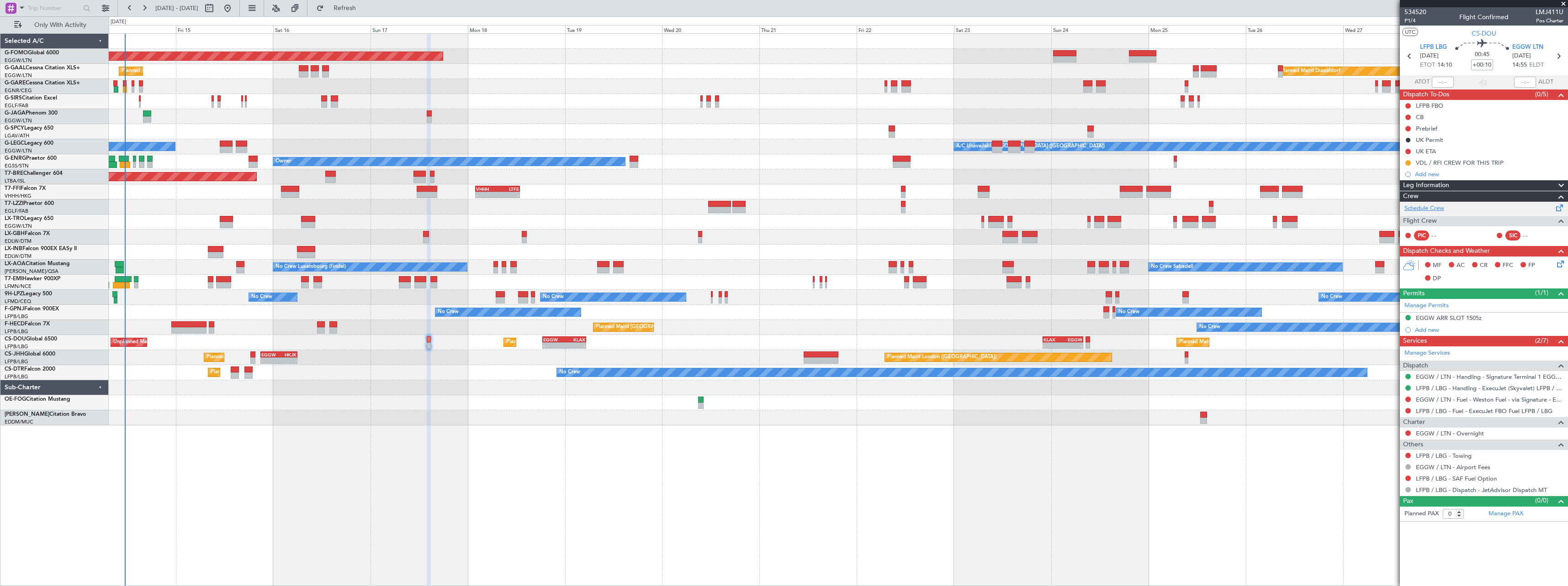
click at [1434, 209] on link "Schedule Crew" at bounding box center [1424, 209] width 40 height 9
click at [1407, 434] on button at bounding box center [1408, 433] width 6 height 5
click at [1391, 442] on span "Not Required" at bounding box center [1386, 446] width 36 height 9
click at [364, 6] on span "Refresh" at bounding box center [344, 8] width 39 height 6
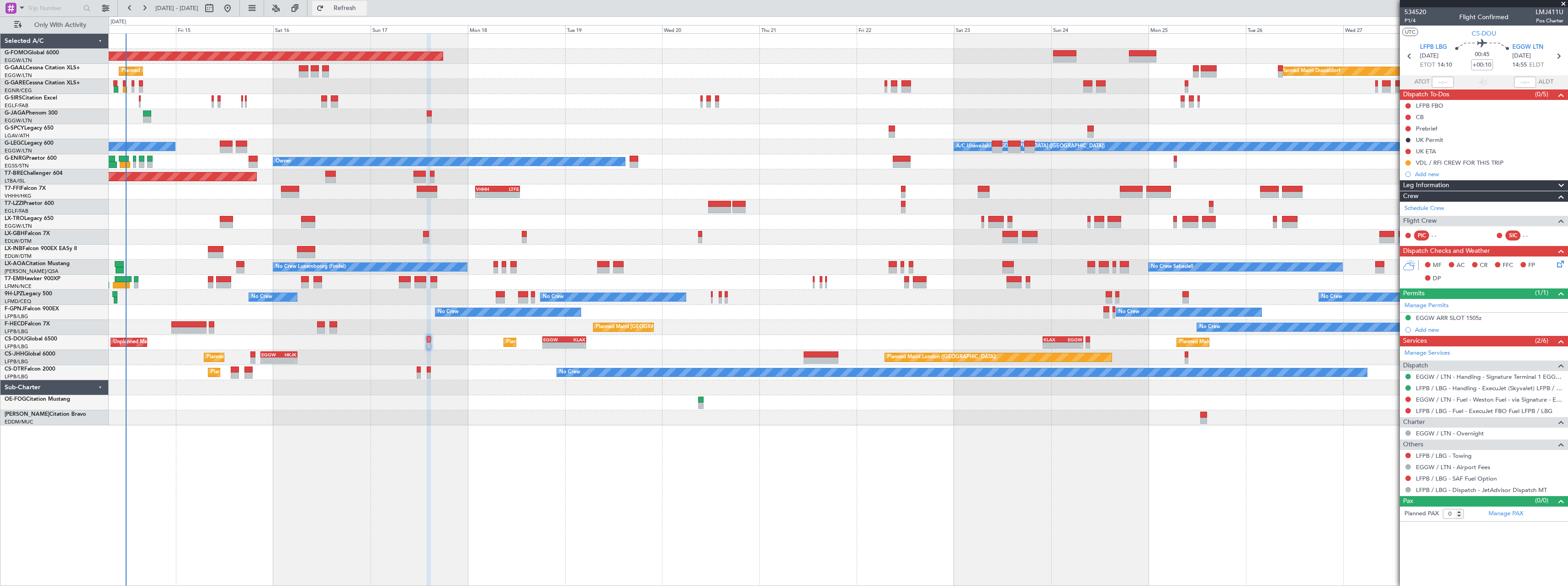
click at [364, 6] on span "Refresh" at bounding box center [344, 8] width 39 height 6
click at [367, 2] on button "Refresh" at bounding box center [340, 8] width 55 height 15
click at [364, 10] on span "Refresh" at bounding box center [344, 8] width 39 height 6
click at [364, 8] on span "Refresh" at bounding box center [344, 8] width 39 height 6
click at [364, 6] on span "Refresh" at bounding box center [344, 8] width 39 height 6
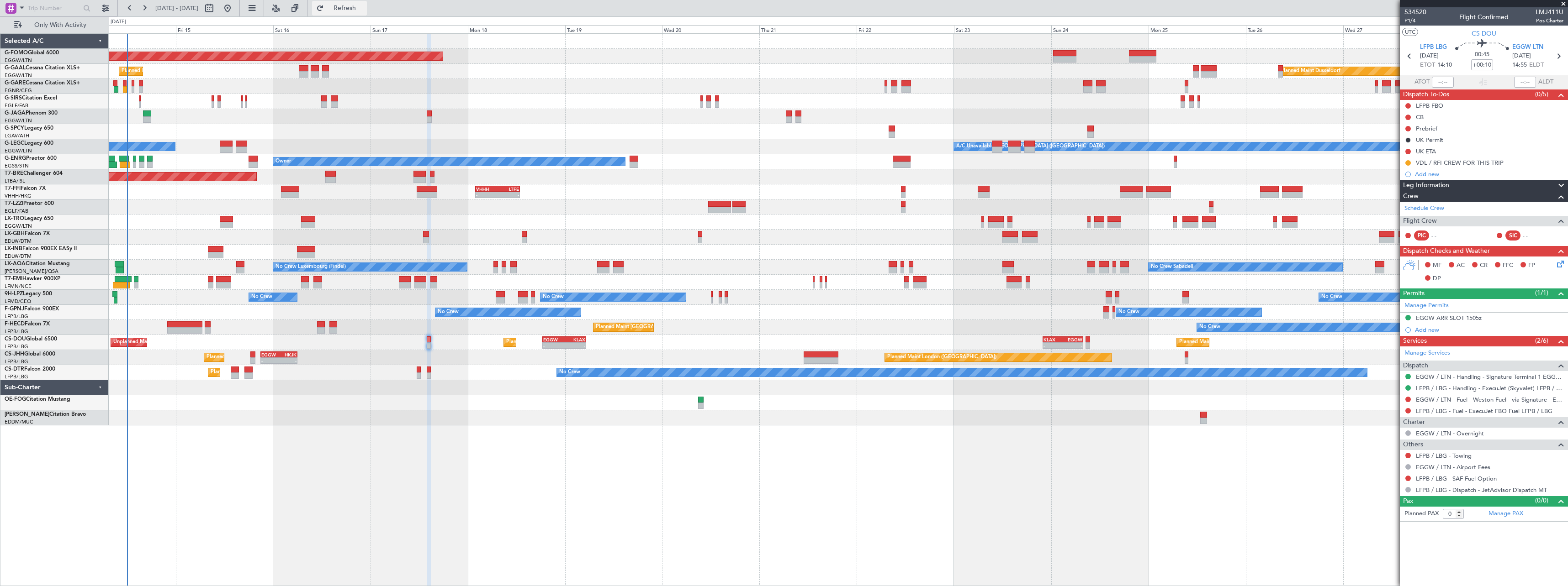
click at [364, 6] on span "Refresh" at bounding box center [344, 8] width 39 height 6
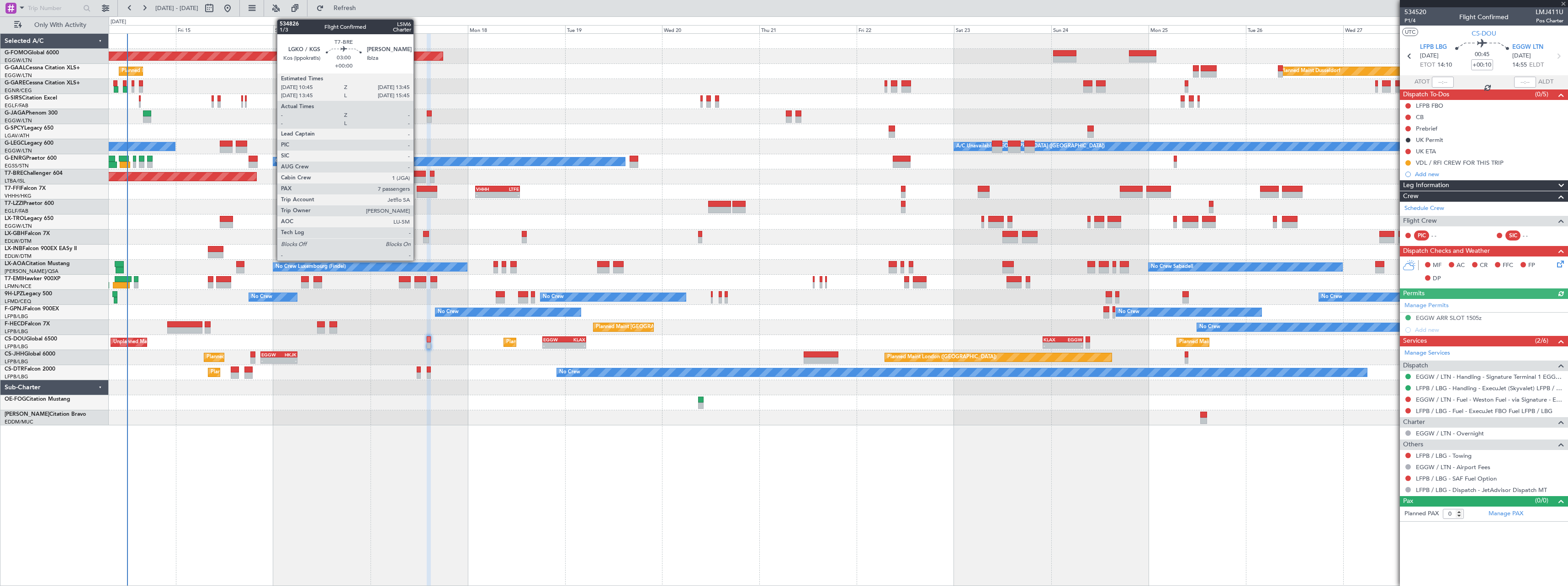
click at [417, 170] on div at bounding box center [420, 174] width 13 height 6
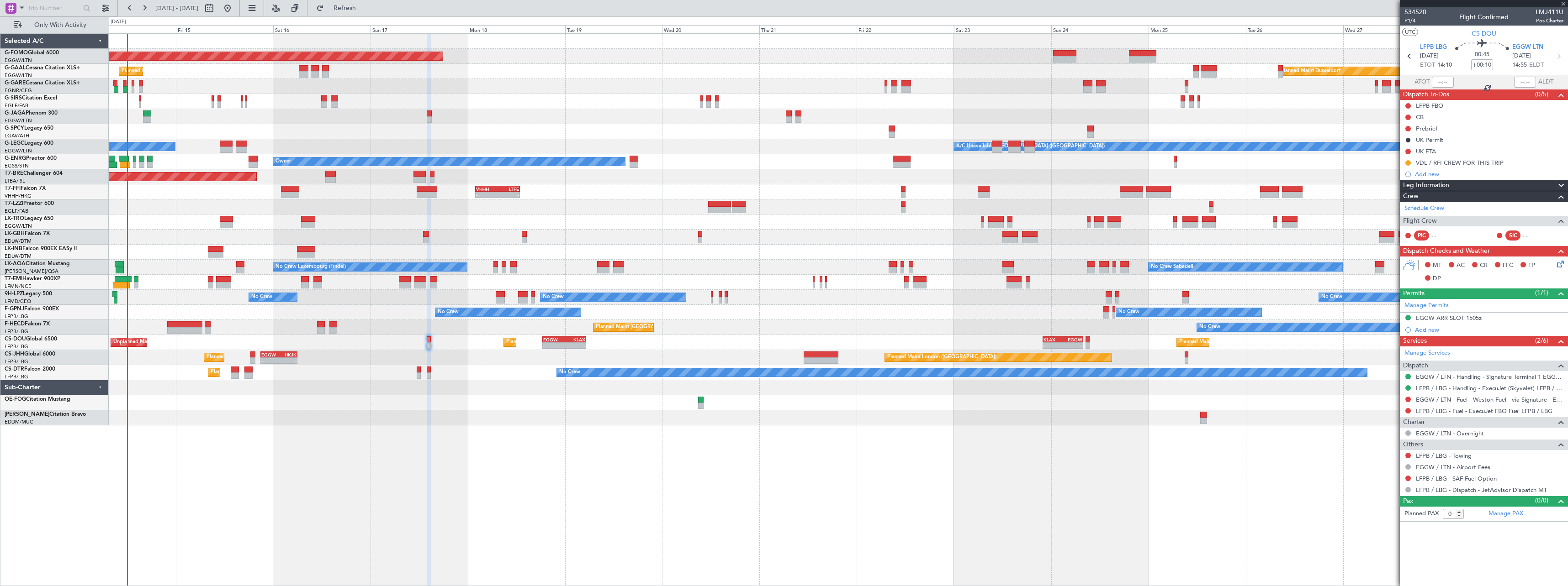
type input "7"
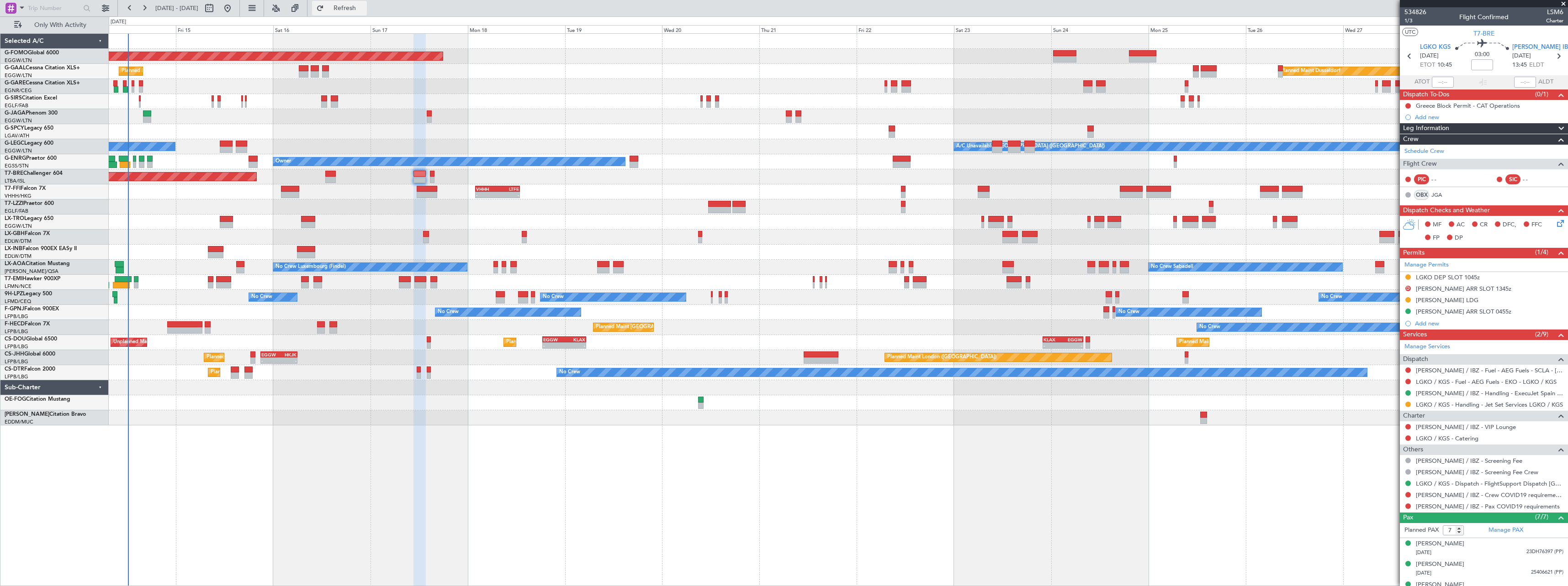
click at [364, 5] on span "Refresh" at bounding box center [344, 8] width 39 height 6
click at [364, 6] on span "Refresh" at bounding box center [344, 8] width 39 height 6
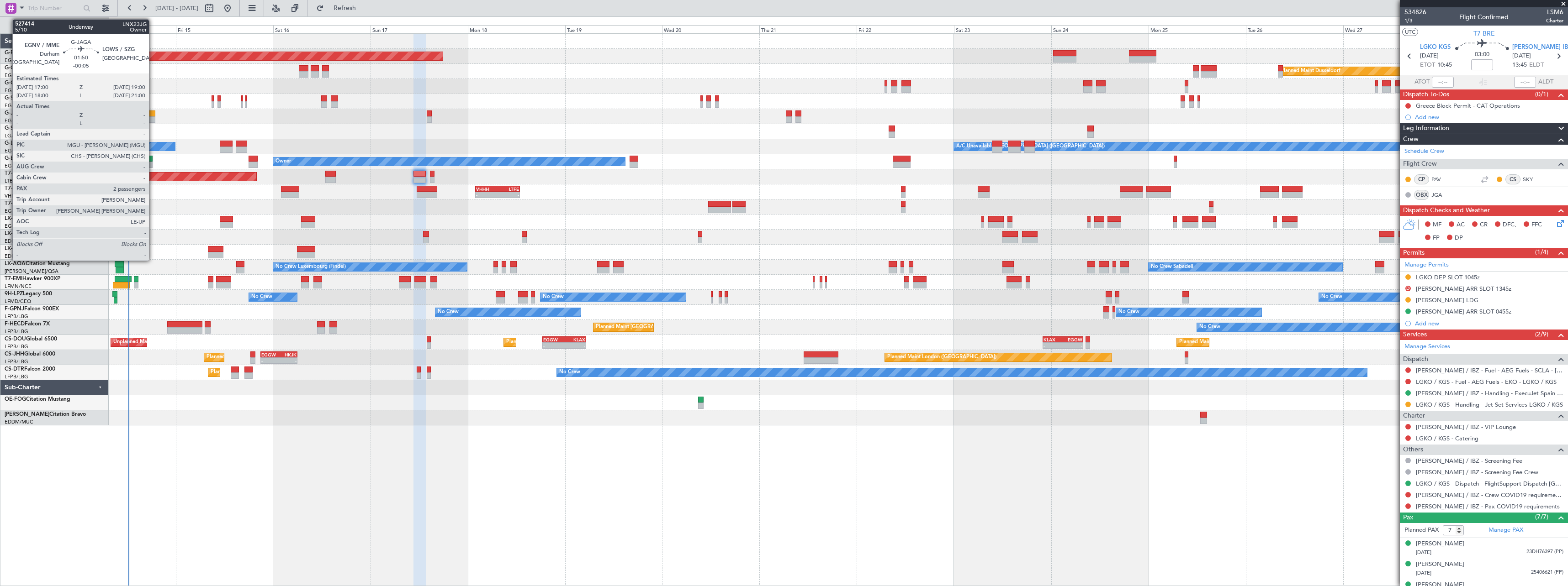
click at [153, 112] on div at bounding box center [151, 114] width 8 height 6
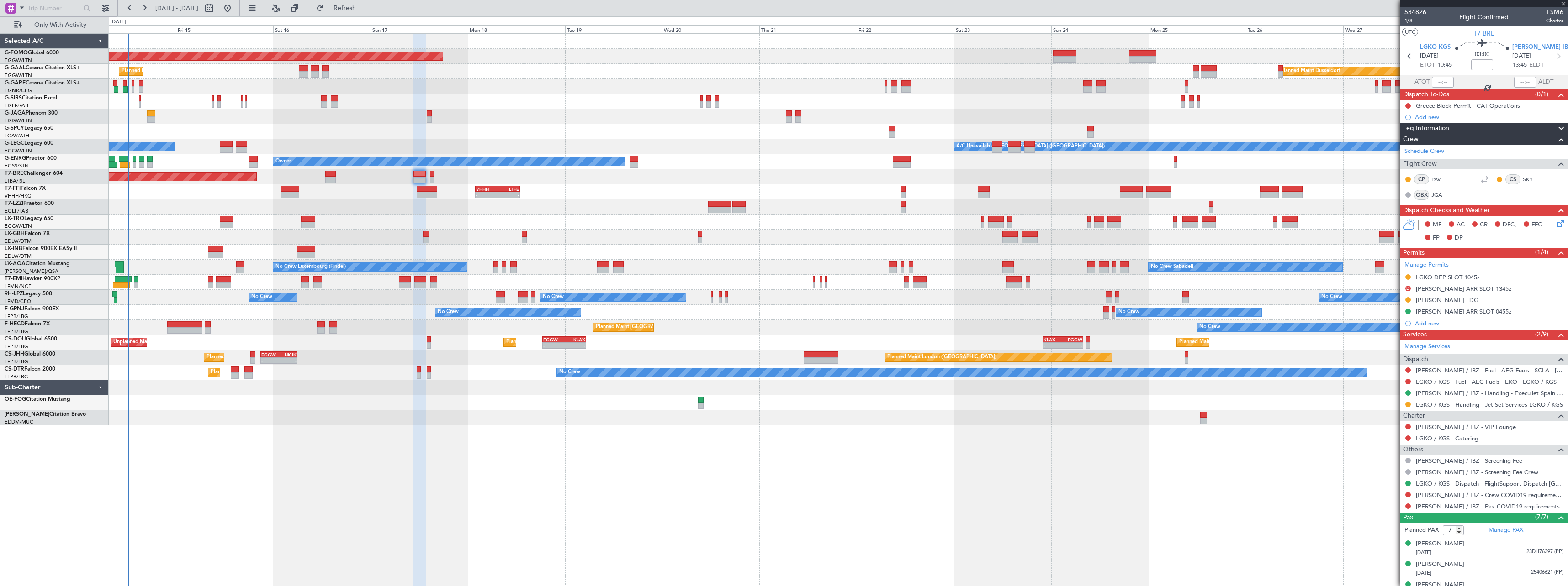
type input "-00:05"
type input "2"
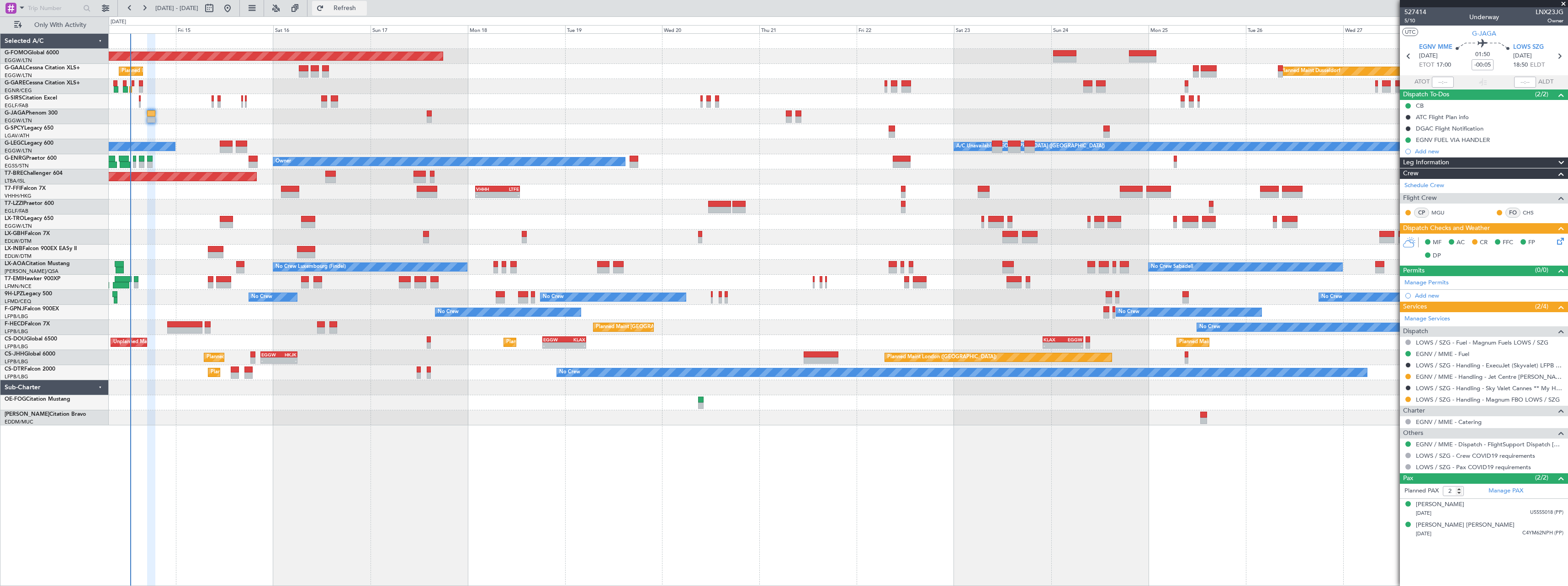
click at [367, 2] on button "Refresh" at bounding box center [340, 8] width 55 height 15
click at [359, 13] on button "Refresh" at bounding box center [340, 8] width 55 height 15
click at [364, 5] on span "Refresh" at bounding box center [344, 8] width 39 height 6
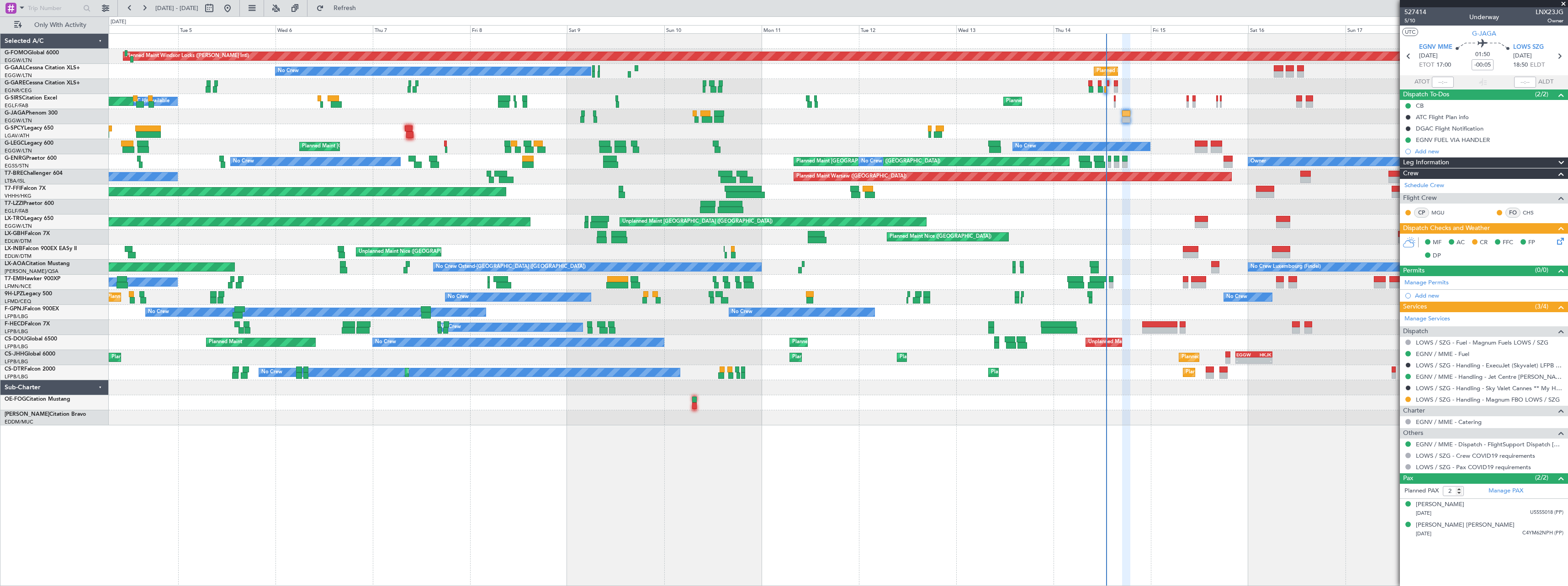
click at [1352, 445] on div "Planned Maint Windsor Locks ([PERSON_NAME] Intl) Planned Maint [GEOGRAPHIC_DATA…" at bounding box center [838, 309] width 1459 height 553
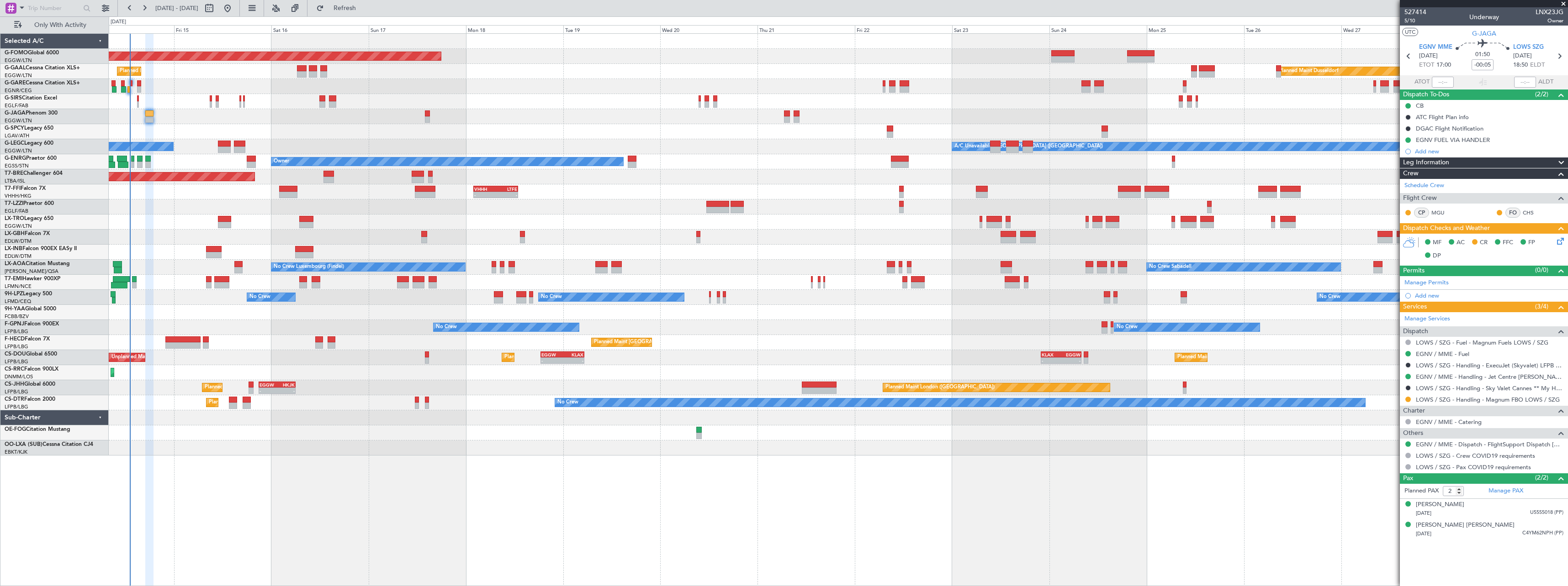
click at [183, 225] on div "Planned Maint Windsor Locks (Bradley Intl) Planned Maint Planned Maint Dusseldo…" at bounding box center [838, 244] width 1459 height 422
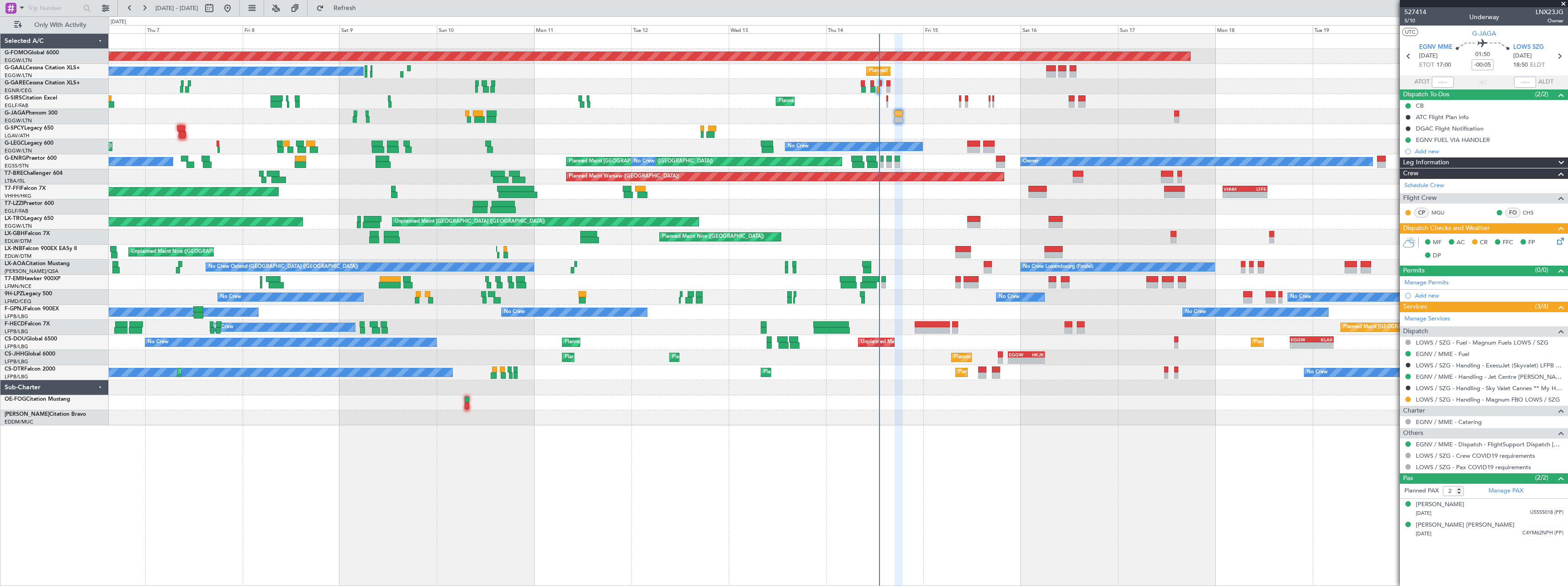
click at [1067, 458] on div "Planned Maint Windsor Locks (Bradley Intl) Planned Maint No Crew Planned Maint …" at bounding box center [838, 309] width 1459 height 553
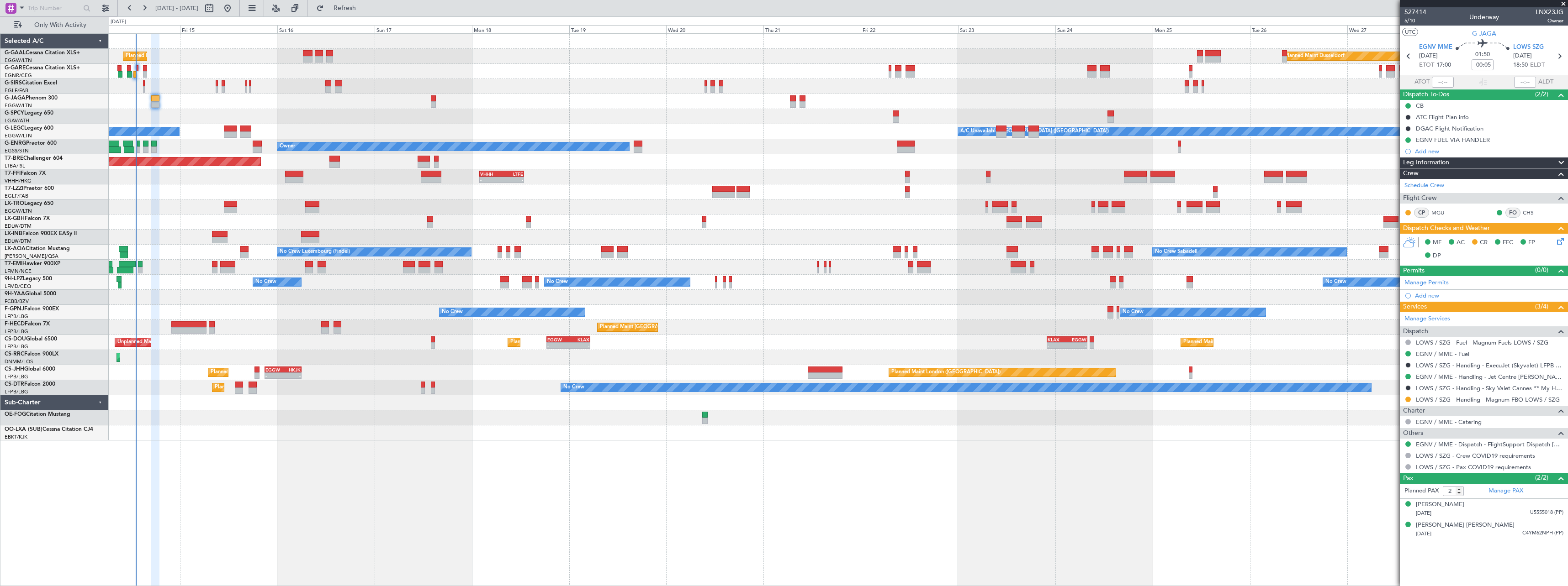
click at [223, 468] on div "Planned Maint Planned Maint Dusseldorf Planned Maint London (Farnborough) No Cr…" at bounding box center [838, 309] width 1459 height 553
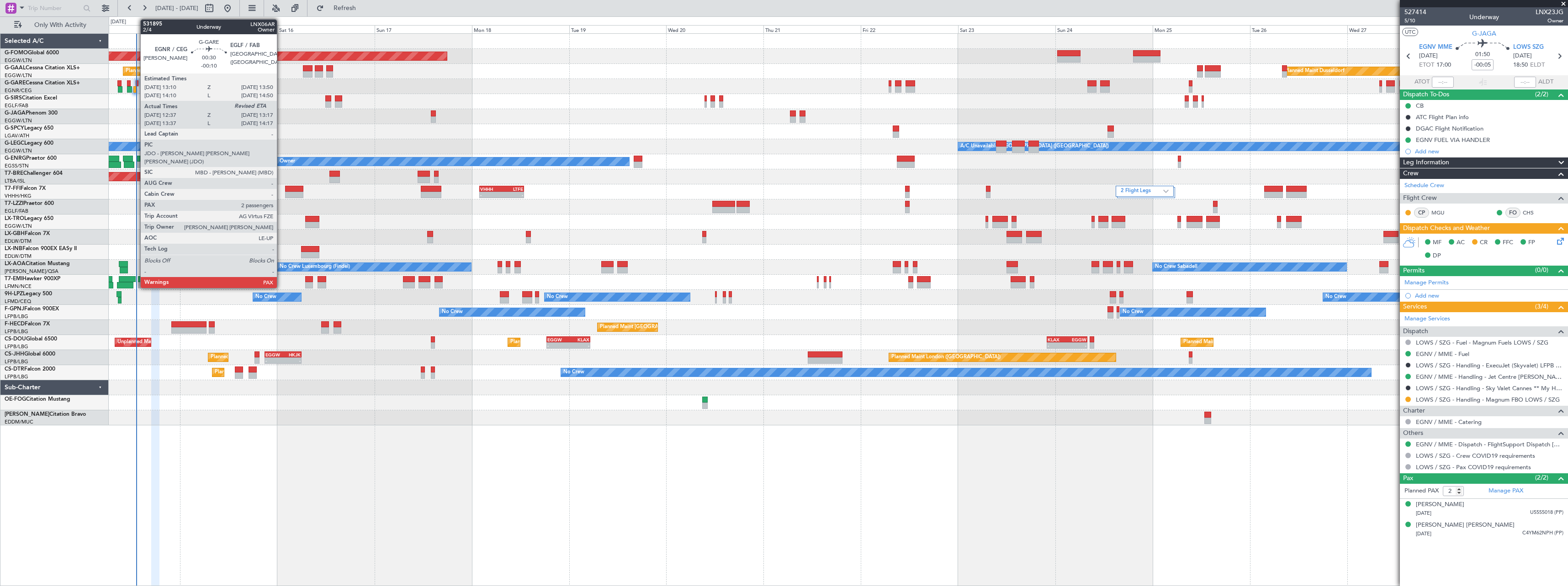
click at [136, 90] on div at bounding box center [134, 90] width 2 height 6
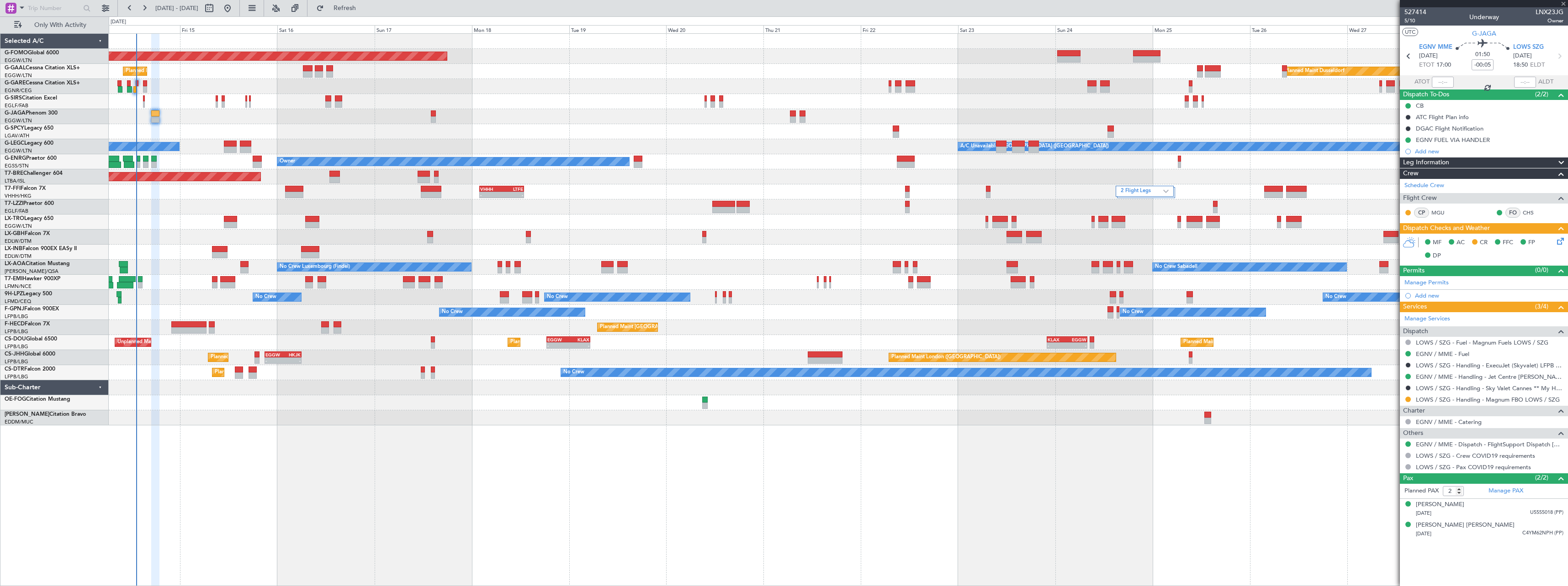
type input "-00:10"
type input "12:37"
type input "3"
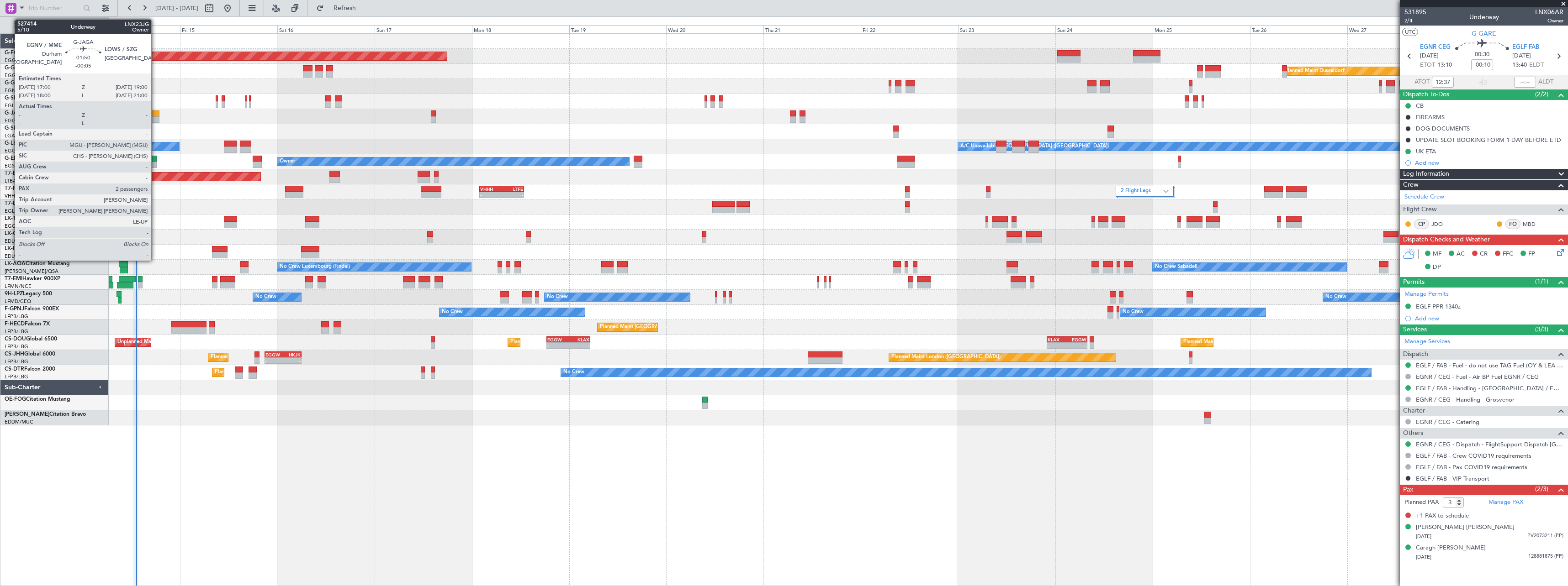
click at [156, 115] on div at bounding box center [155, 114] width 8 height 6
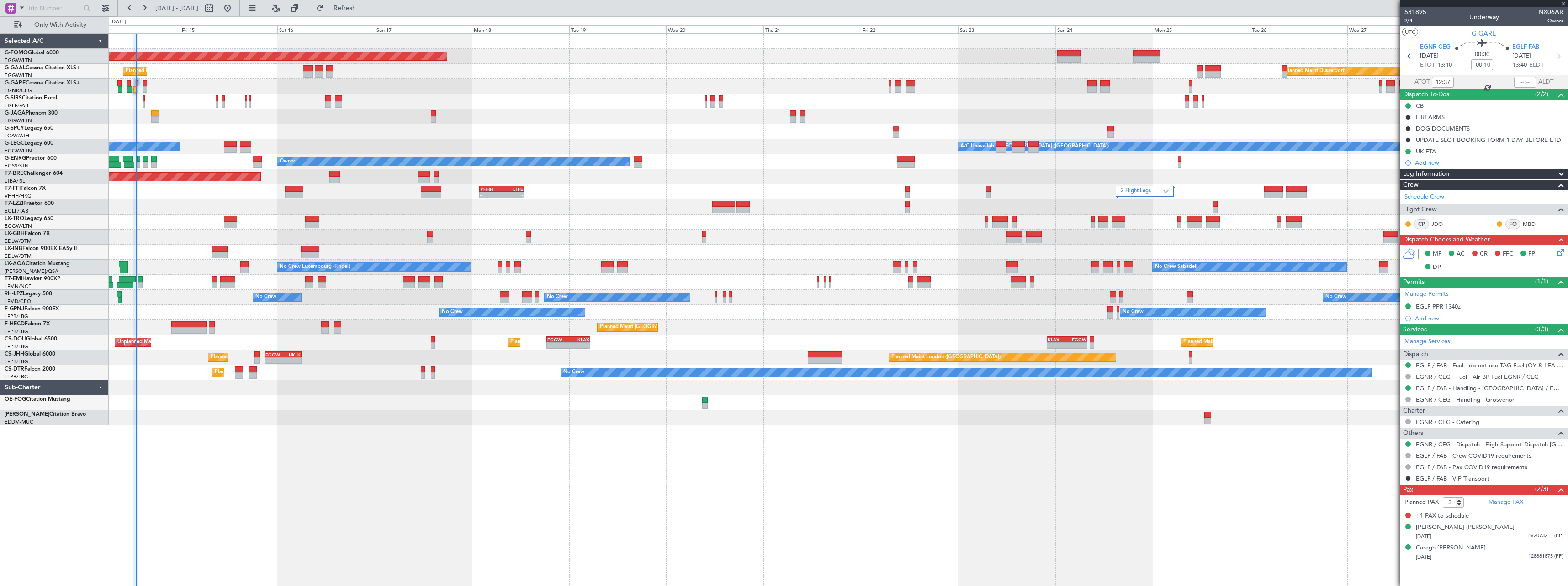
type input "-00:05"
type input "2"
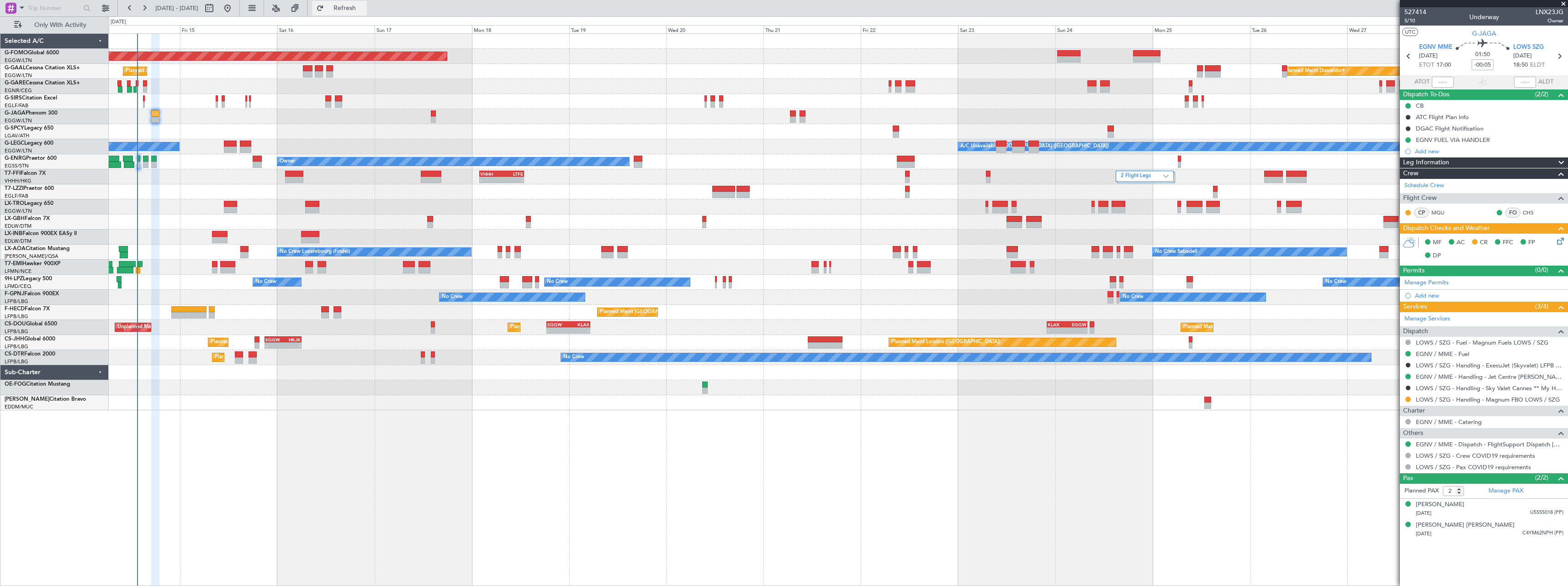
click at [361, 9] on span "Refresh" at bounding box center [344, 8] width 39 height 6
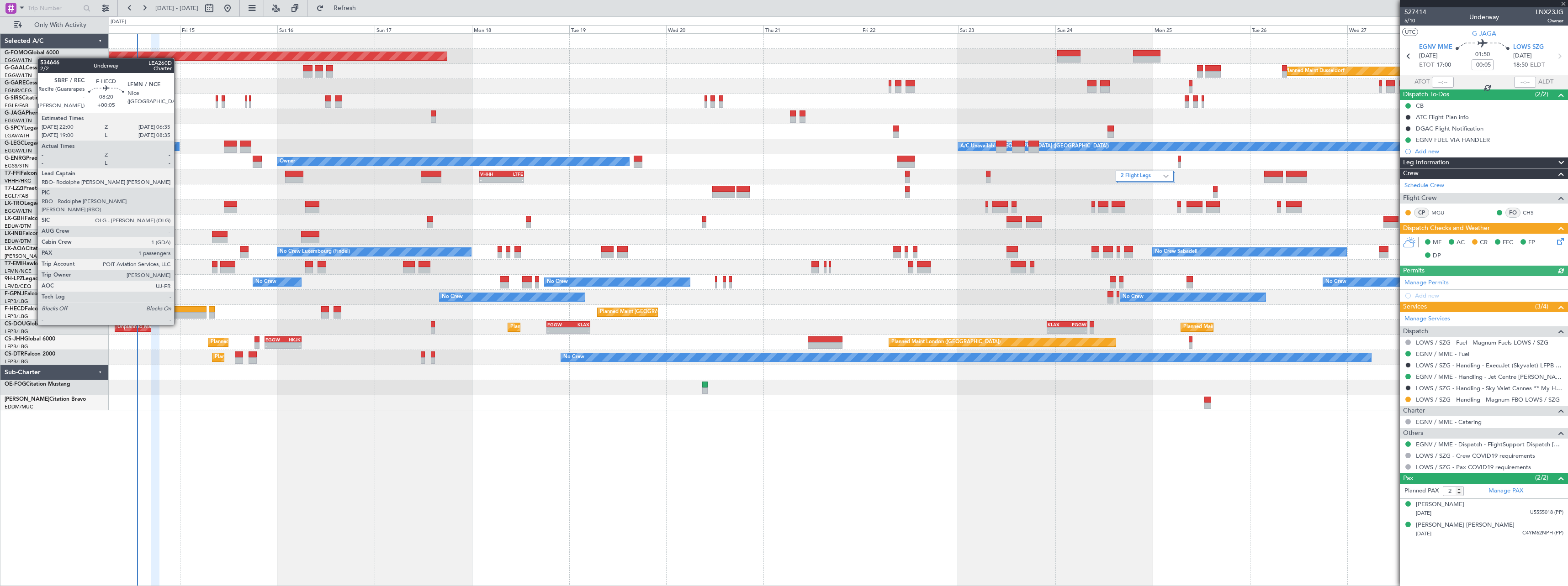
click at [178, 308] on div at bounding box center [189, 309] width 35 height 6
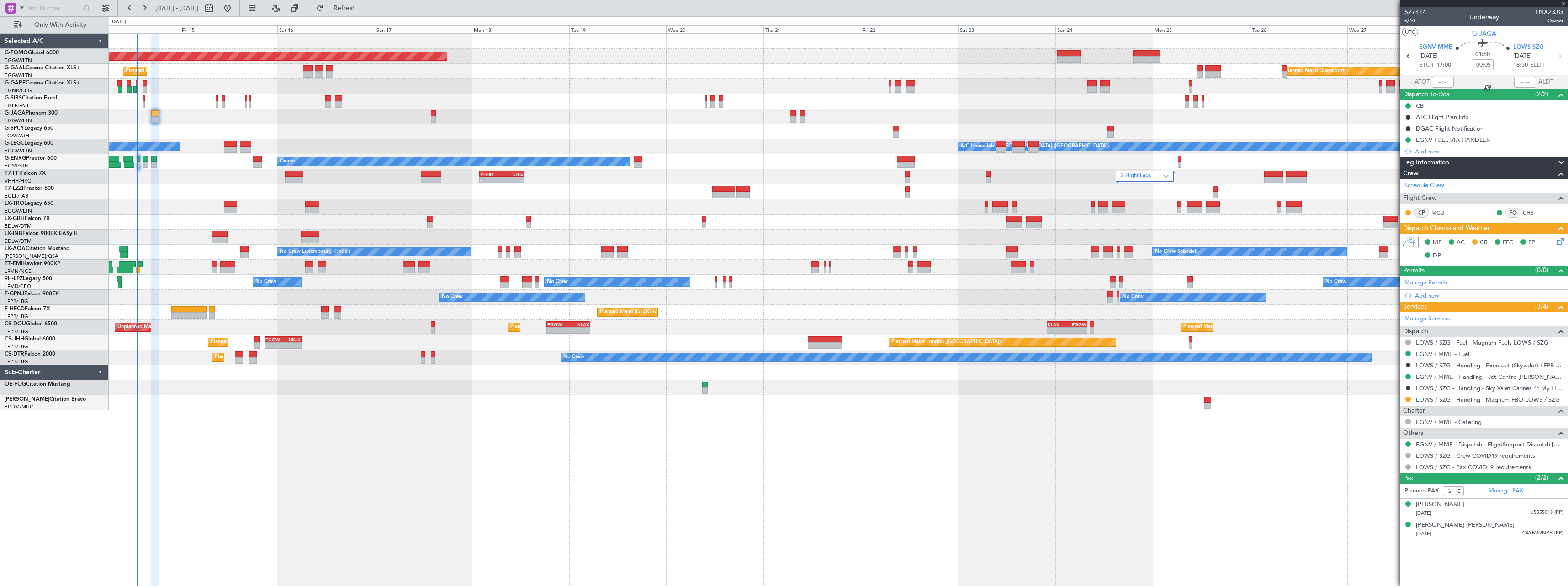
type input "+00:05"
type input "1"
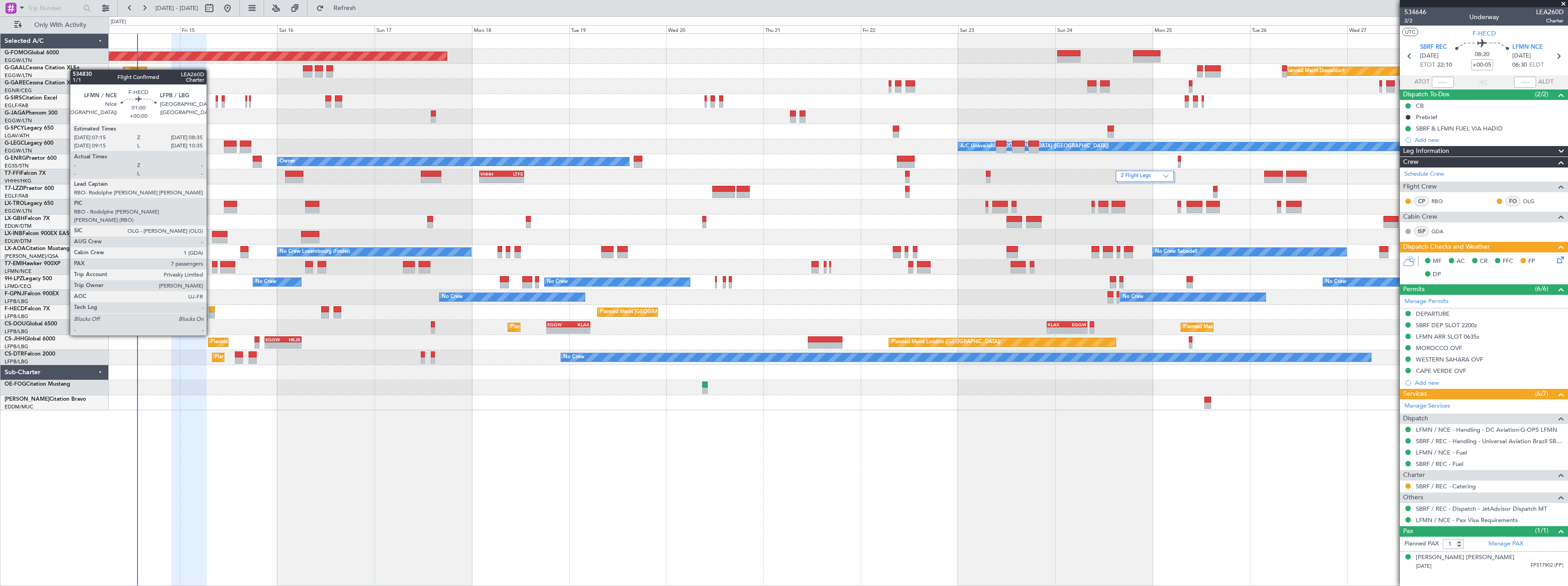
click at [211, 310] on div at bounding box center [211, 309] width 6 height 6
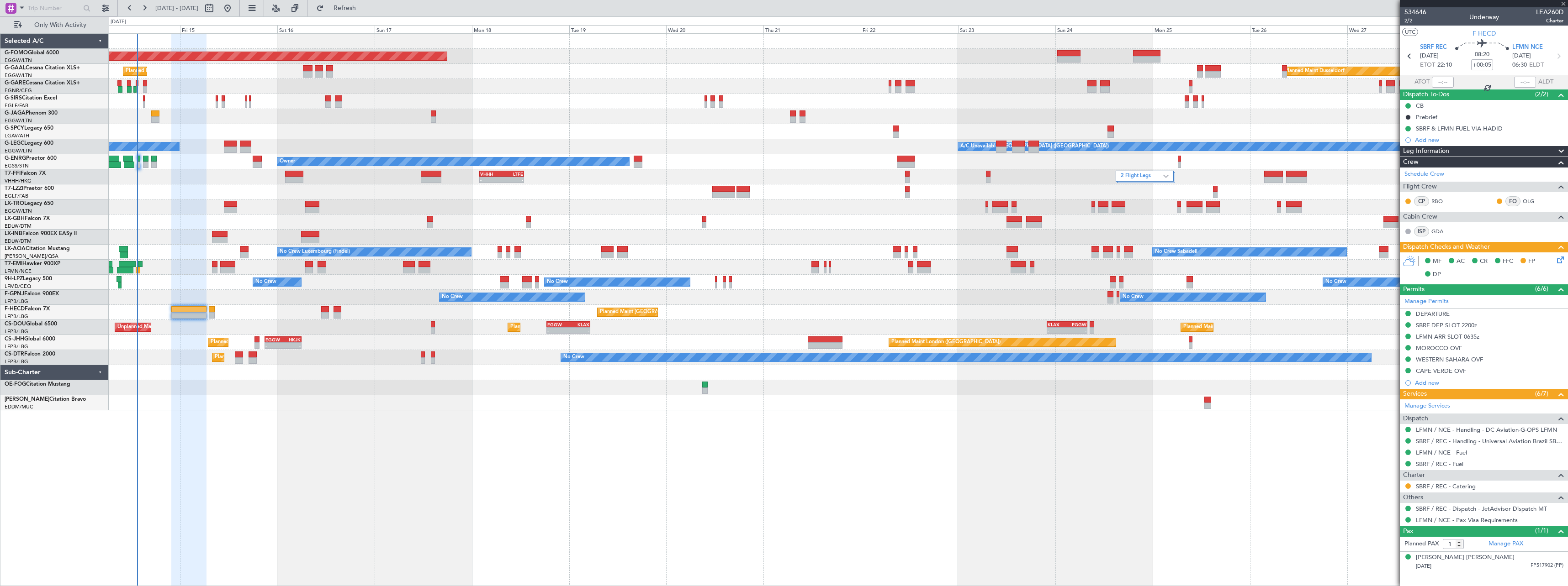
type input "7"
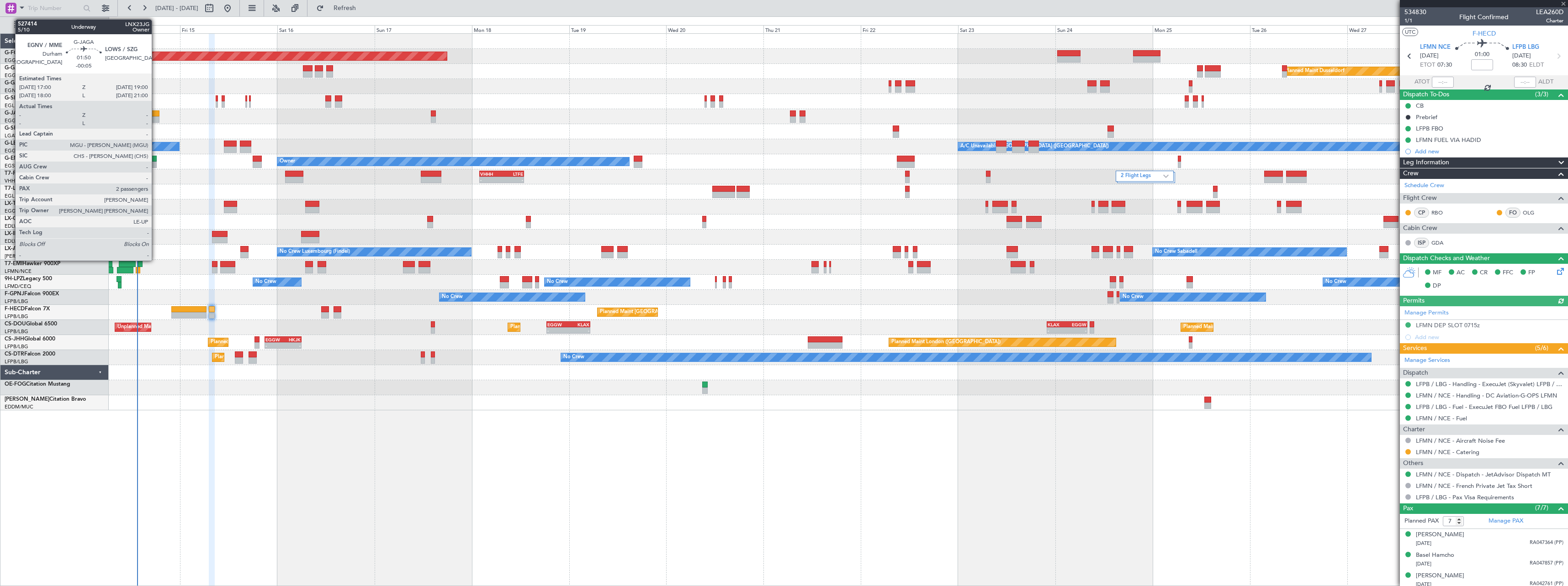
click at [156, 112] on div at bounding box center [155, 114] width 8 height 6
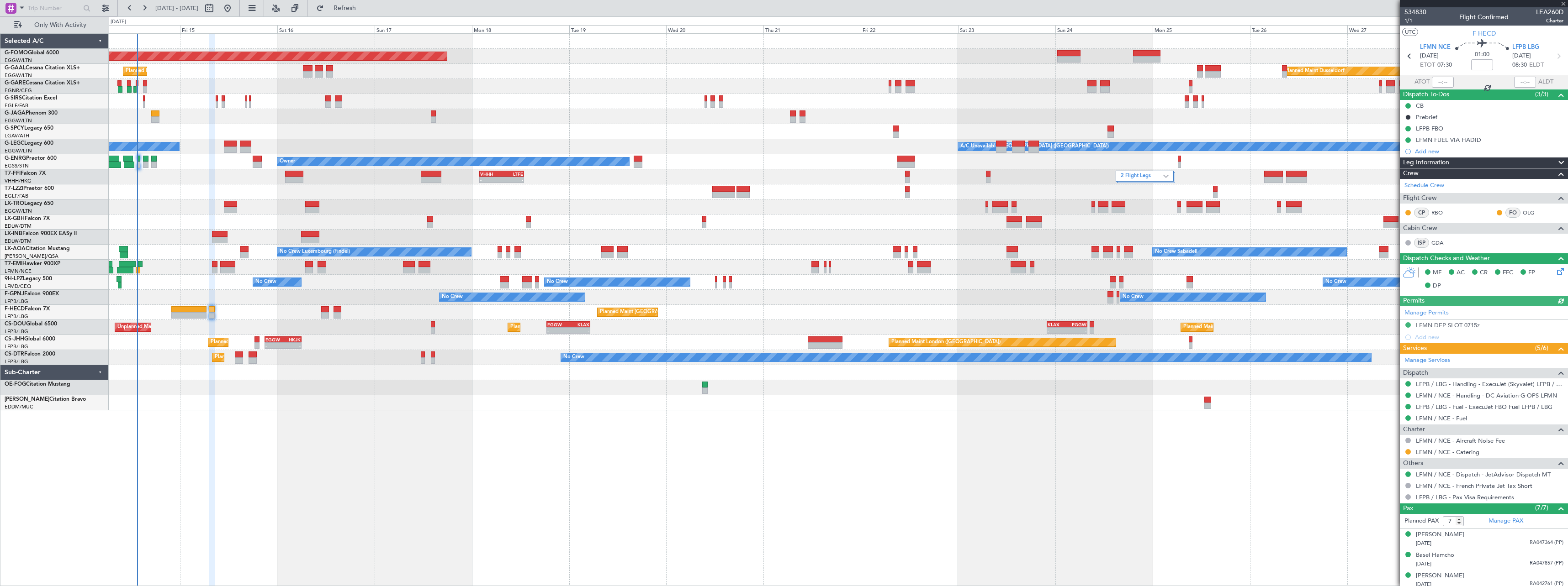
type input "-00:05"
type input "2"
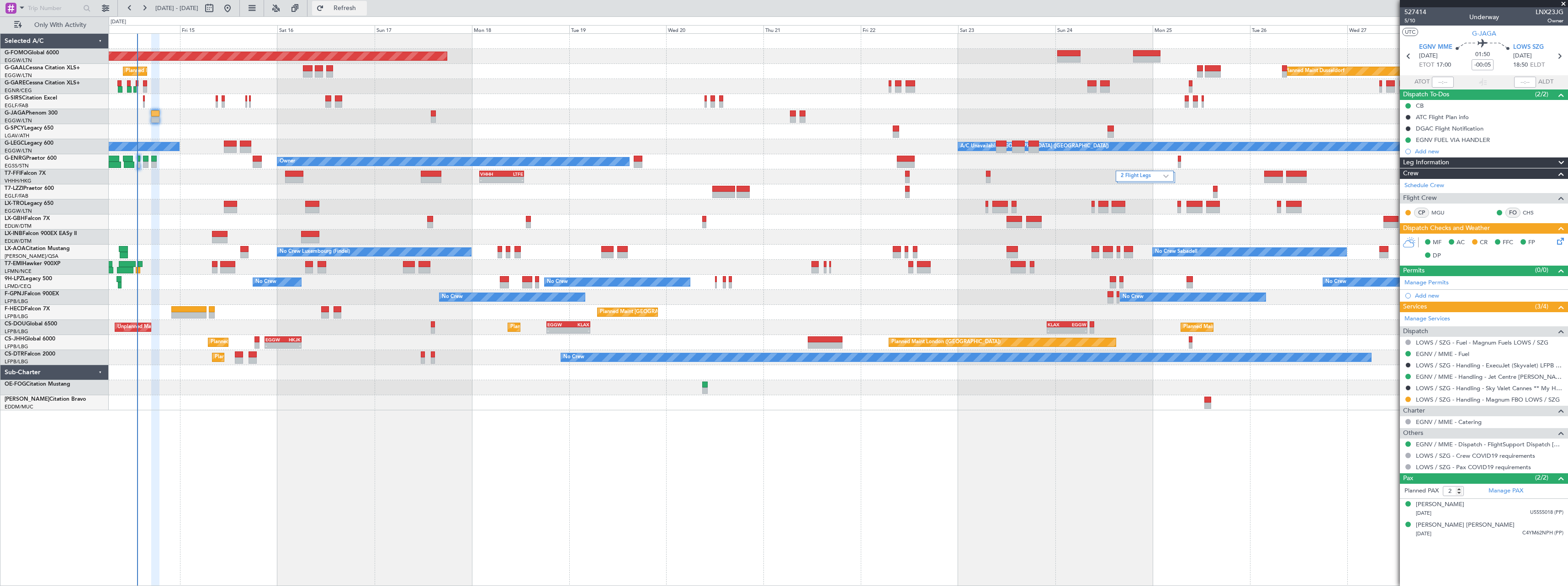
click at [364, 9] on span "Refresh" at bounding box center [344, 8] width 39 height 6
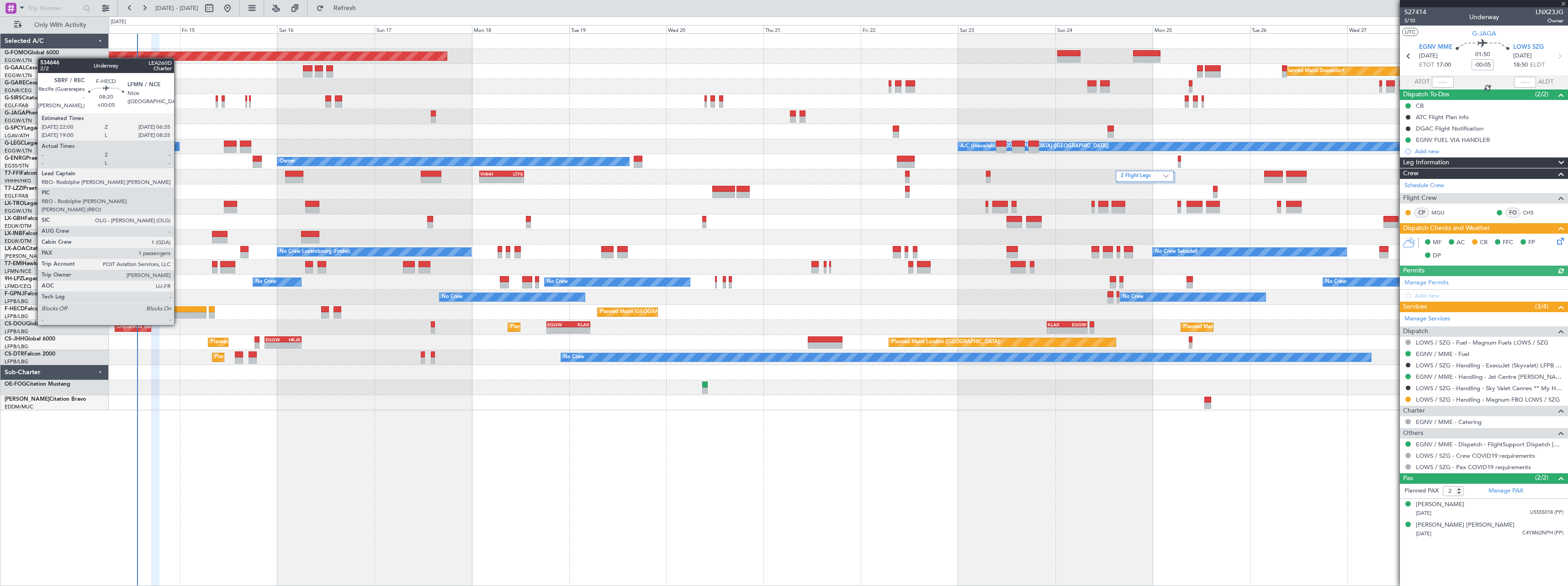
type input "+00:05"
type input "1"
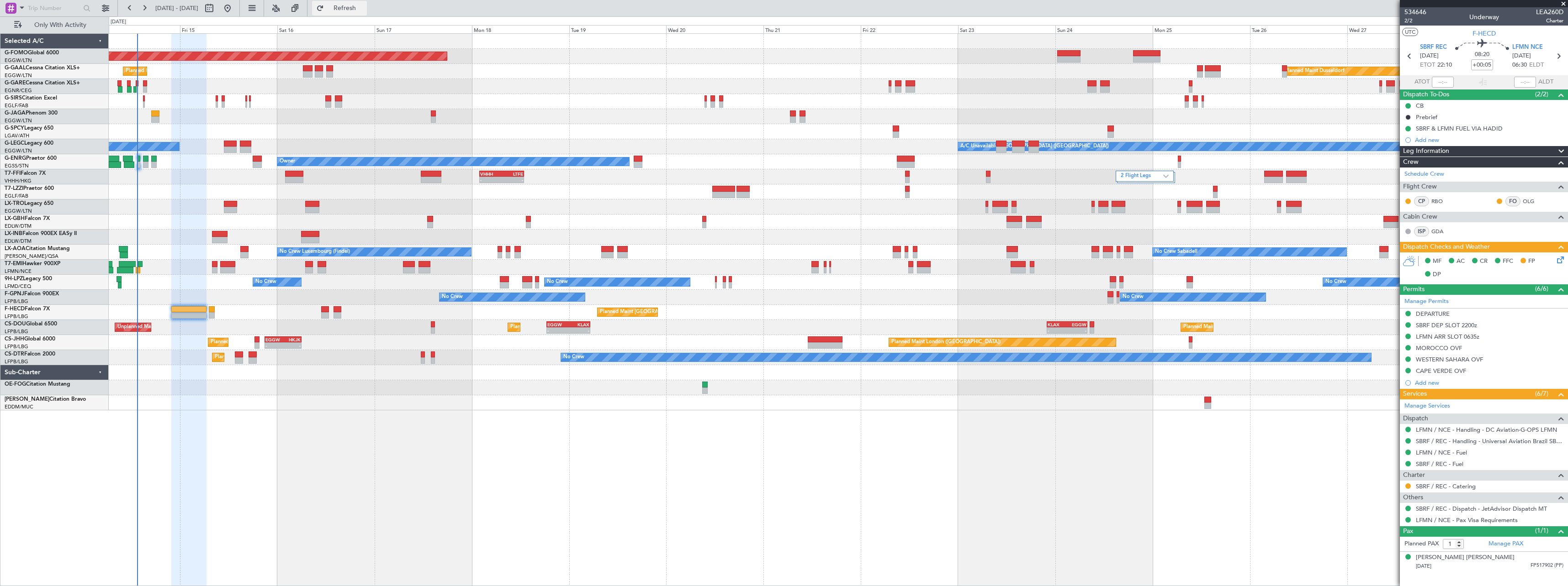
click at [364, 9] on span "Refresh" at bounding box center [344, 8] width 39 height 6
click at [364, 12] on span "Refresh" at bounding box center [344, 8] width 39 height 6
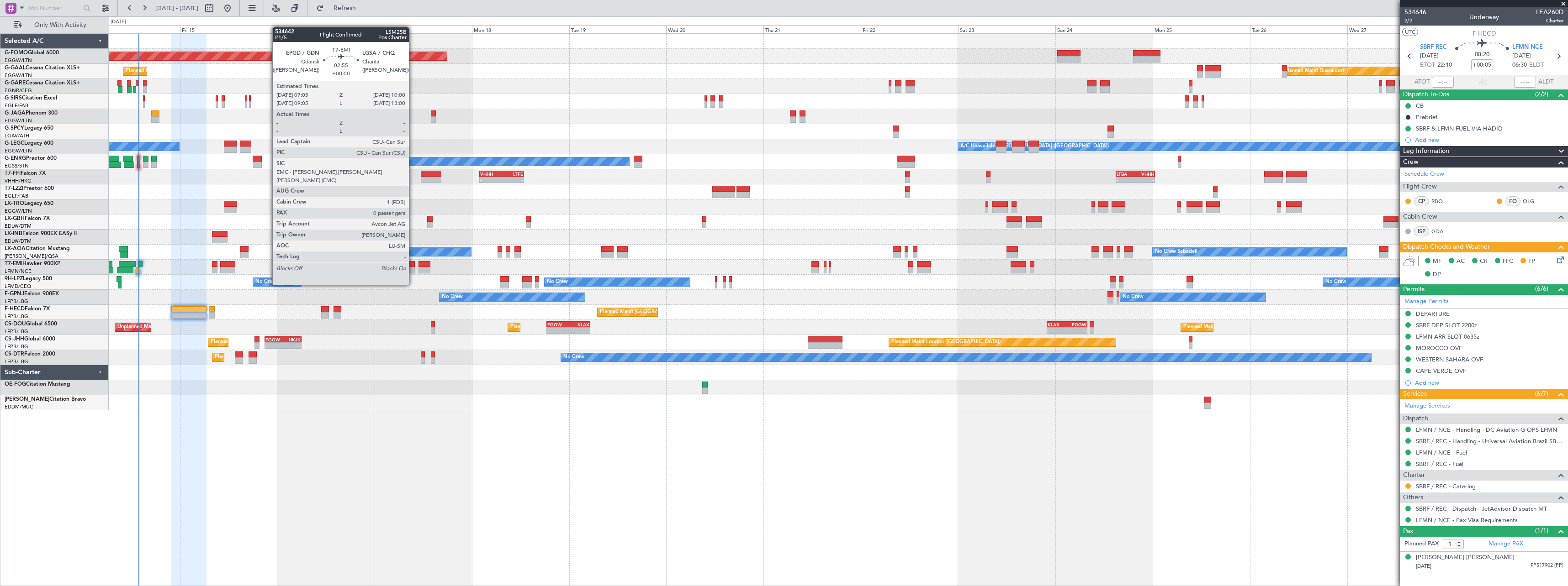
click at [413, 268] on div at bounding box center [409, 270] width 12 height 6
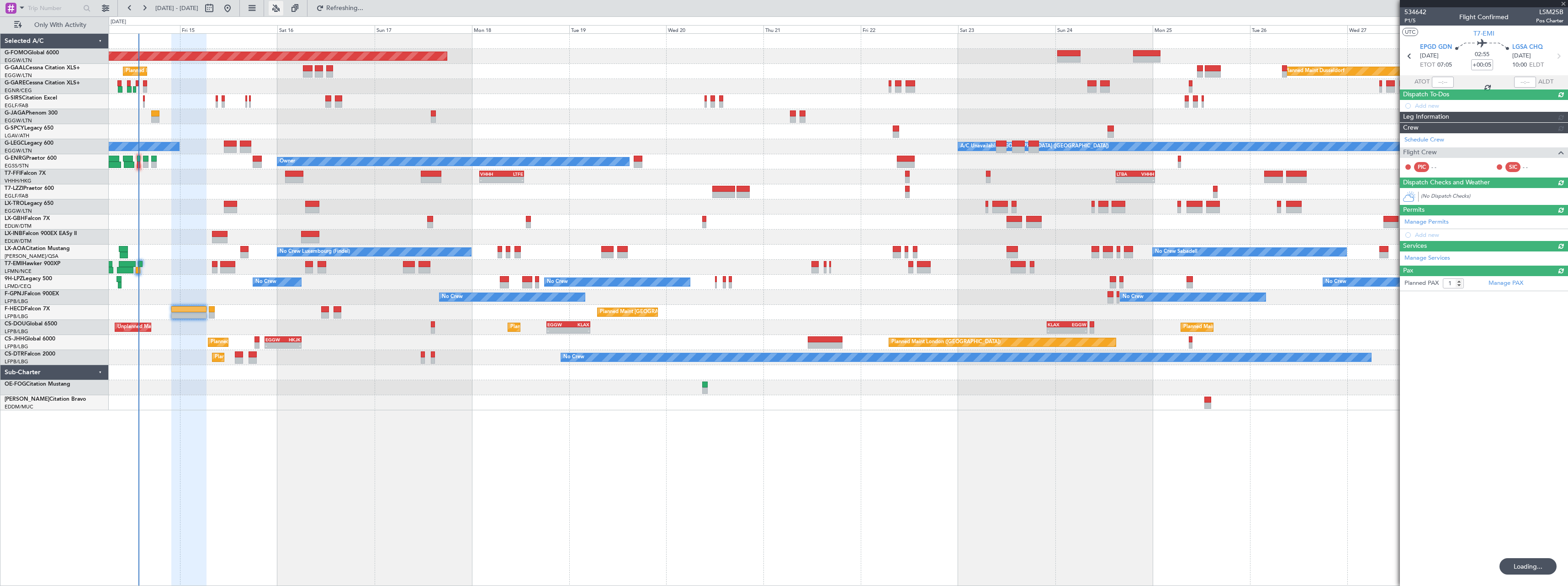
type input "0"
type input "+00:05"
type input "1"
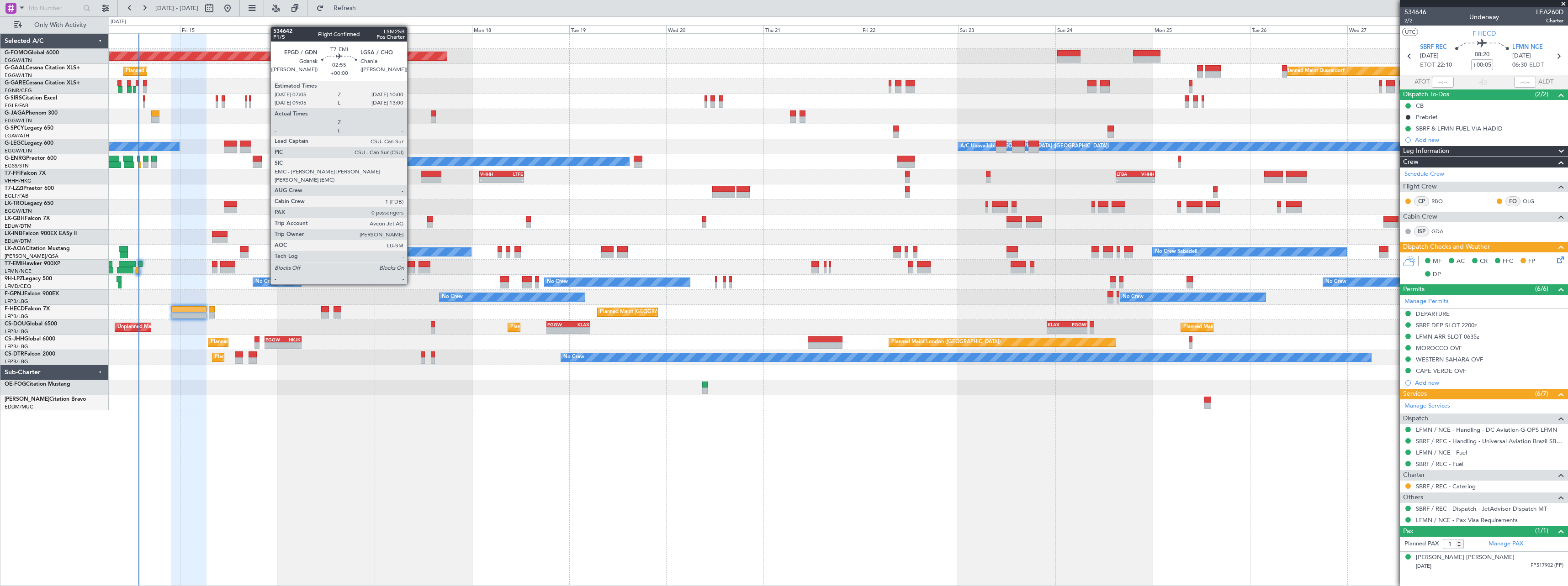
click at [411, 267] on div at bounding box center [409, 270] width 12 height 6
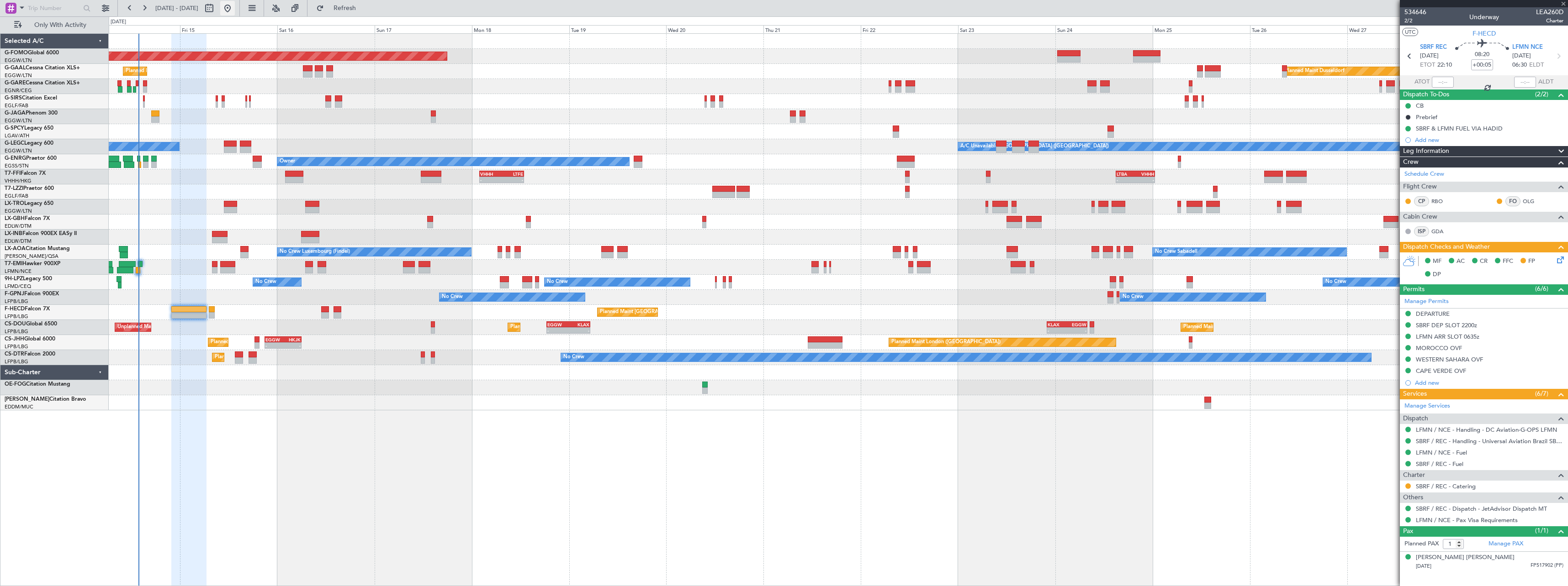
type input "0"
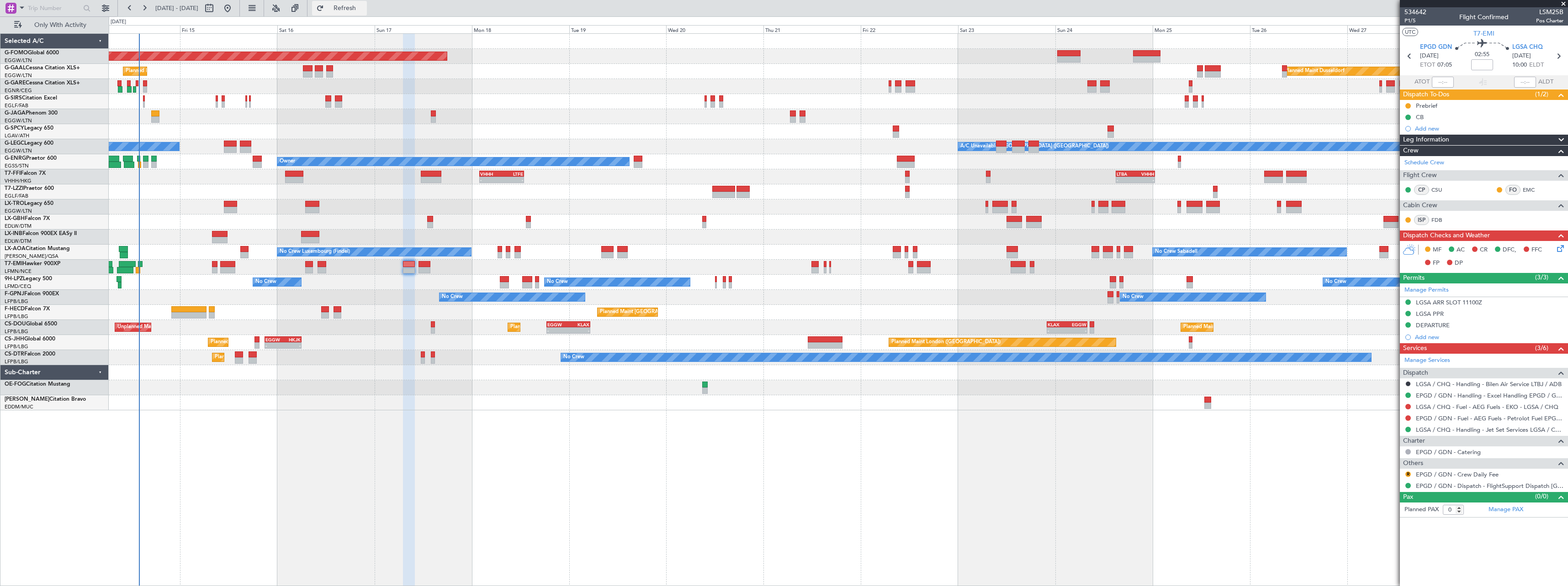
click at [364, 9] on span "Refresh" at bounding box center [344, 8] width 39 height 6
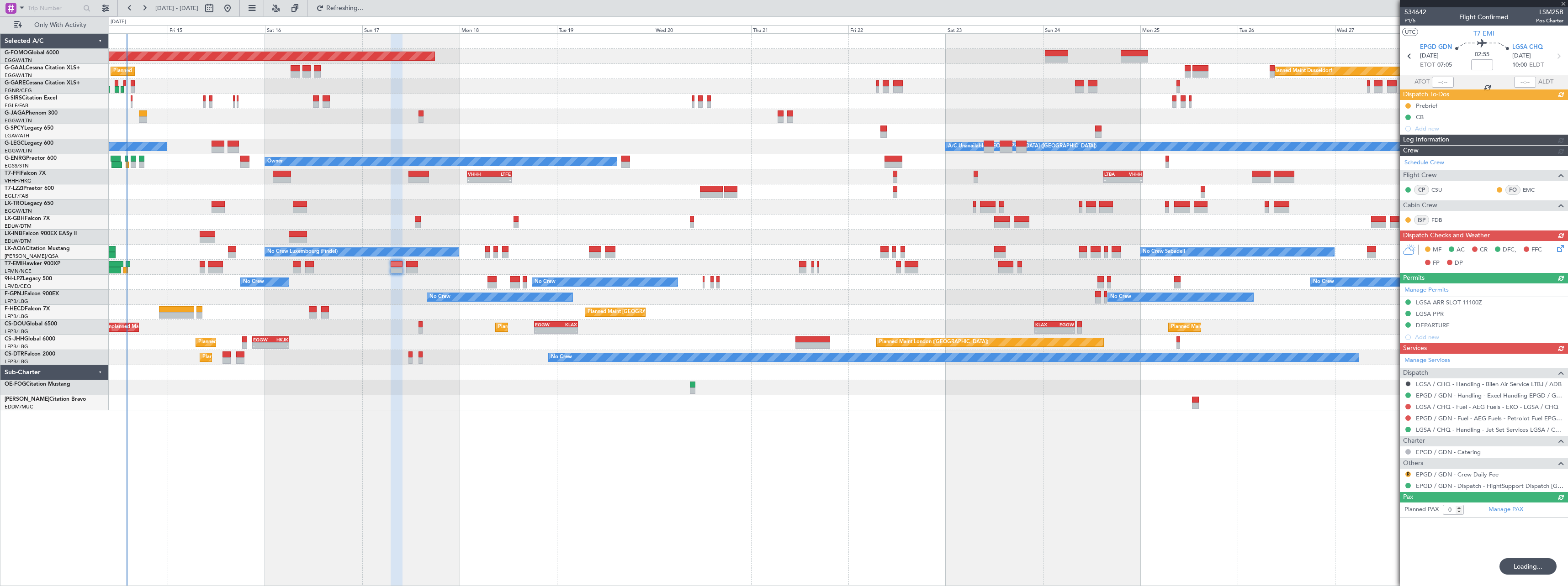
click at [387, 137] on div at bounding box center [838, 131] width 1459 height 15
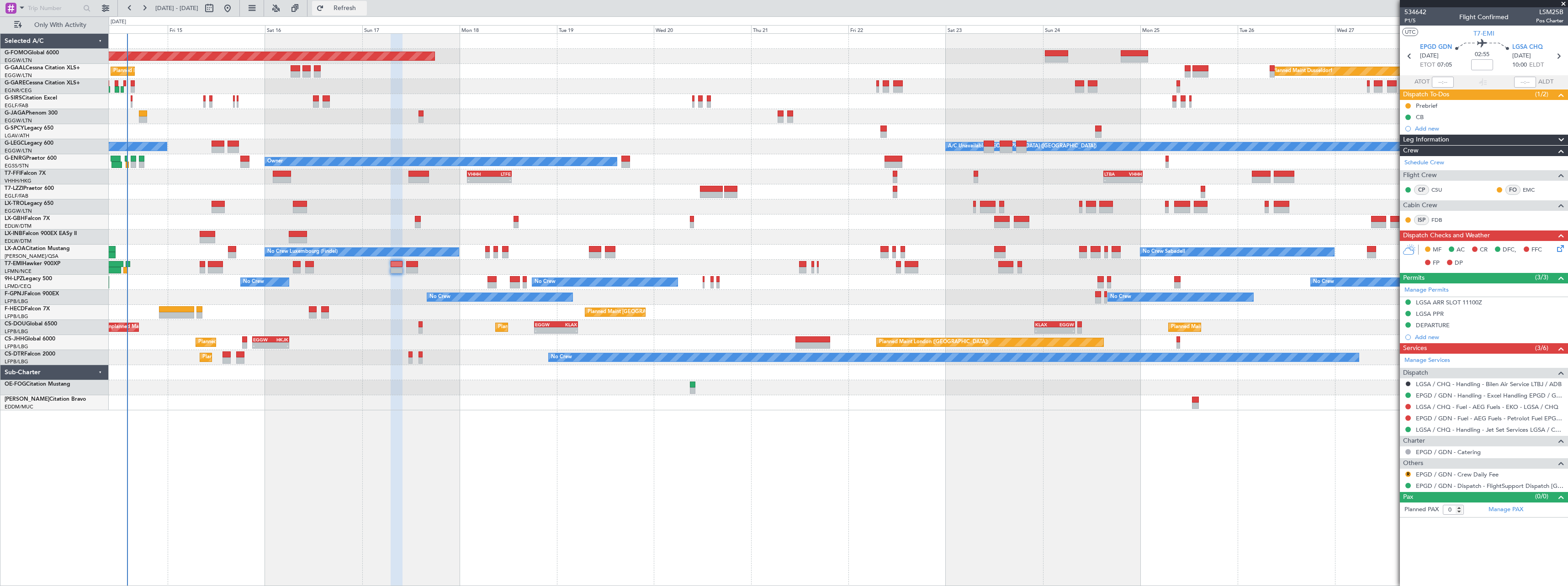
click at [364, 9] on span "Refresh" at bounding box center [344, 8] width 39 height 6
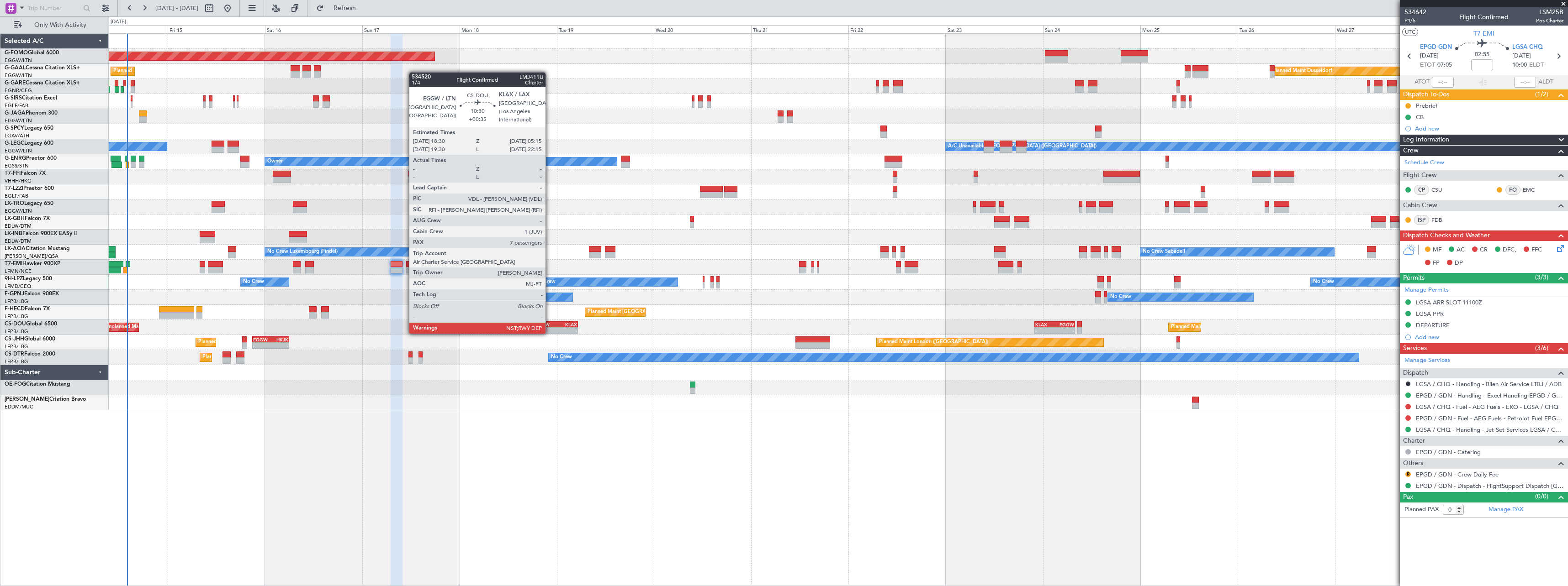
click at [549, 324] on div "EGGW" at bounding box center [545, 324] width 21 height 5
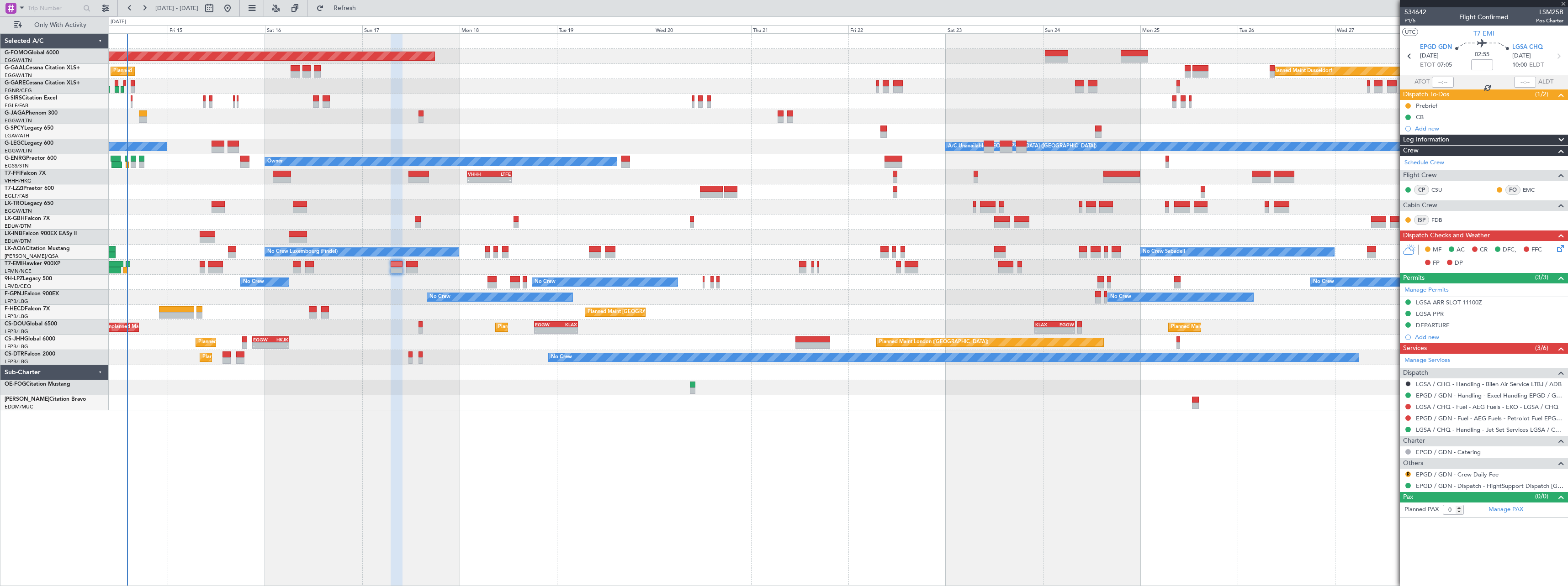
type input "+00:35"
type input "7"
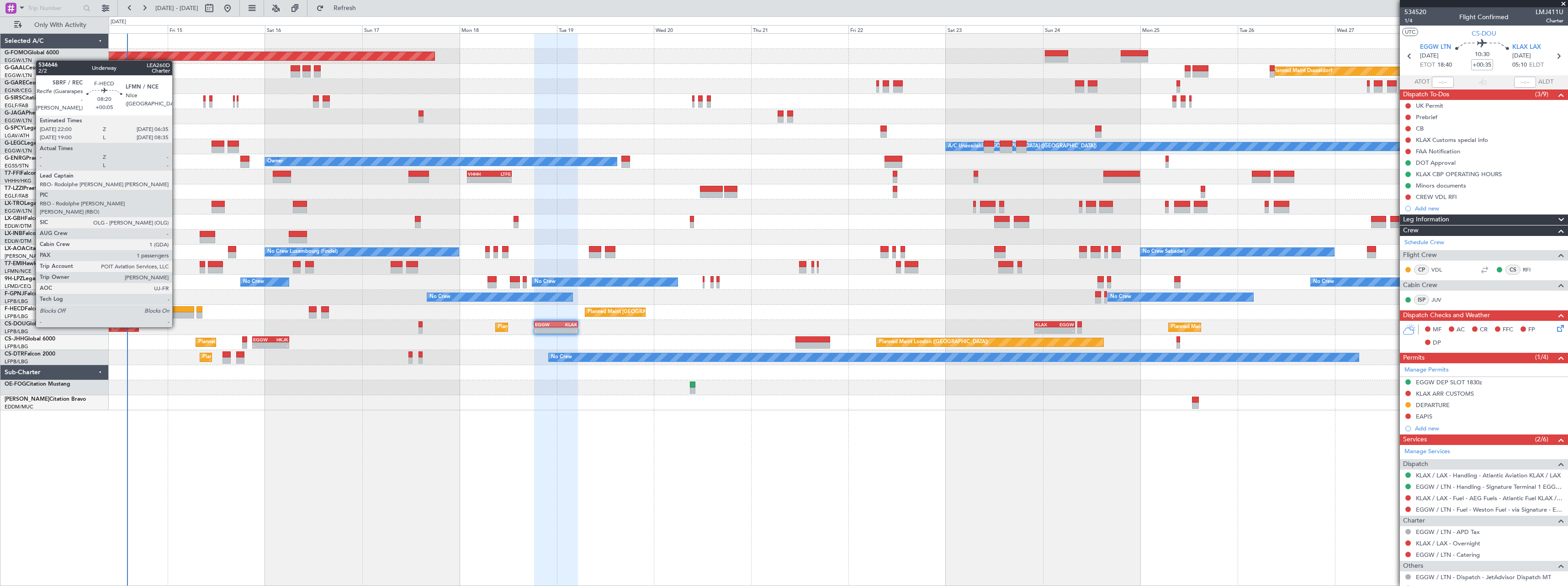
click at [176, 310] on div at bounding box center [176, 309] width 35 height 6
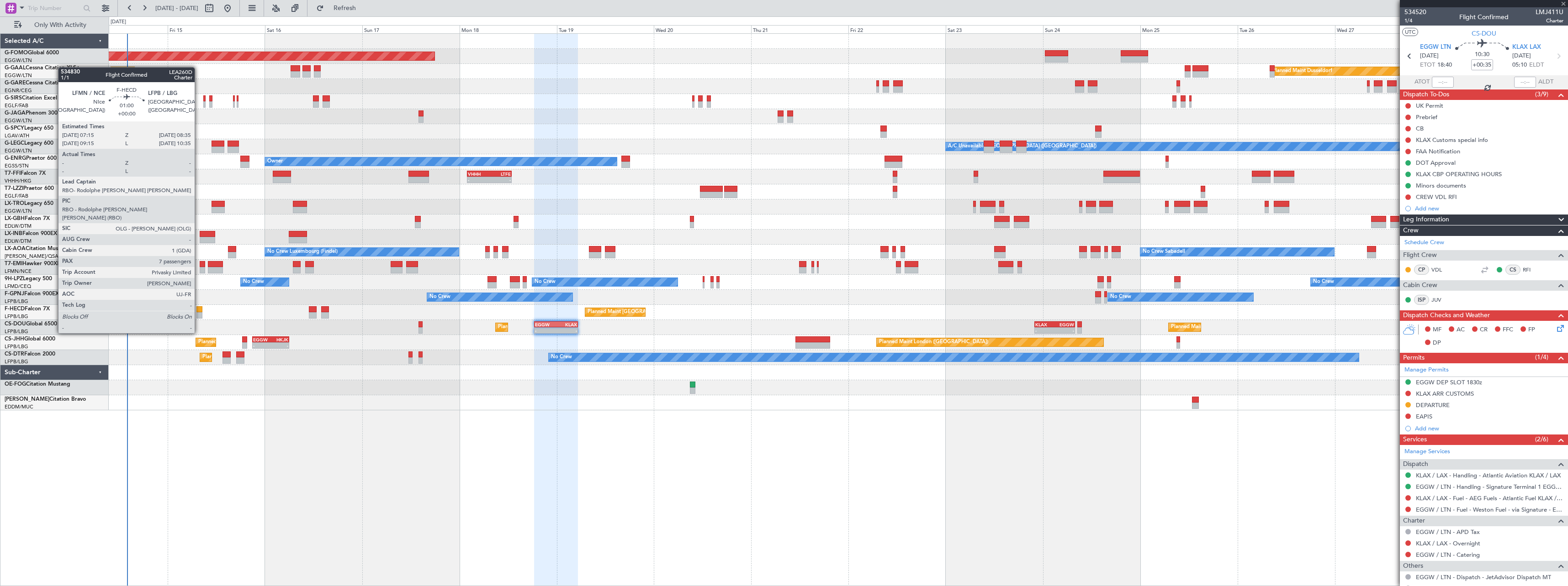
type input "+00:05"
type input "1"
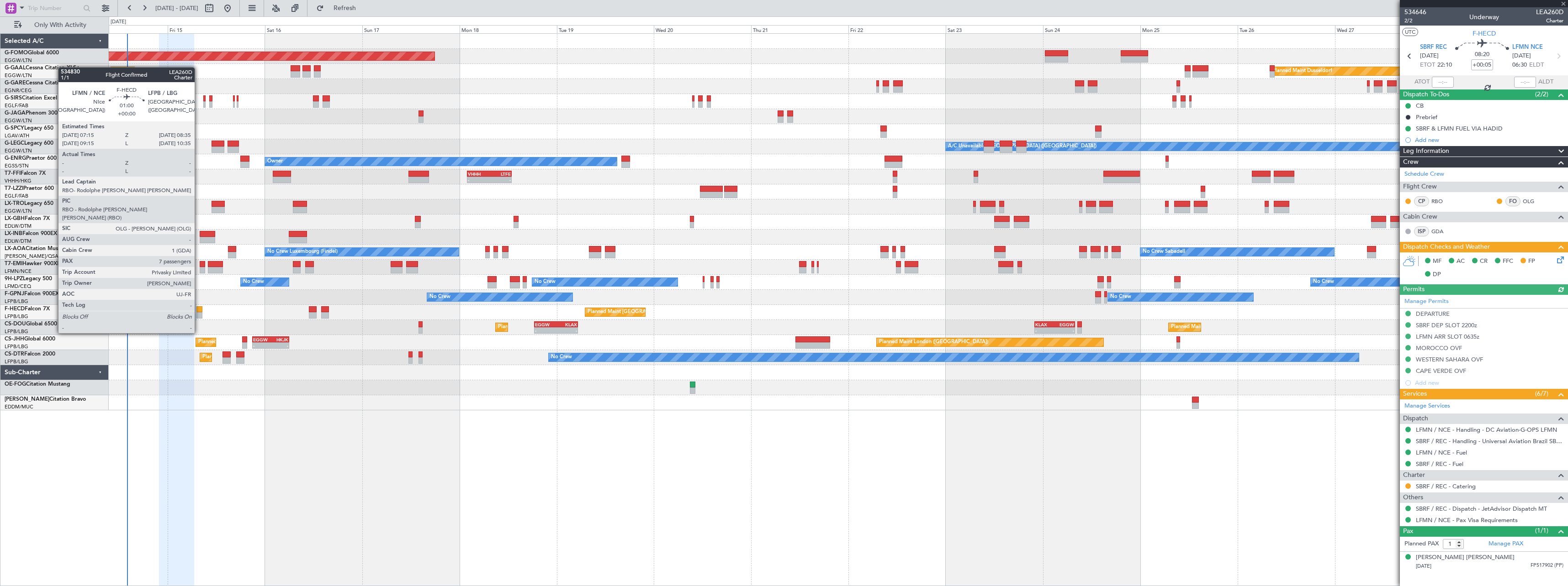
click at [199, 308] on div at bounding box center [199, 309] width 6 height 6
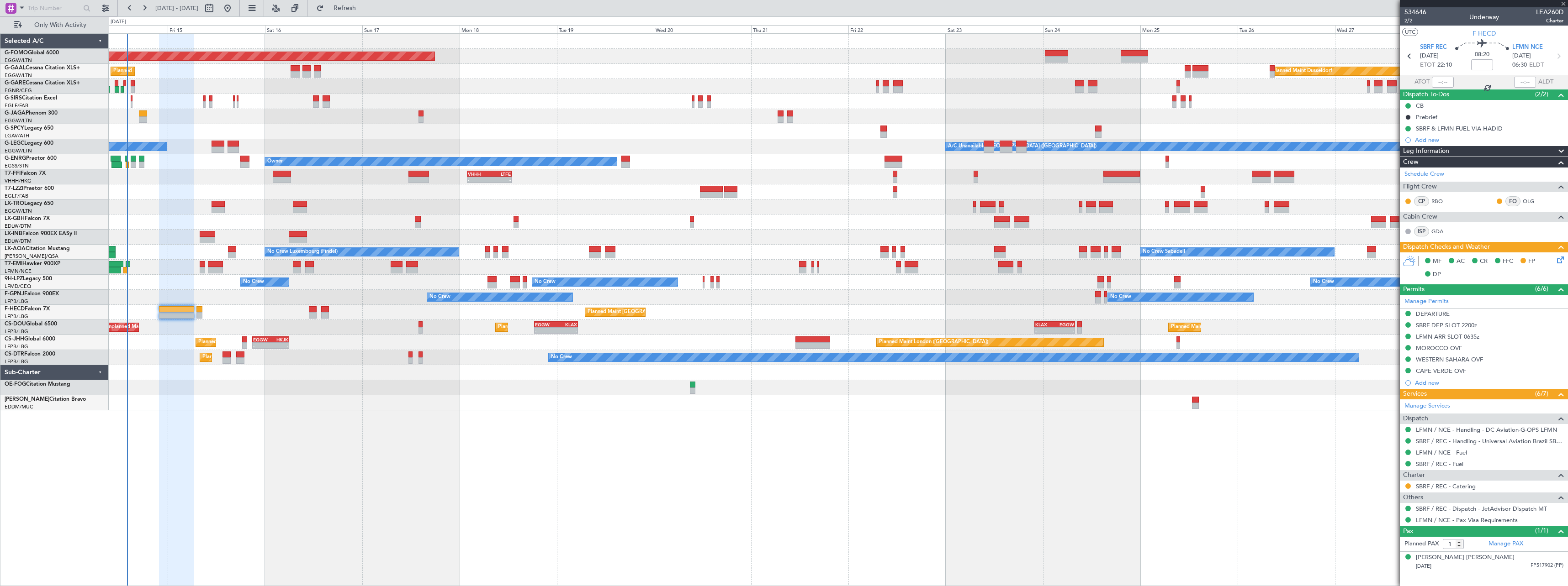
type input "7"
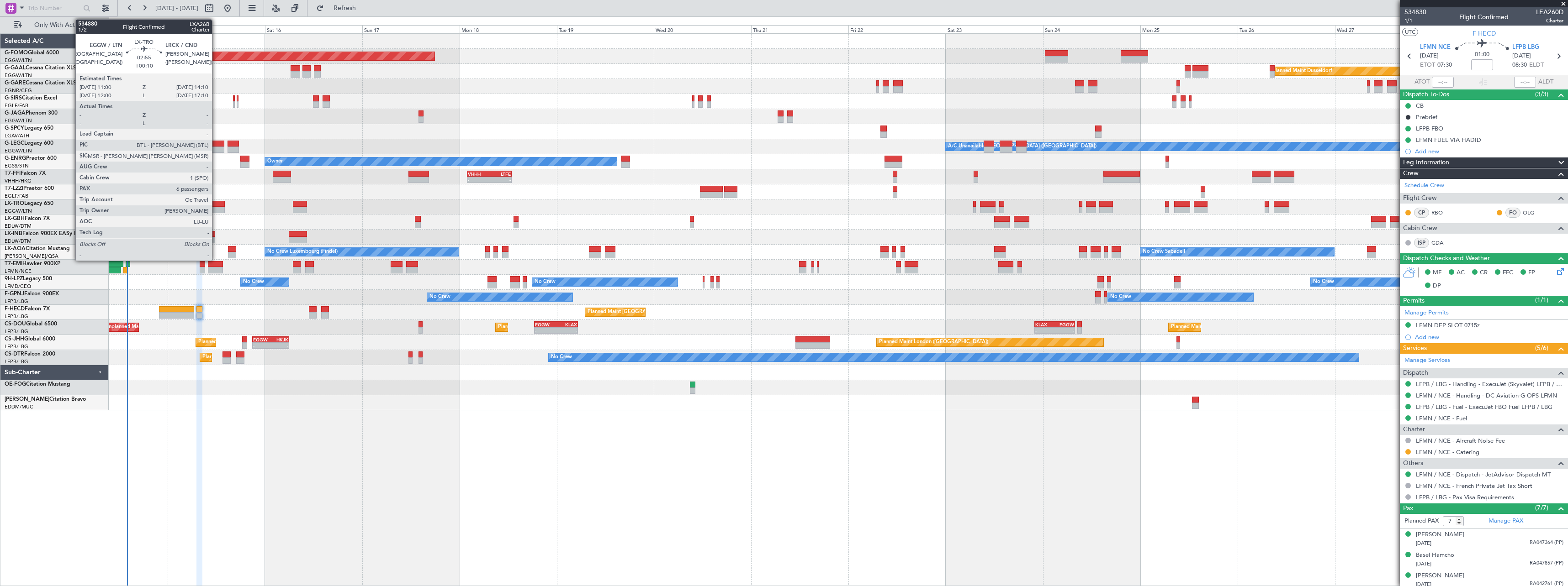
click at [216, 205] on div at bounding box center [218, 204] width 13 height 6
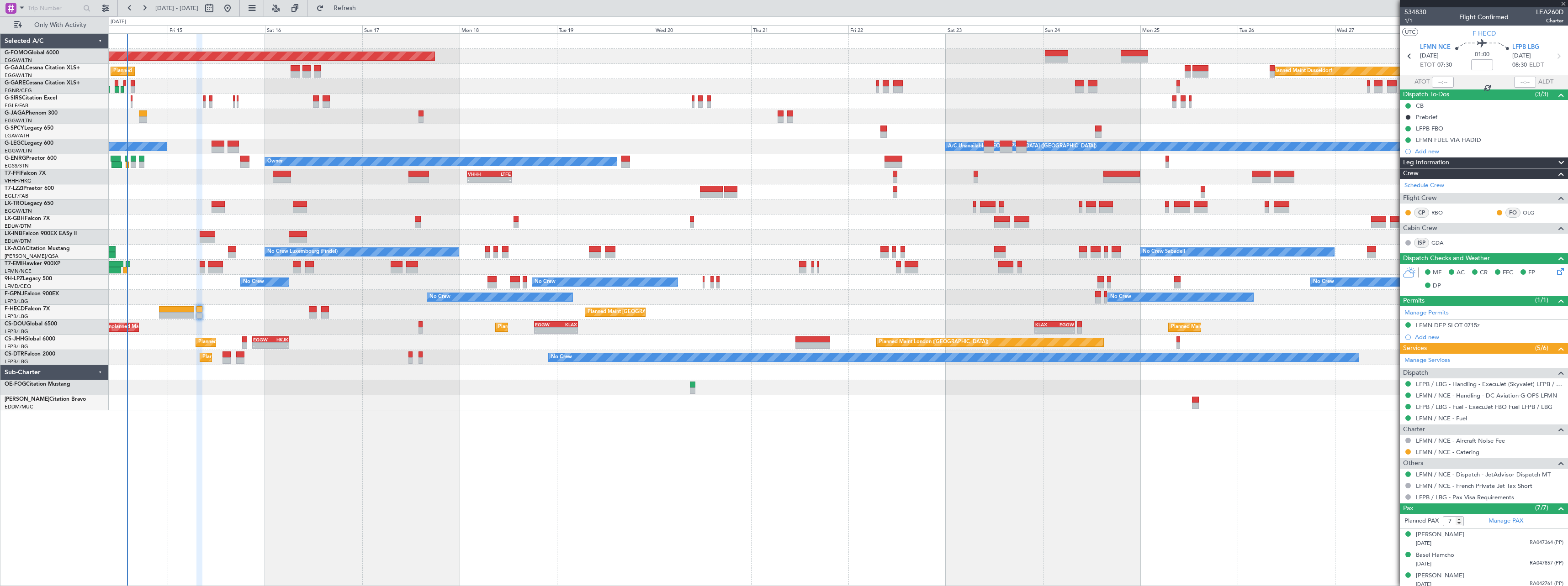
type input "+00:10"
type input "6"
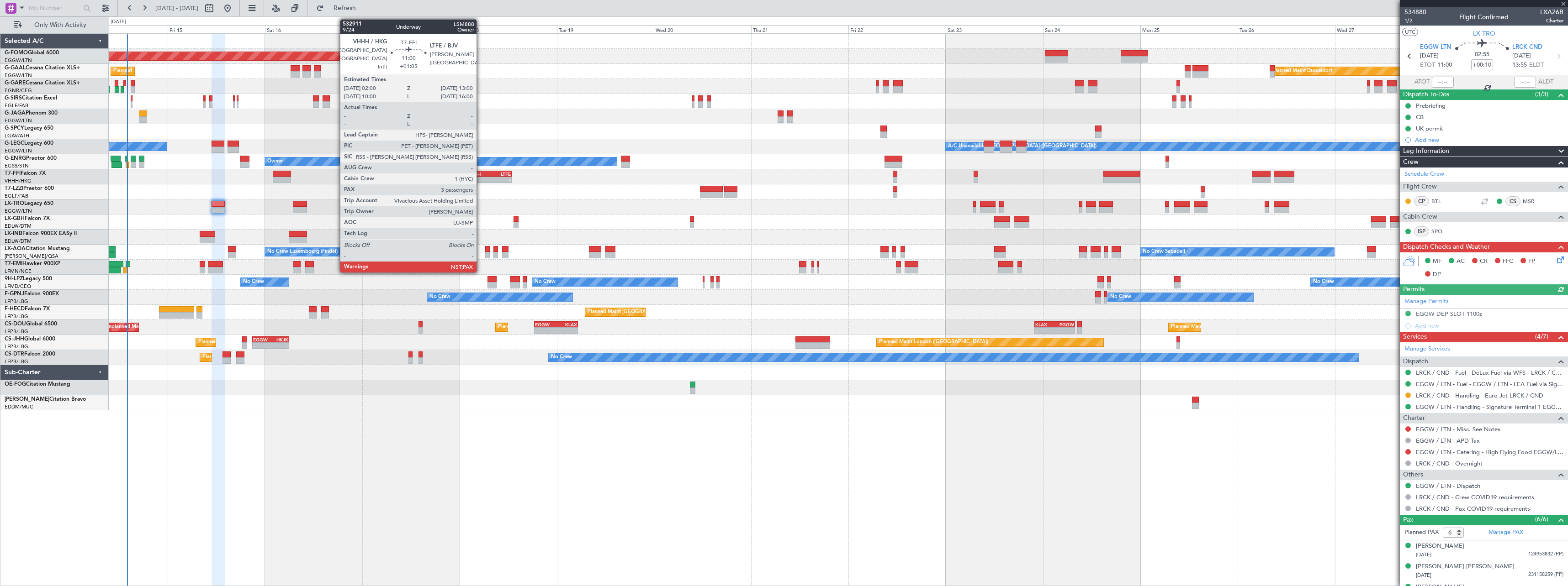
click at [480, 171] on div "VHHH" at bounding box center [478, 174] width 21 height 5
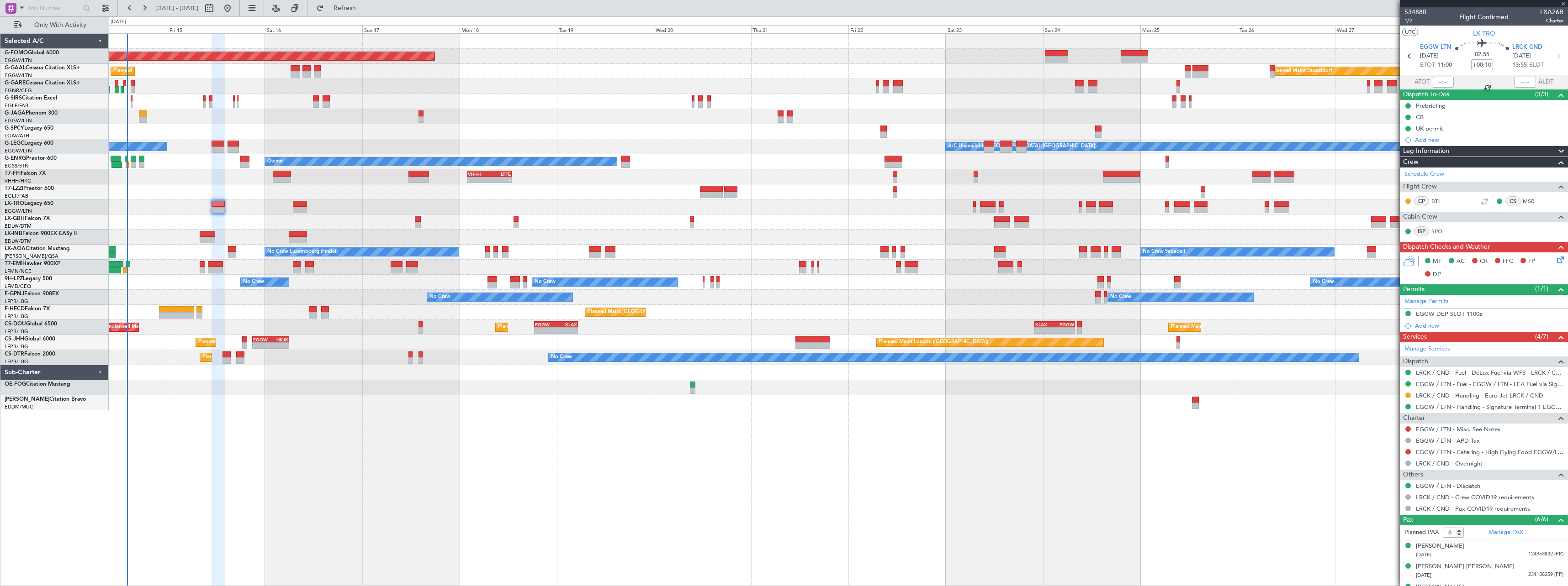
type input "+01:05"
type input "3"
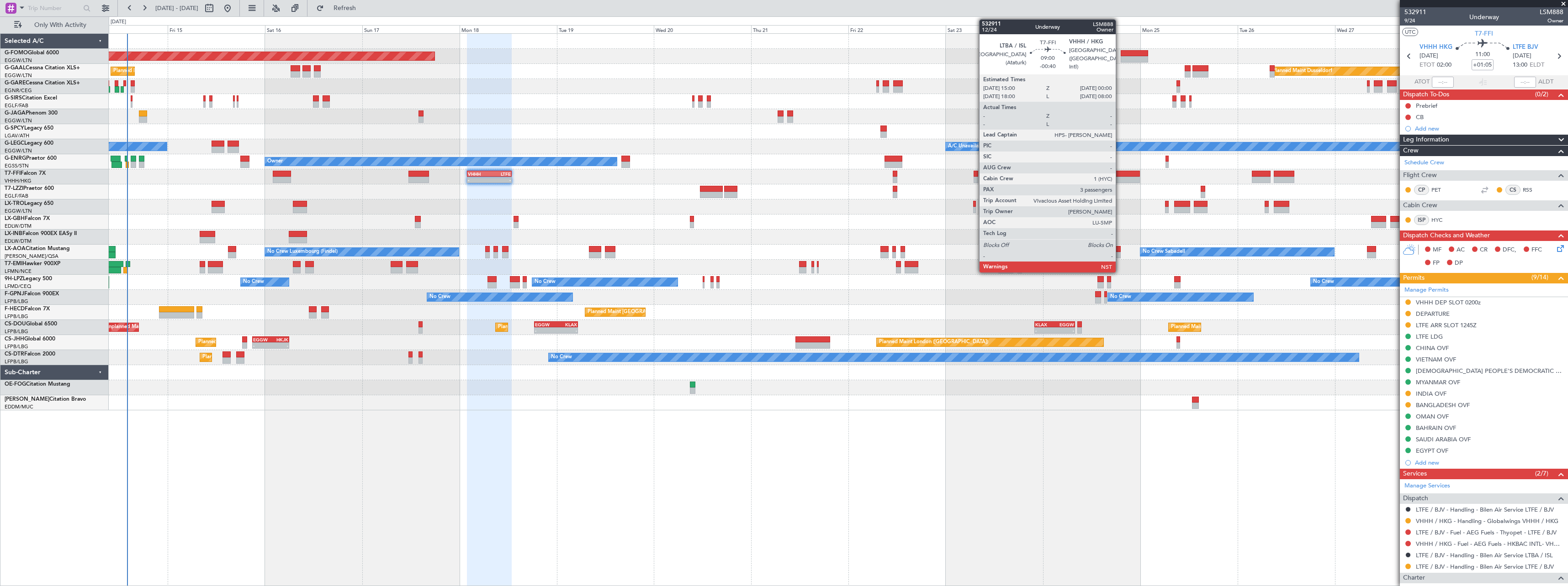
click at [1120, 178] on div at bounding box center [1122, 180] width 36 height 6
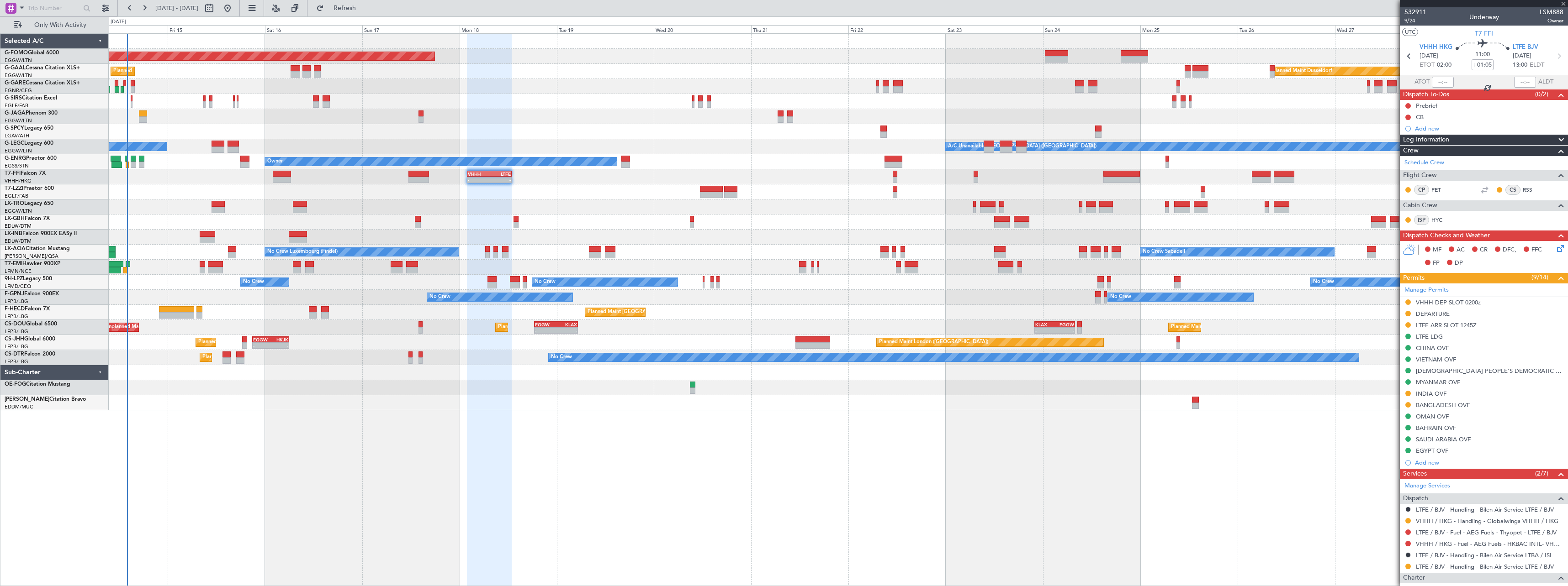
type input "-00:40"
